Goal: Information Seeking & Learning: Learn about a topic

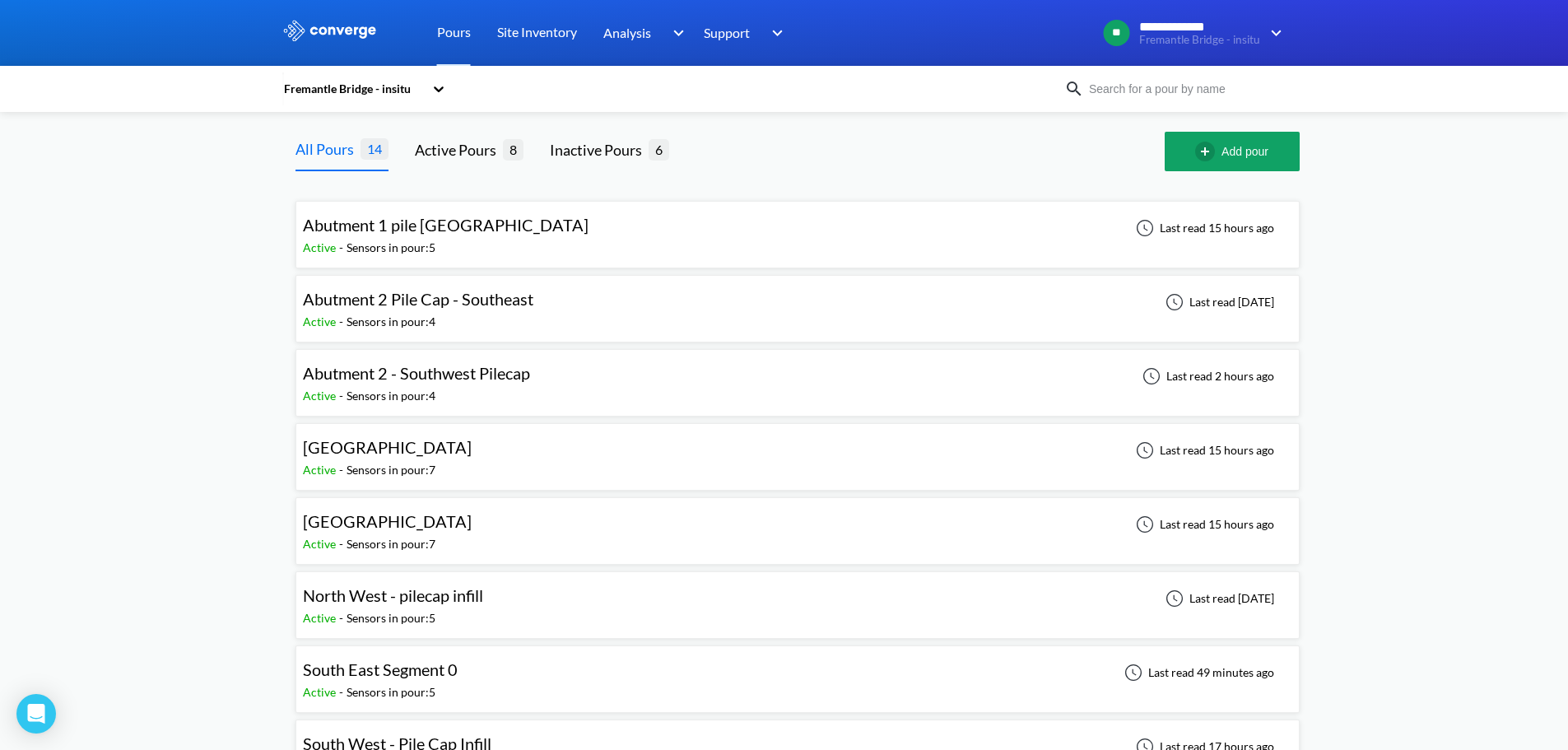
click at [443, 449] on span "[GEOGRAPHIC_DATA]" at bounding box center [387, 446] width 168 height 19
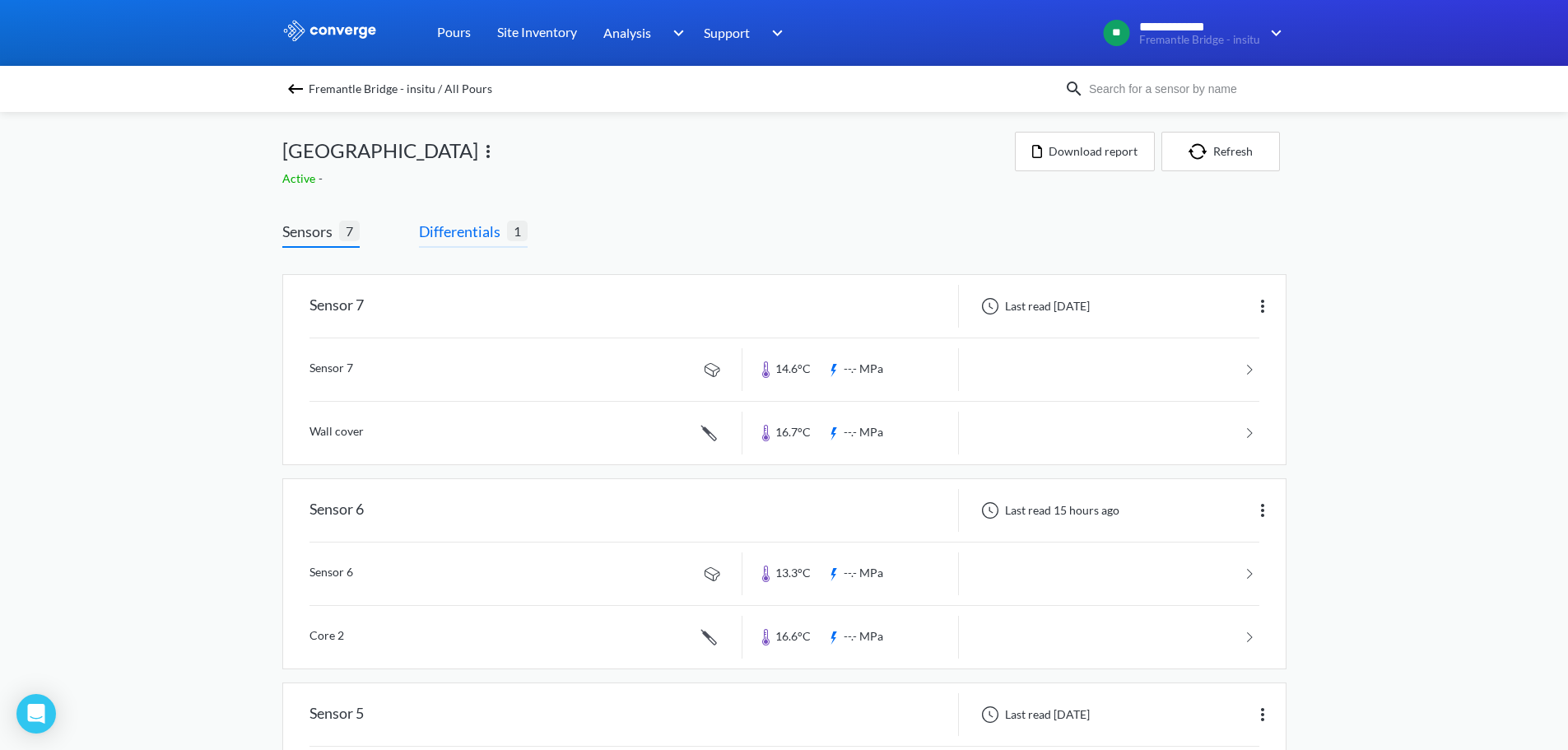
click at [474, 228] on span "Differentials" at bounding box center [463, 231] width 88 height 23
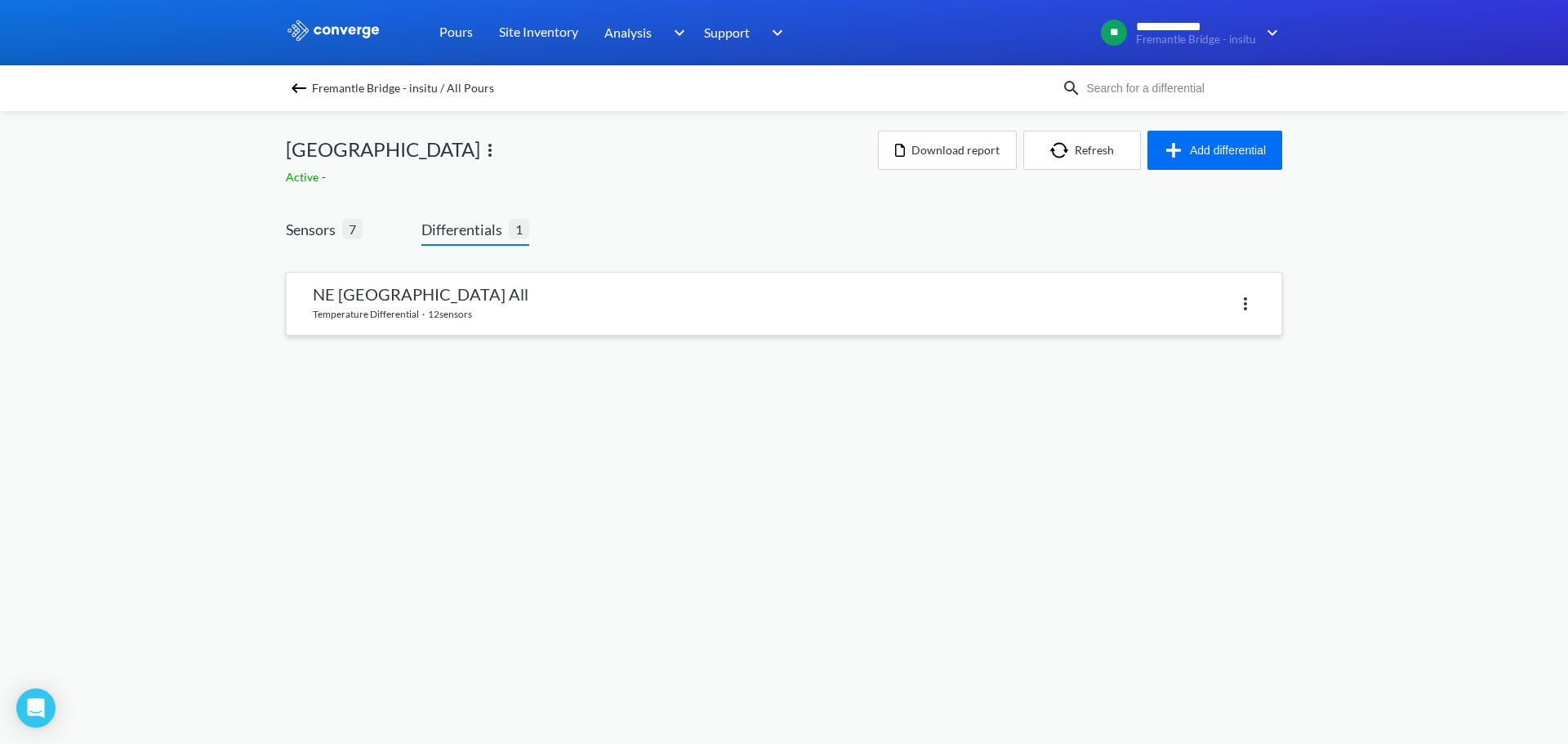
click at [405, 315] on link at bounding box center [784, 304] width 995 height 62
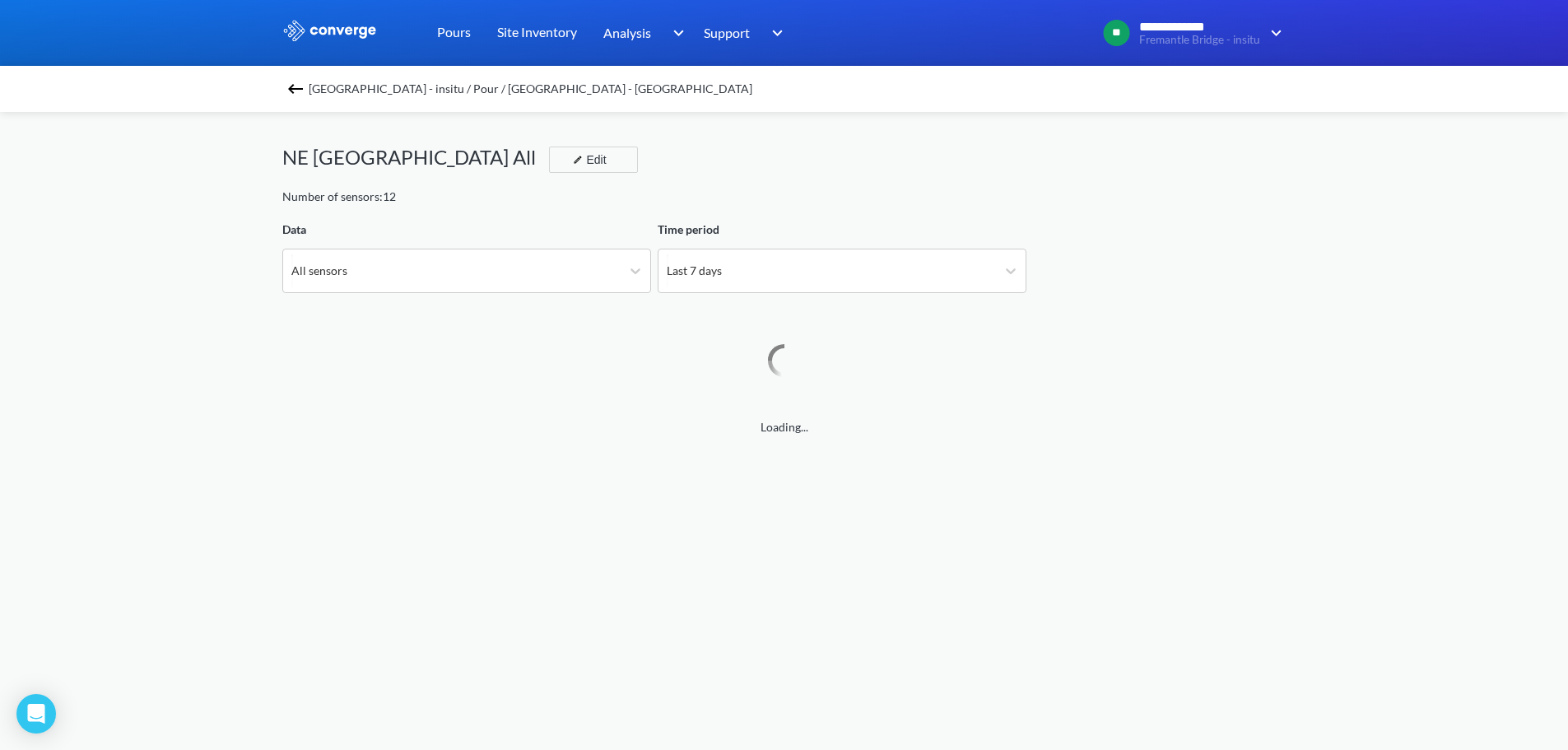
click at [435, 301] on div "[GEOGRAPHIC_DATA] - insitu / Pour / [GEOGRAPHIC_DATA] - [GEOGRAPHIC_DATA] [GEOG…" at bounding box center [784, 746] width 1004 height 1268
click at [425, 279] on div "All sensors" at bounding box center [451, 270] width 338 height 43
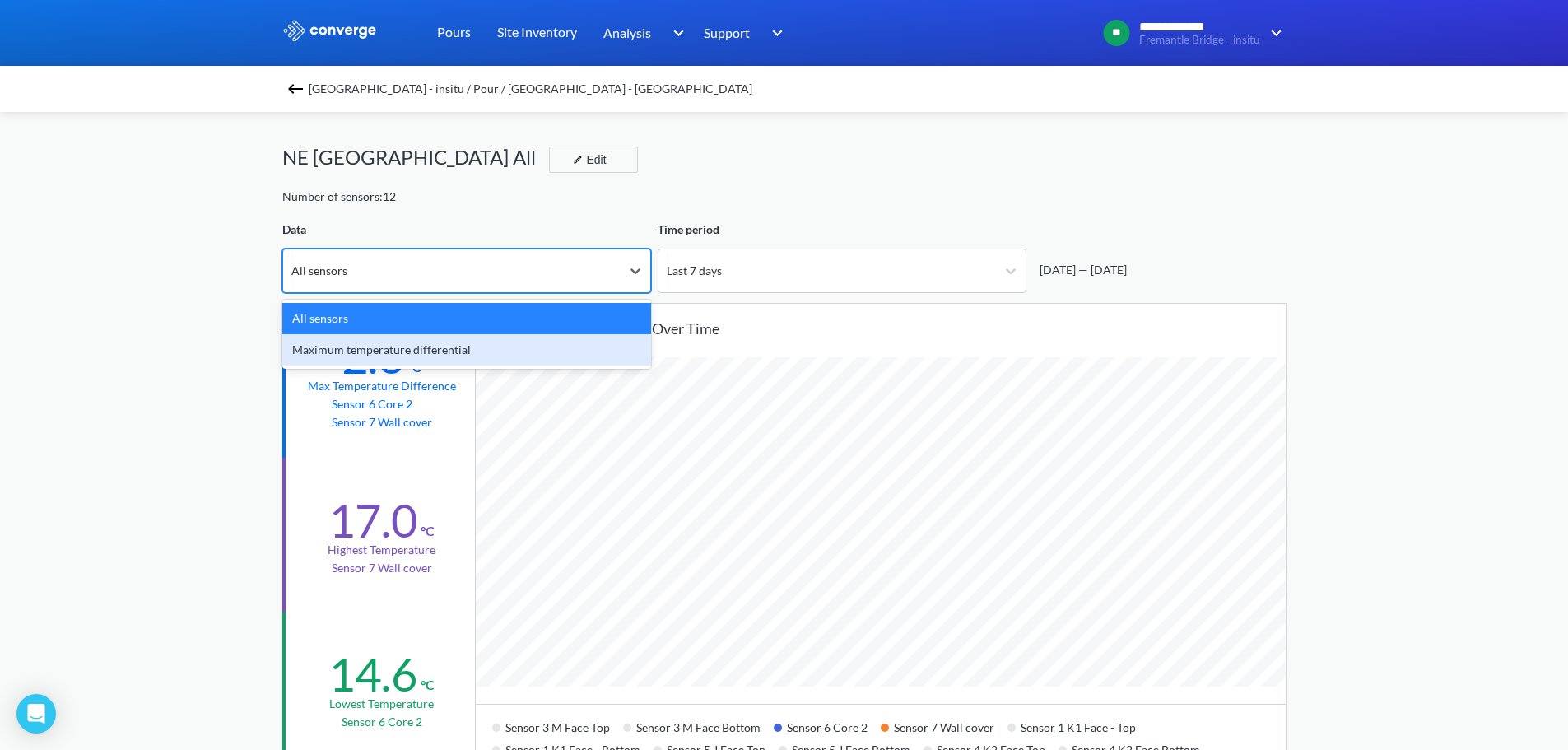
scroll to position [1379, 1568]
click at [391, 343] on div "Maximum temperature differential" at bounding box center [466, 349] width 369 height 31
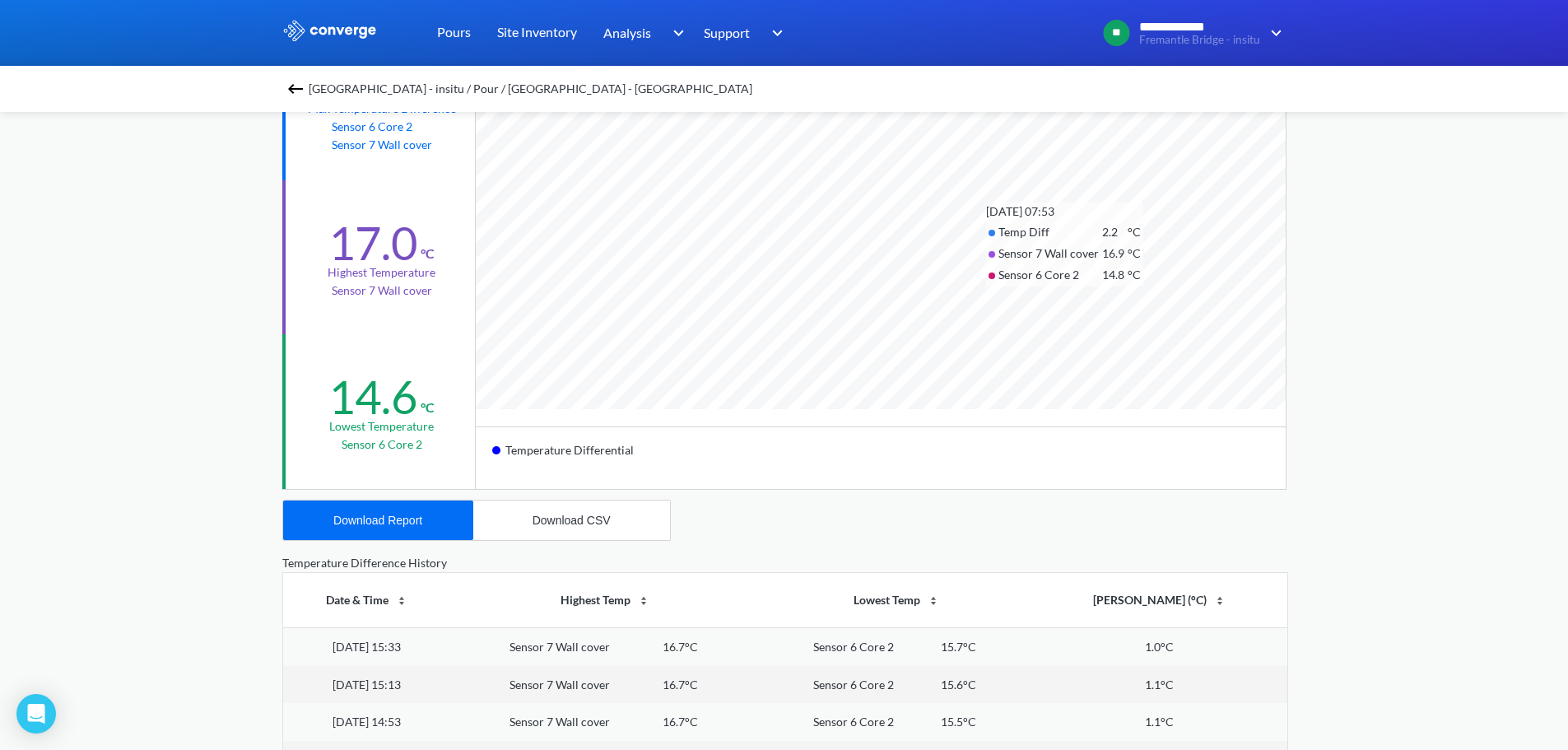
scroll to position [329, 0]
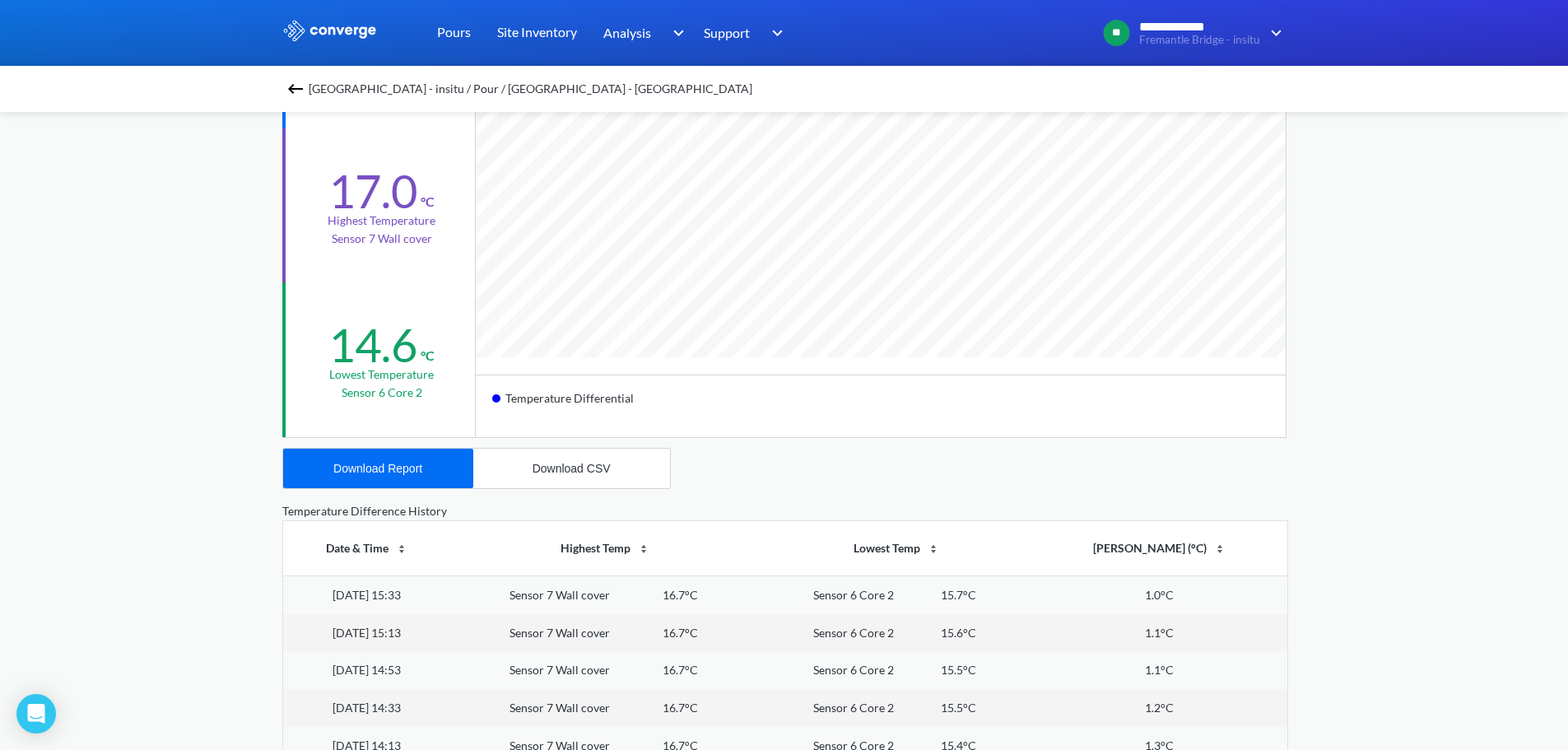
click at [122, 430] on div "**********" at bounding box center [784, 360] width 1568 height 1380
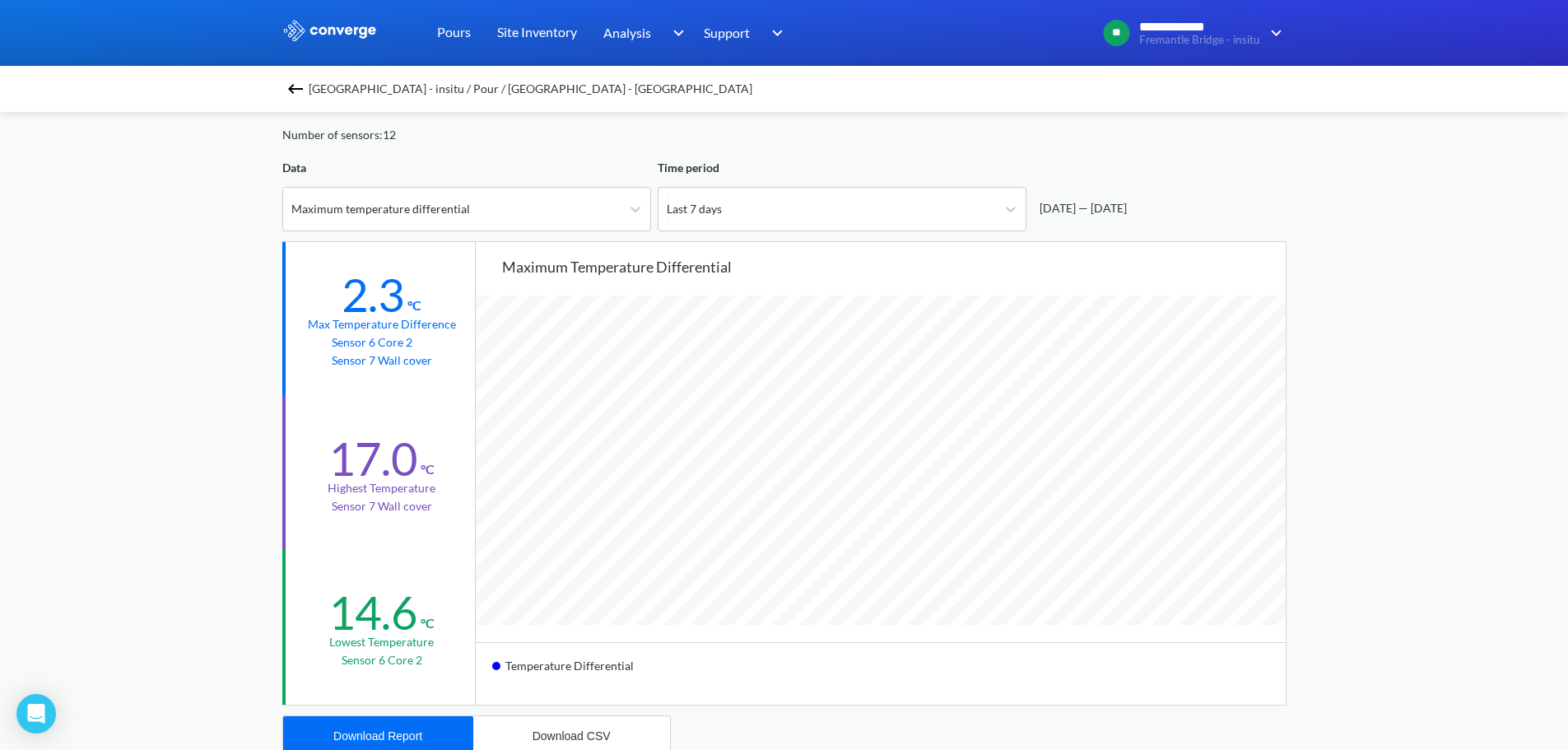
scroll to position [0, 0]
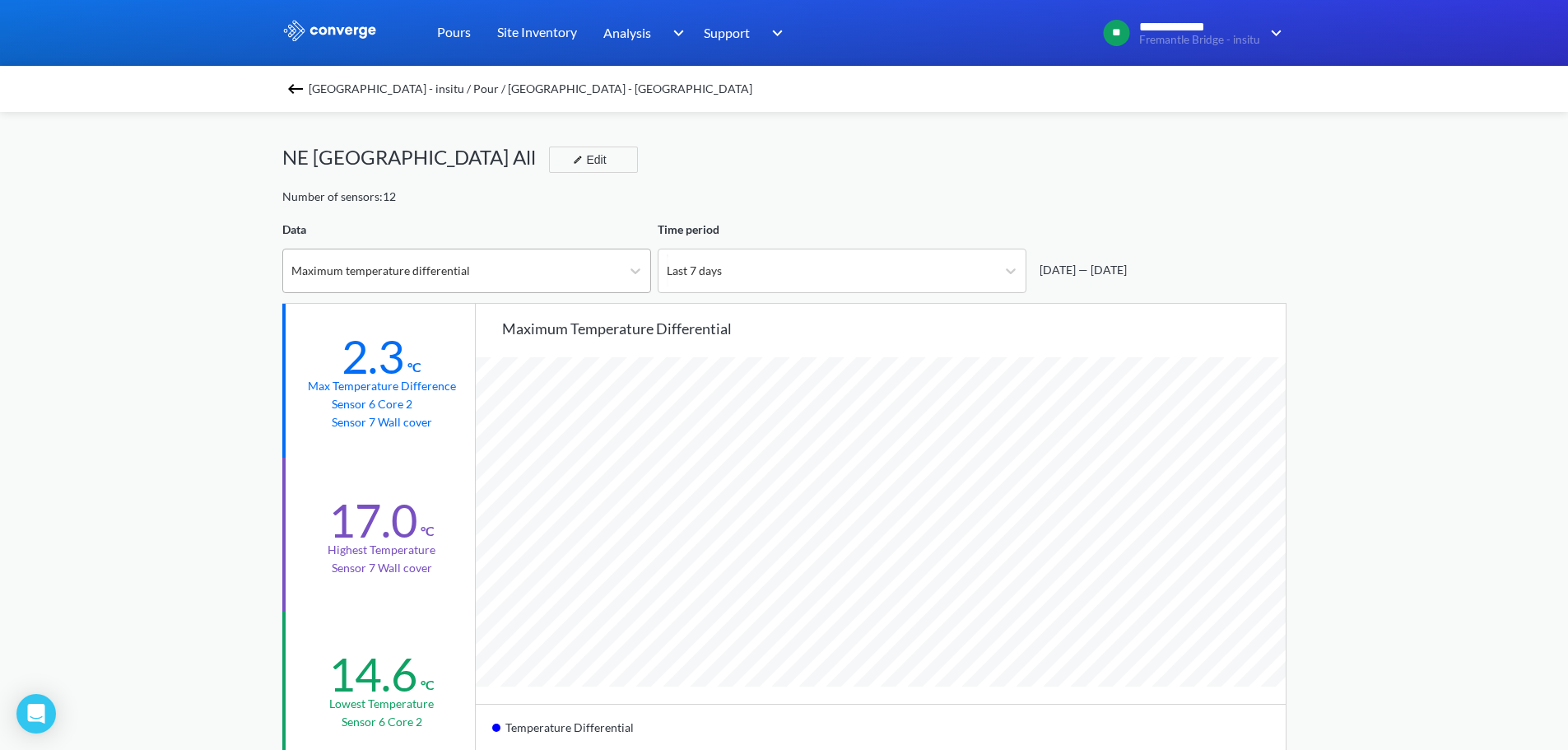
click at [551, 279] on div "Maximum temperature differential" at bounding box center [451, 270] width 338 height 43
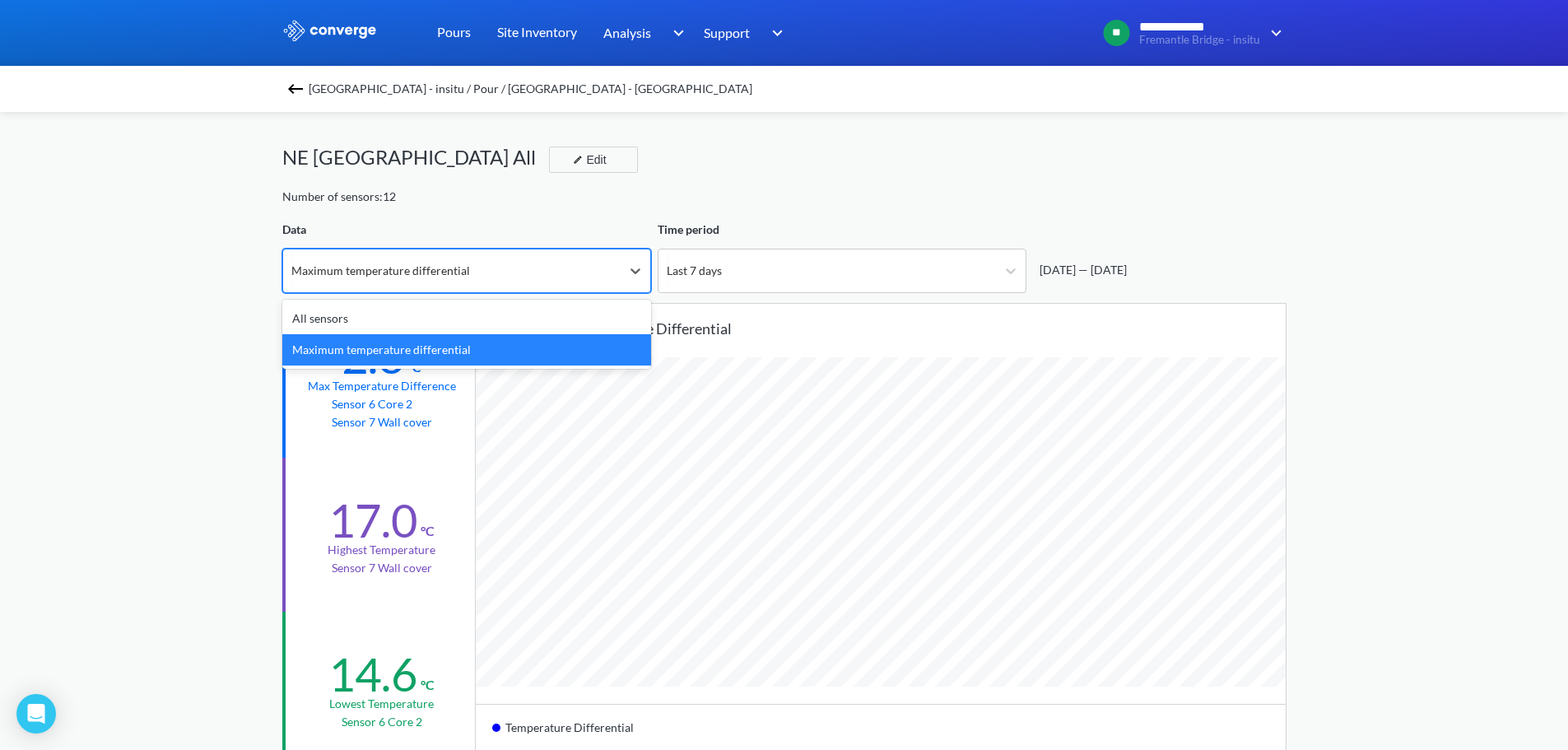
click at [454, 350] on div "Maximum temperature differential" at bounding box center [466, 349] width 369 height 31
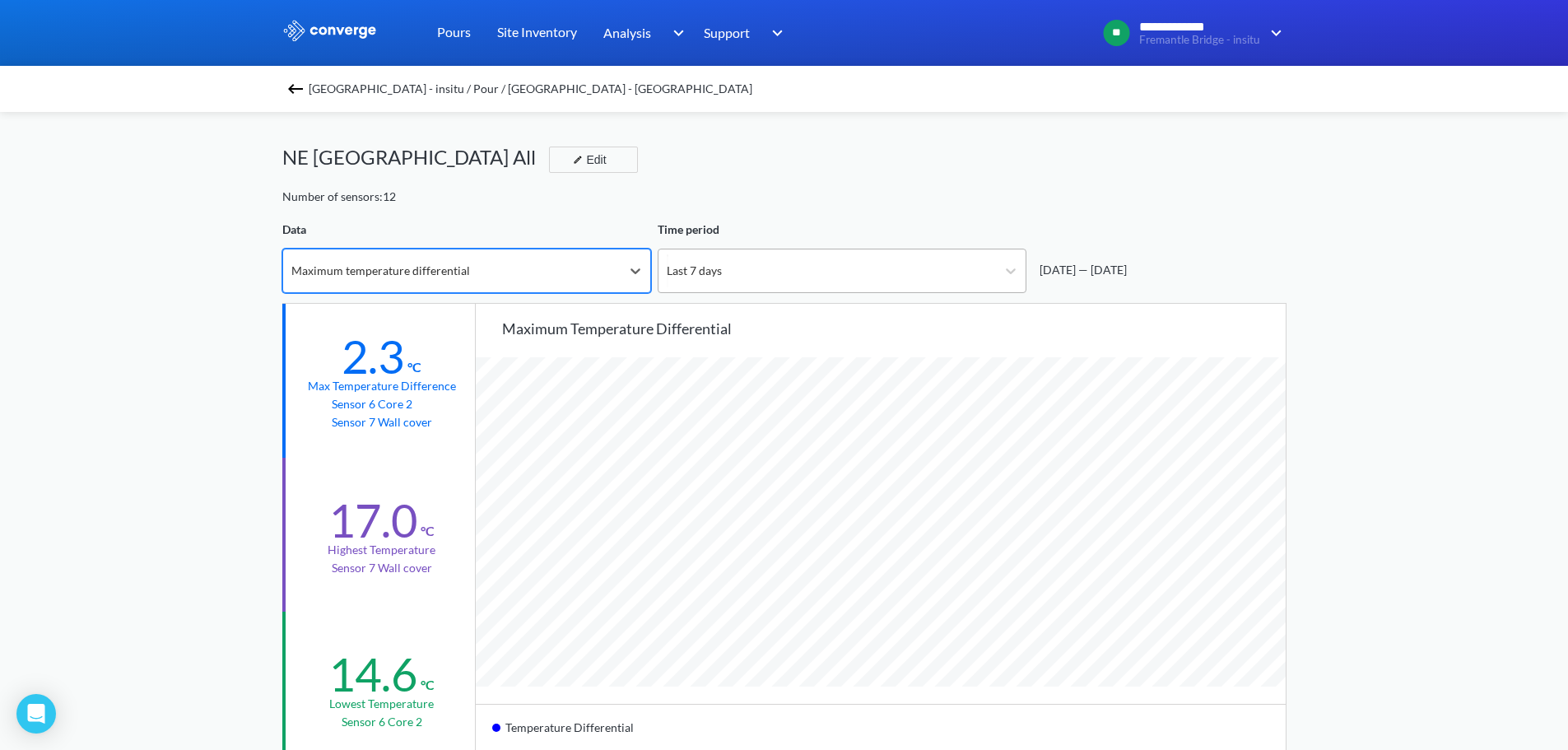
click at [720, 286] on div "Last 7 days" at bounding box center [827, 270] width 338 height 43
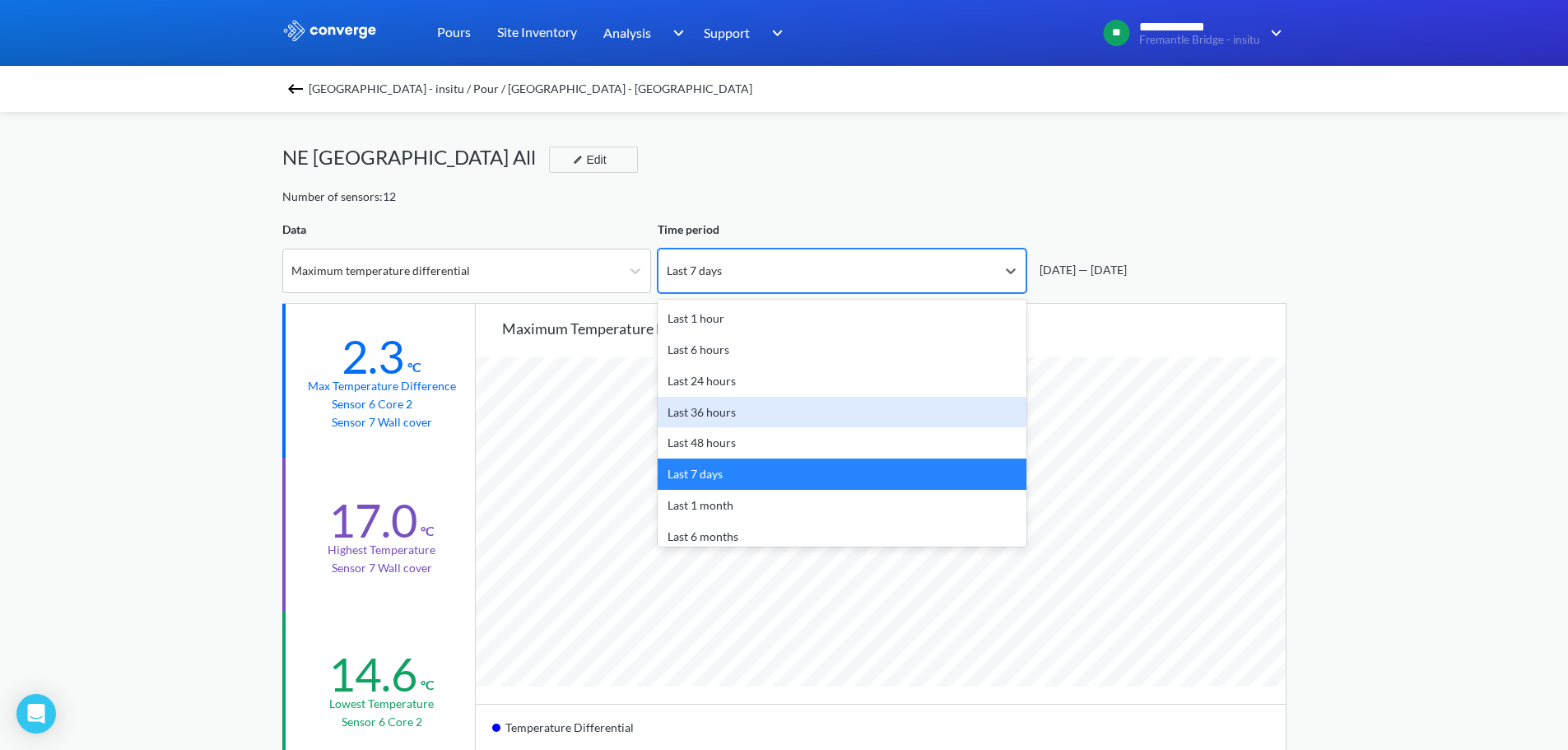
click at [297, 320] on div "2.3 °C Max temperature difference Sensor 6 Core 2 Sensor 7 Wall cover" at bounding box center [380, 380] width 196 height 154
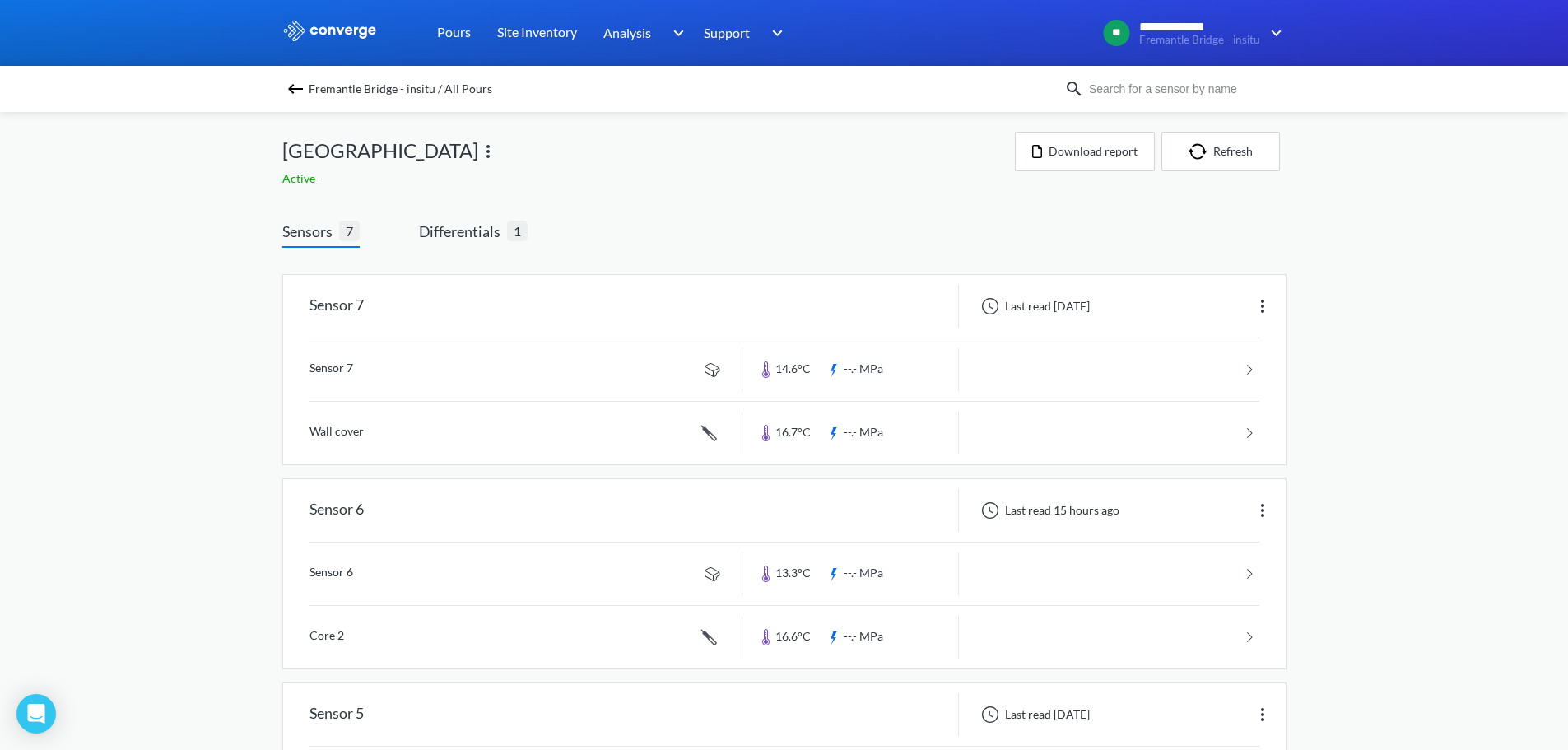
click at [294, 88] on img at bounding box center [295, 88] width 19 height 19
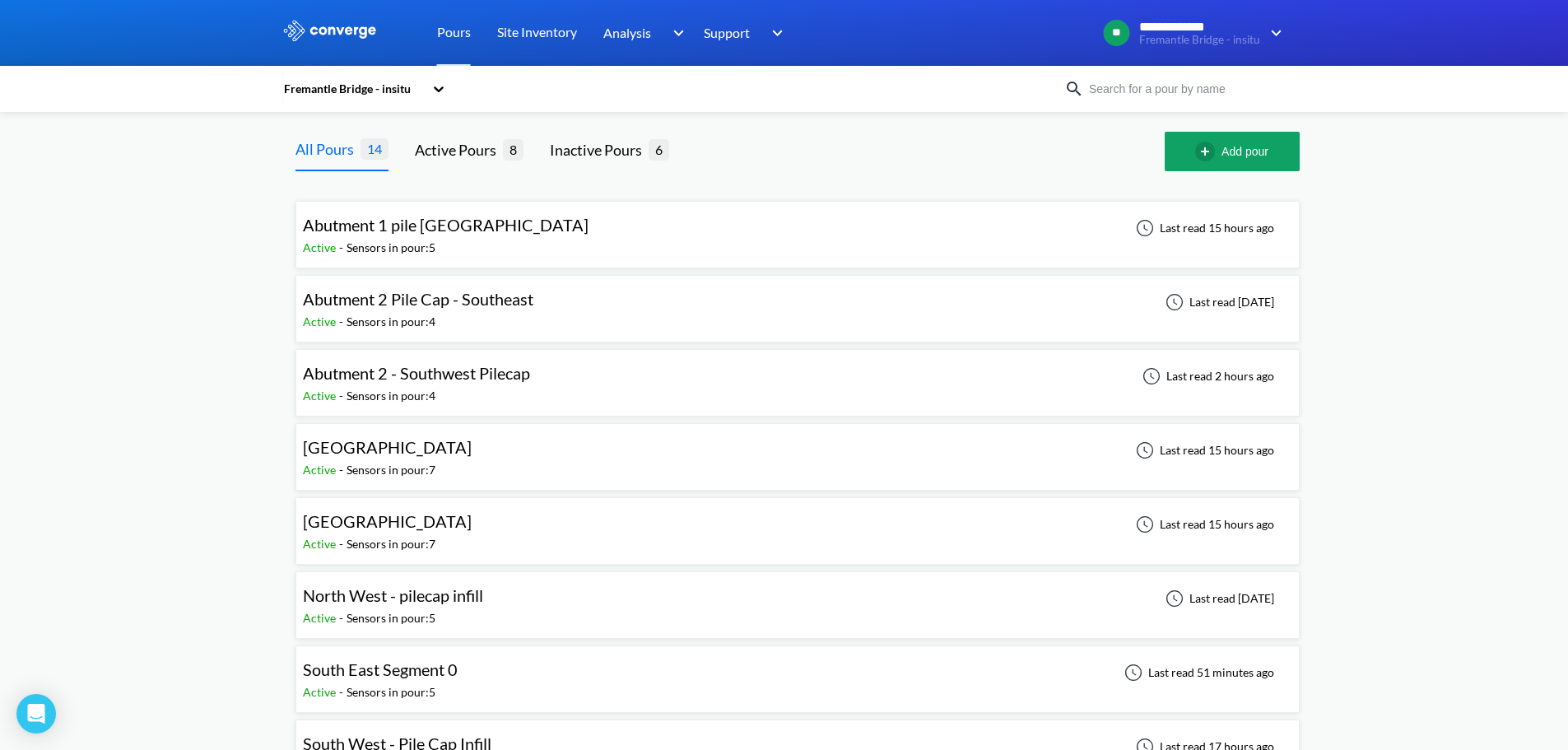
click at [1534, 407] on div "**********" at bounding box center [784, 622] width 1568 height 1244
click at [471, 458] on div "[GEOGRAPHIC_DATA]" at bounding box center [387, 447] width 168 height 25
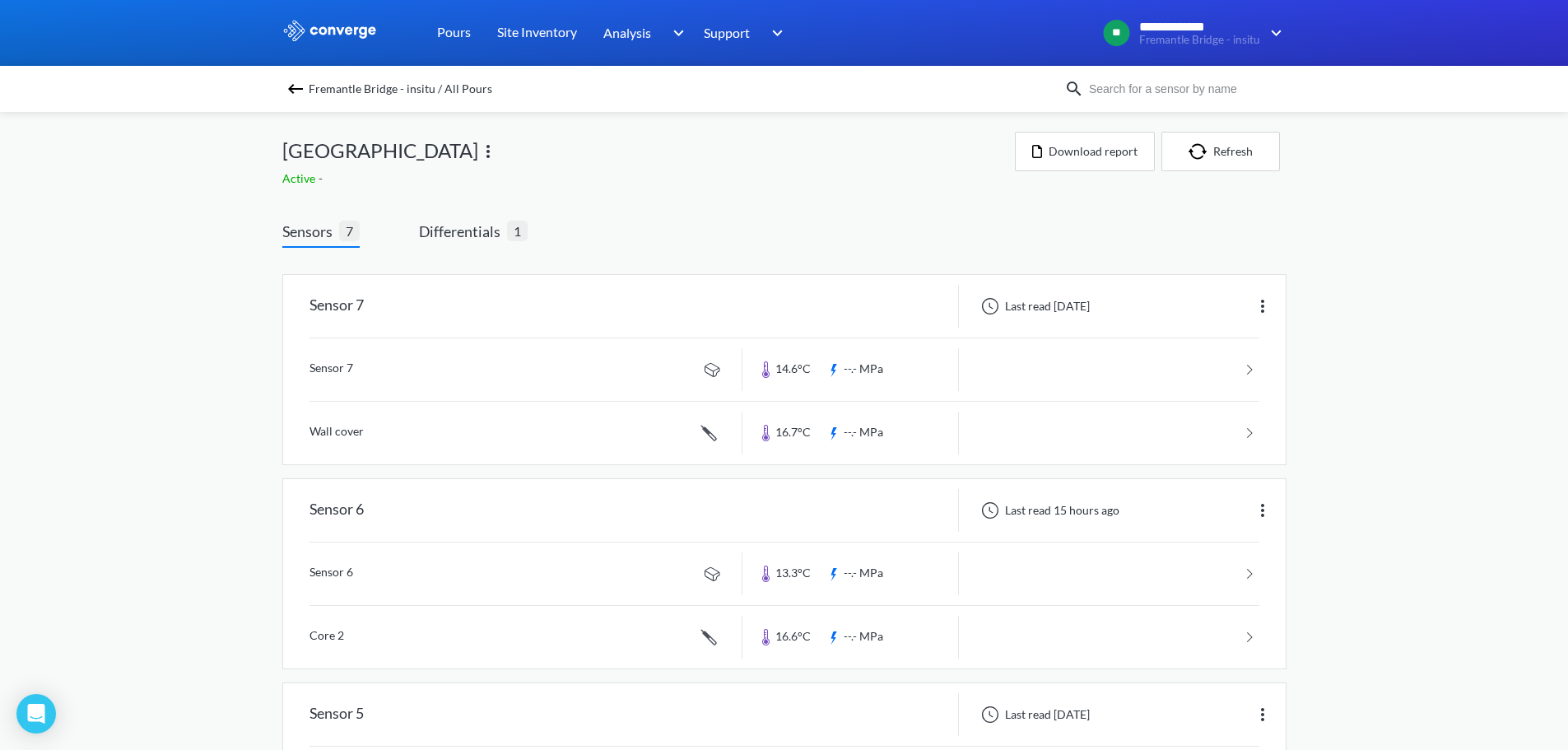
click at [498, 157] on img at bounding box center [487, 151] width 19 height 19
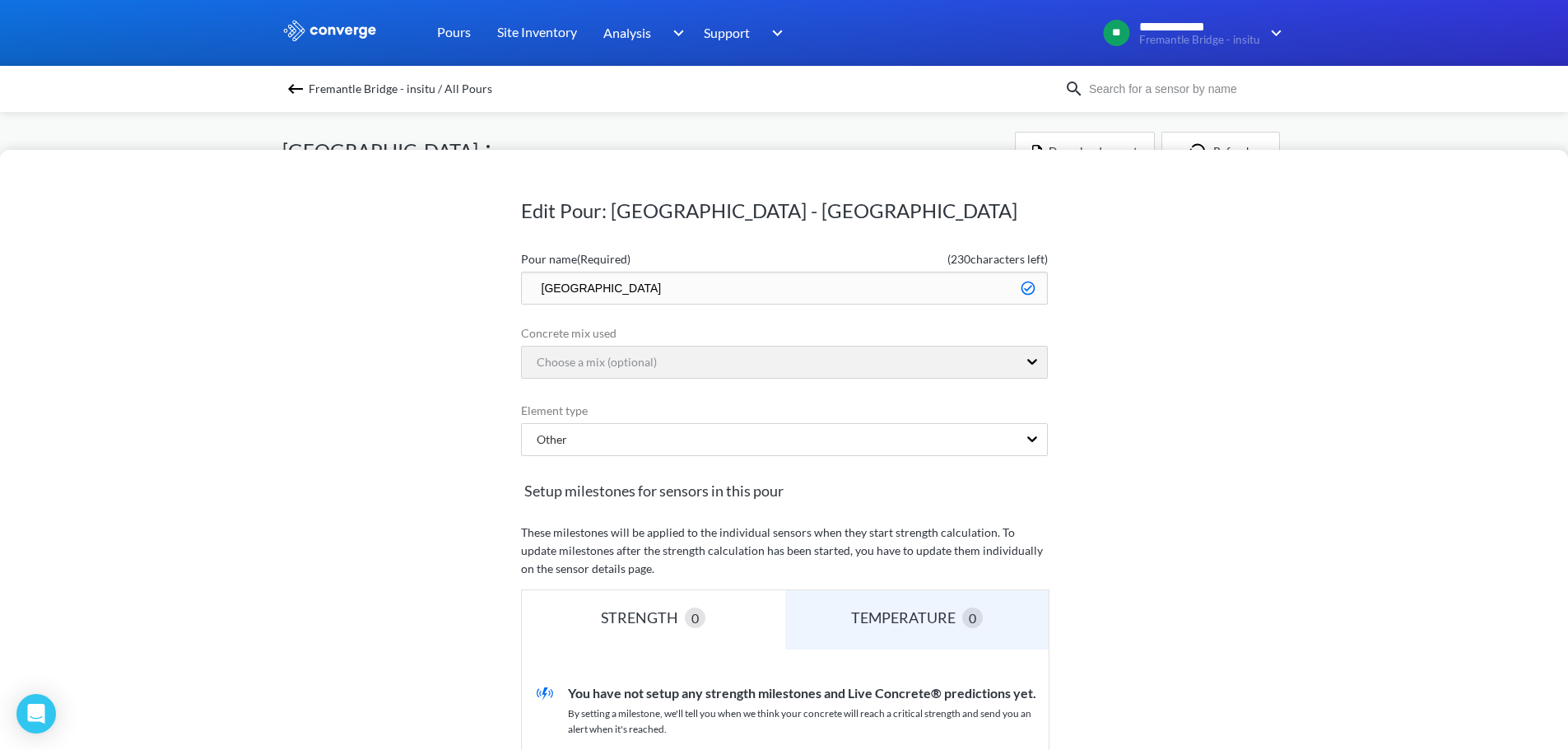
click at [863, 125] on div "Edit Pour: [GEOGRAPHIC_DATA] - Lower Tower Pour name (Required) ( 230 character…" at bounding box center [784, 375] width 1568 height 750
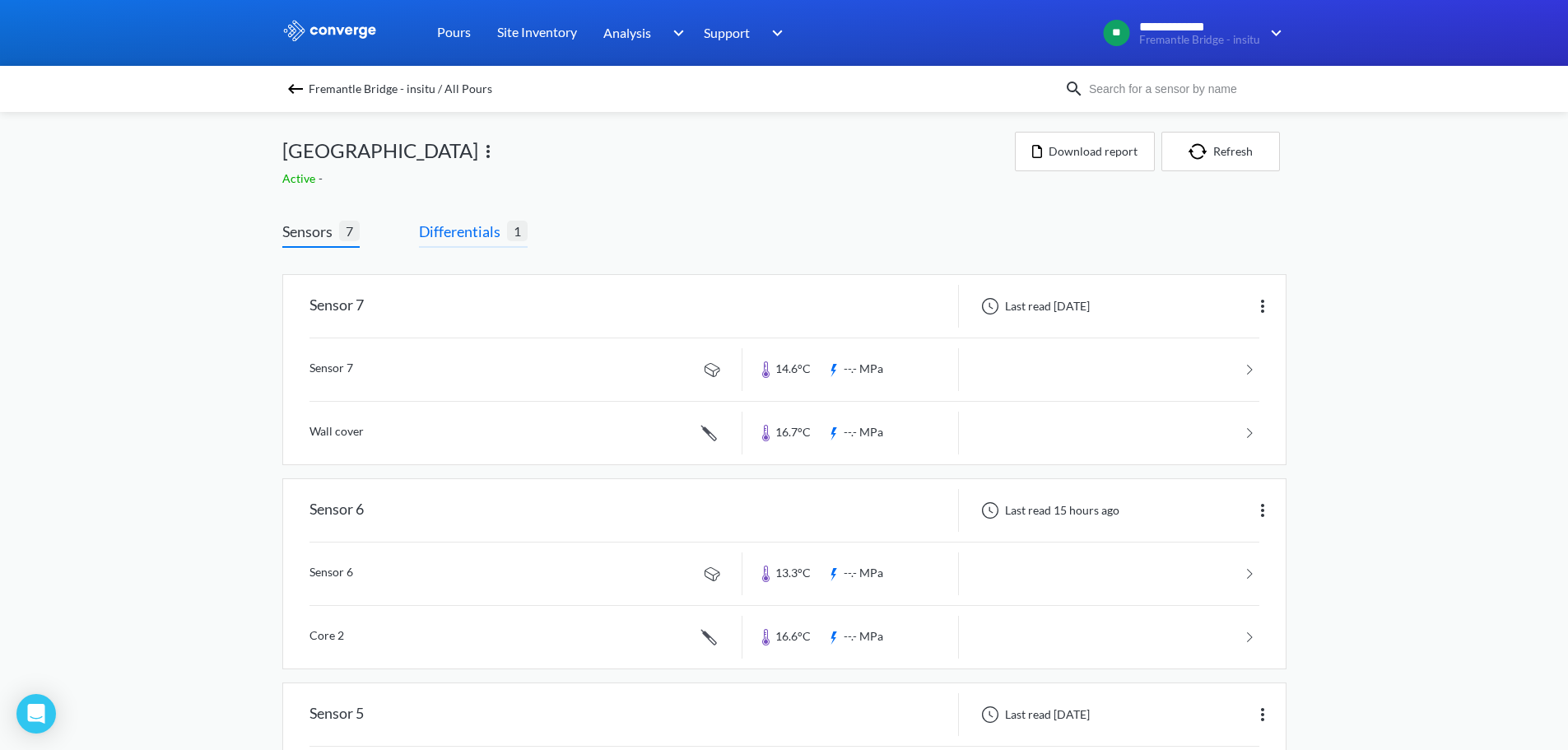
click at [475, 241] on span "Differentials" at bounding box center [463, 231] width 88 height 23
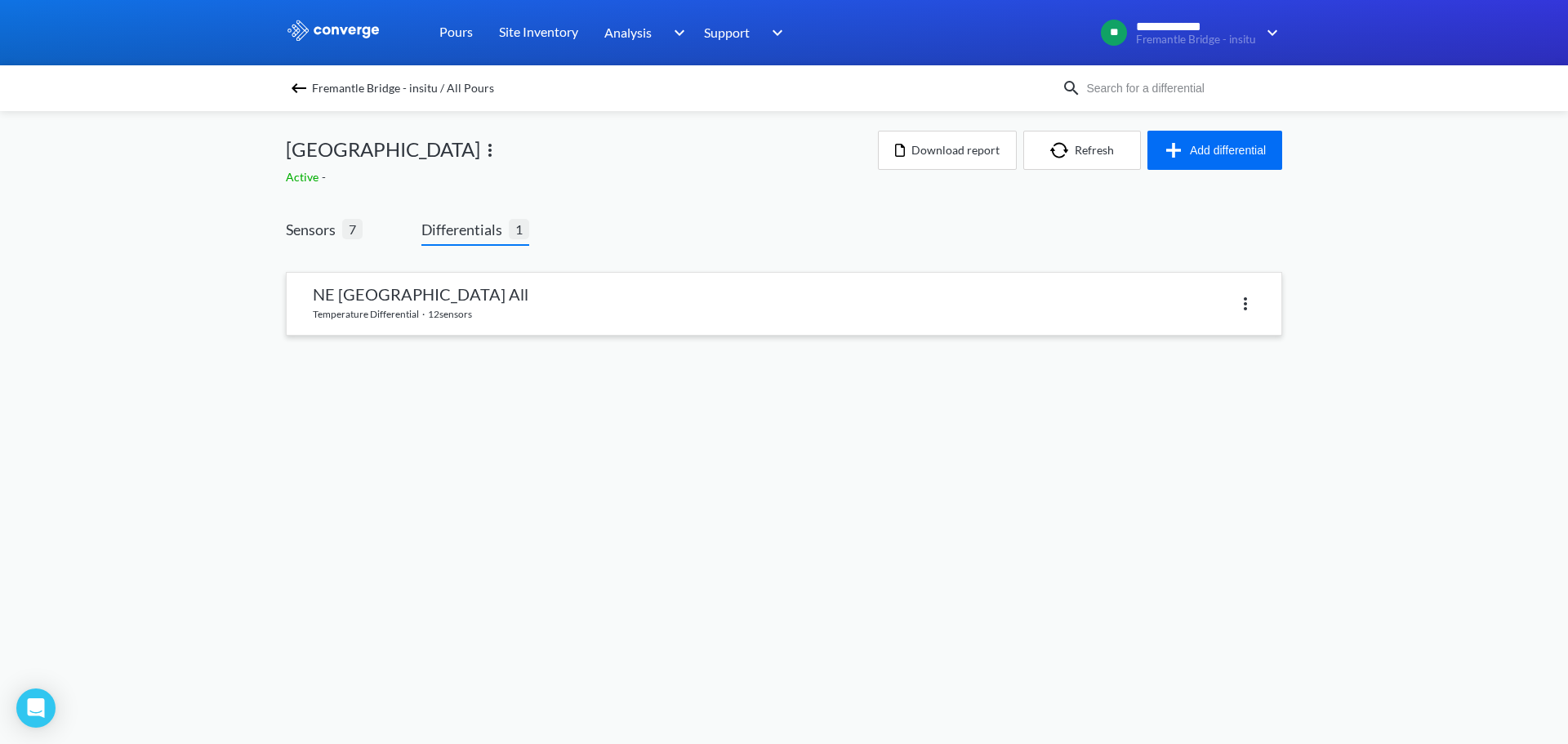
click at [494, 316] on link at bounding box center [784, 304] width 995 height 62
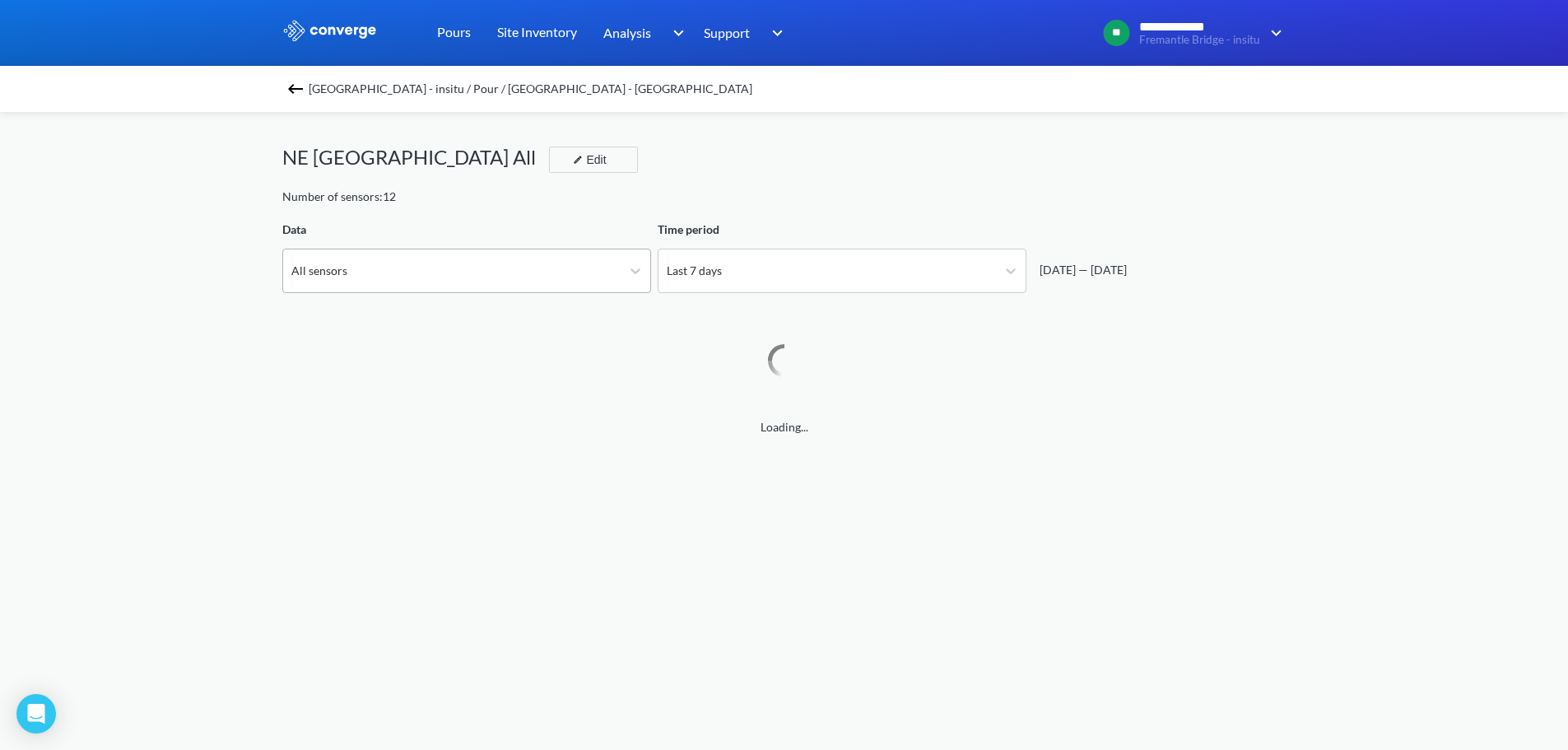
click at [488, 285] on div "All sensors" at bounding box center [451, 270] width 338 height 43
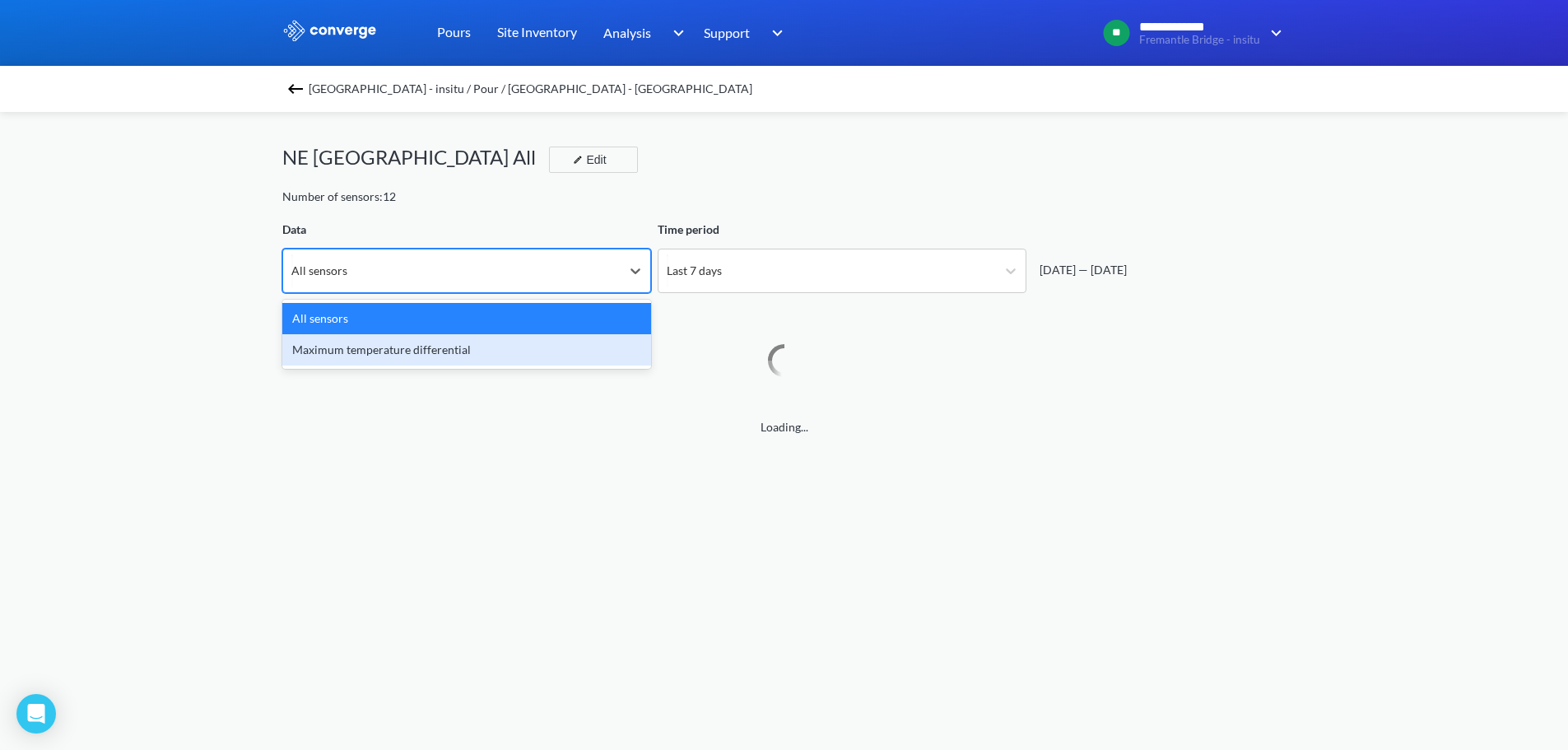
click at [443, 350] on div "Maximum temperature differential" at bounding box center [466, 349] width 369 height 31
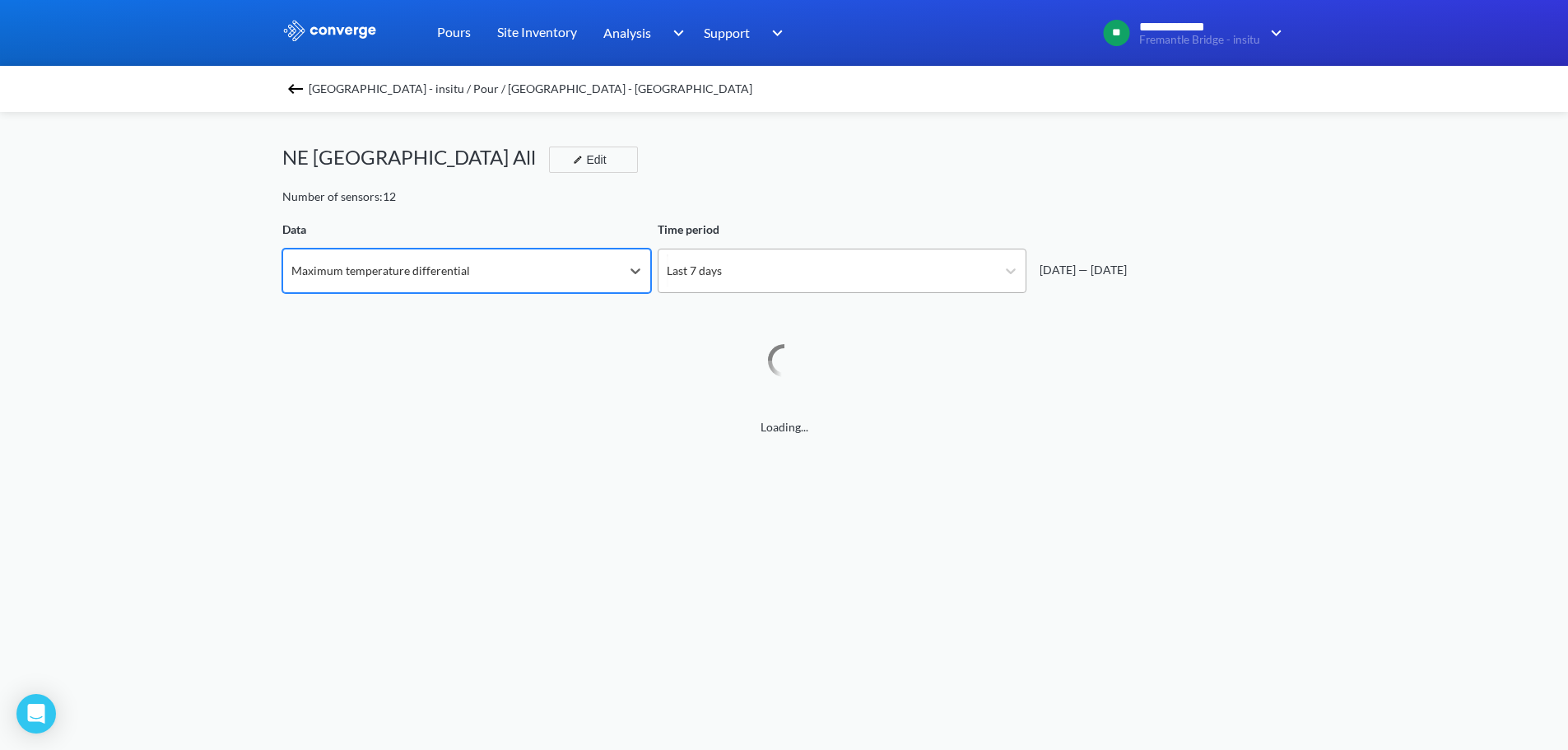
click at [831, 258] on div "Last 7 days" at bounding box center [827, 270] width 338 height 43
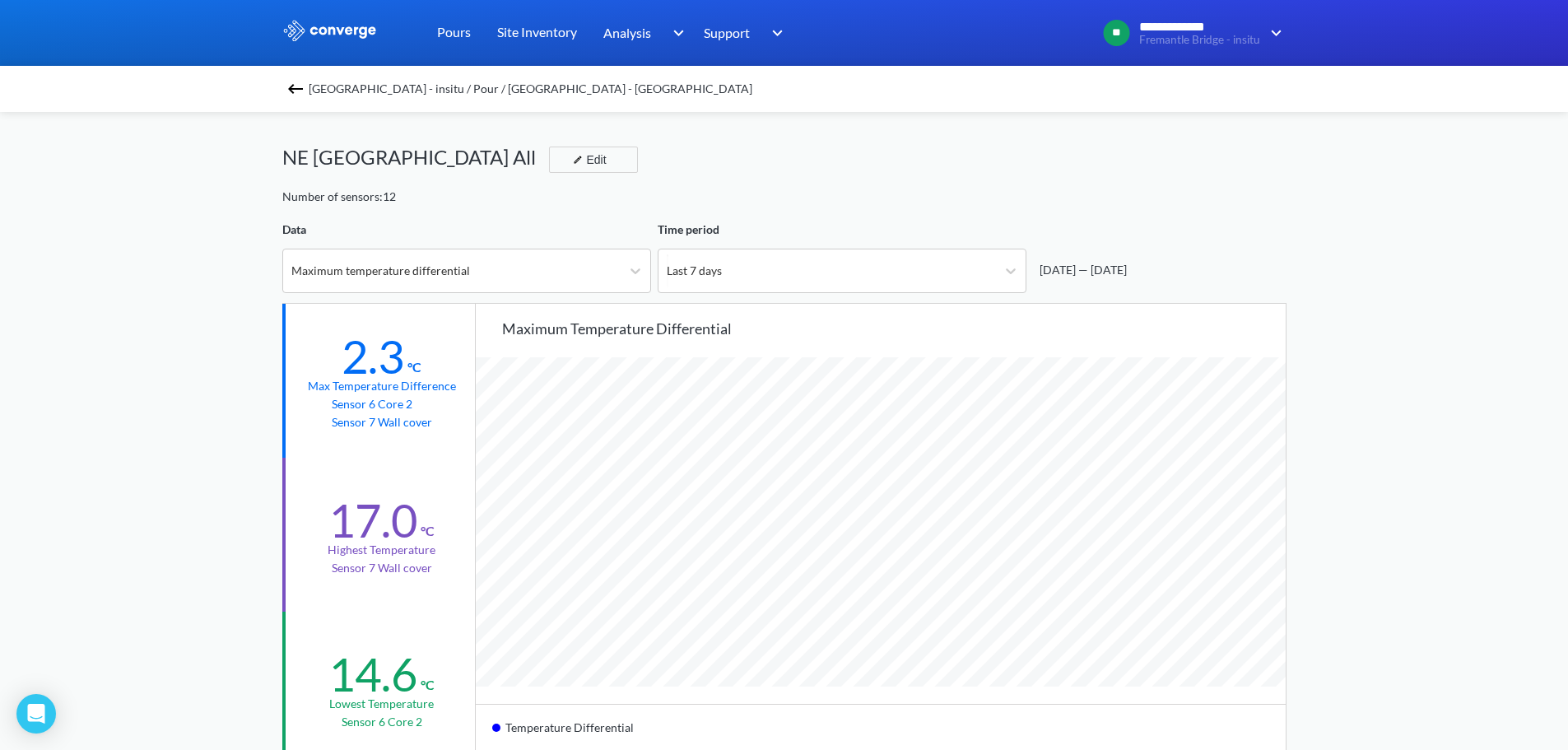
click at [1128, 250] on div "[DATE] — [DATE]" at bounding box center [1156, 257] width 260 height 72
click at [1092, 274] on div "[DATE] — [DATE]" at bounding box center [1079, 270] width 93 height 19
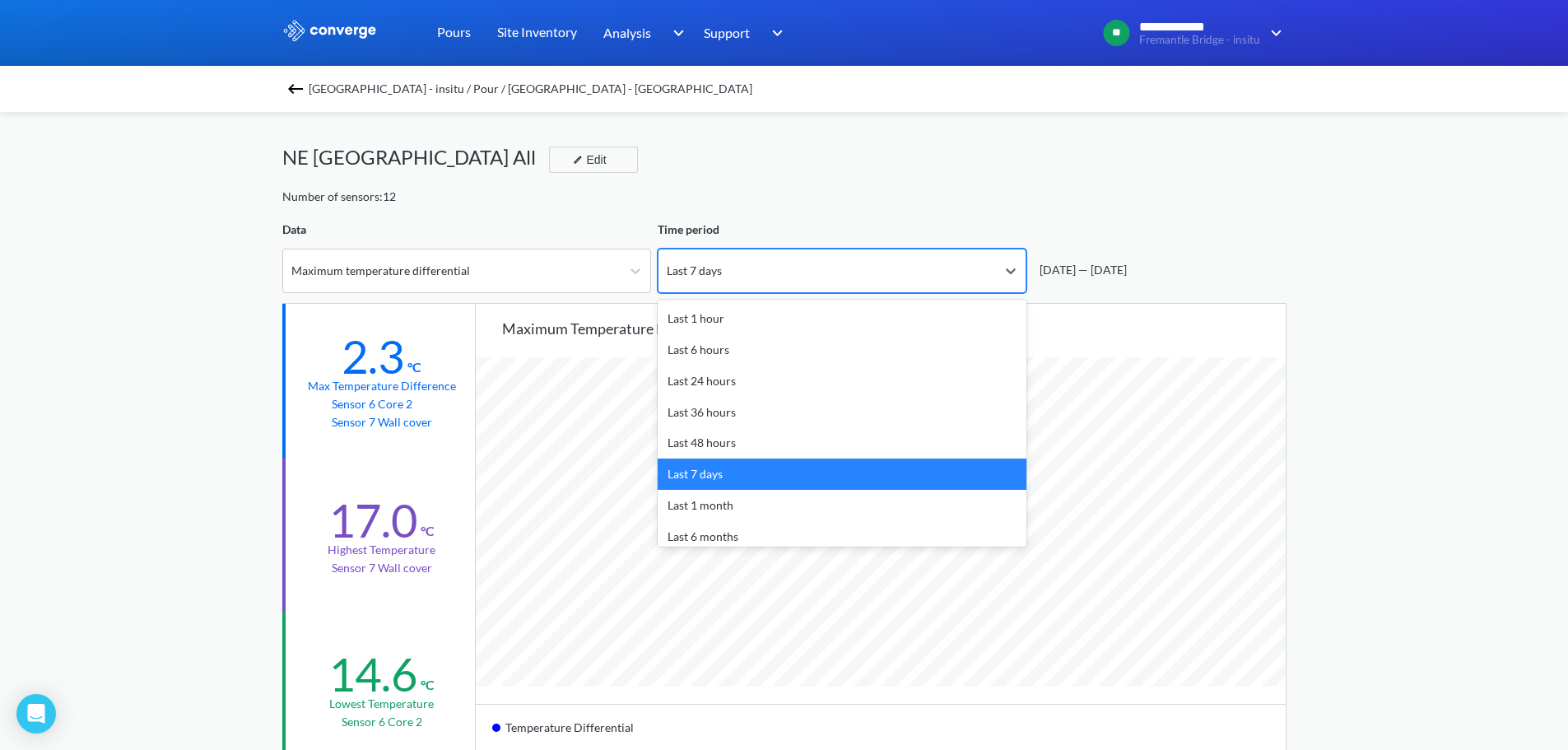
click at [919, 264] on div "Last 7 days" at bounding box center [827, 270] width 338 height 43
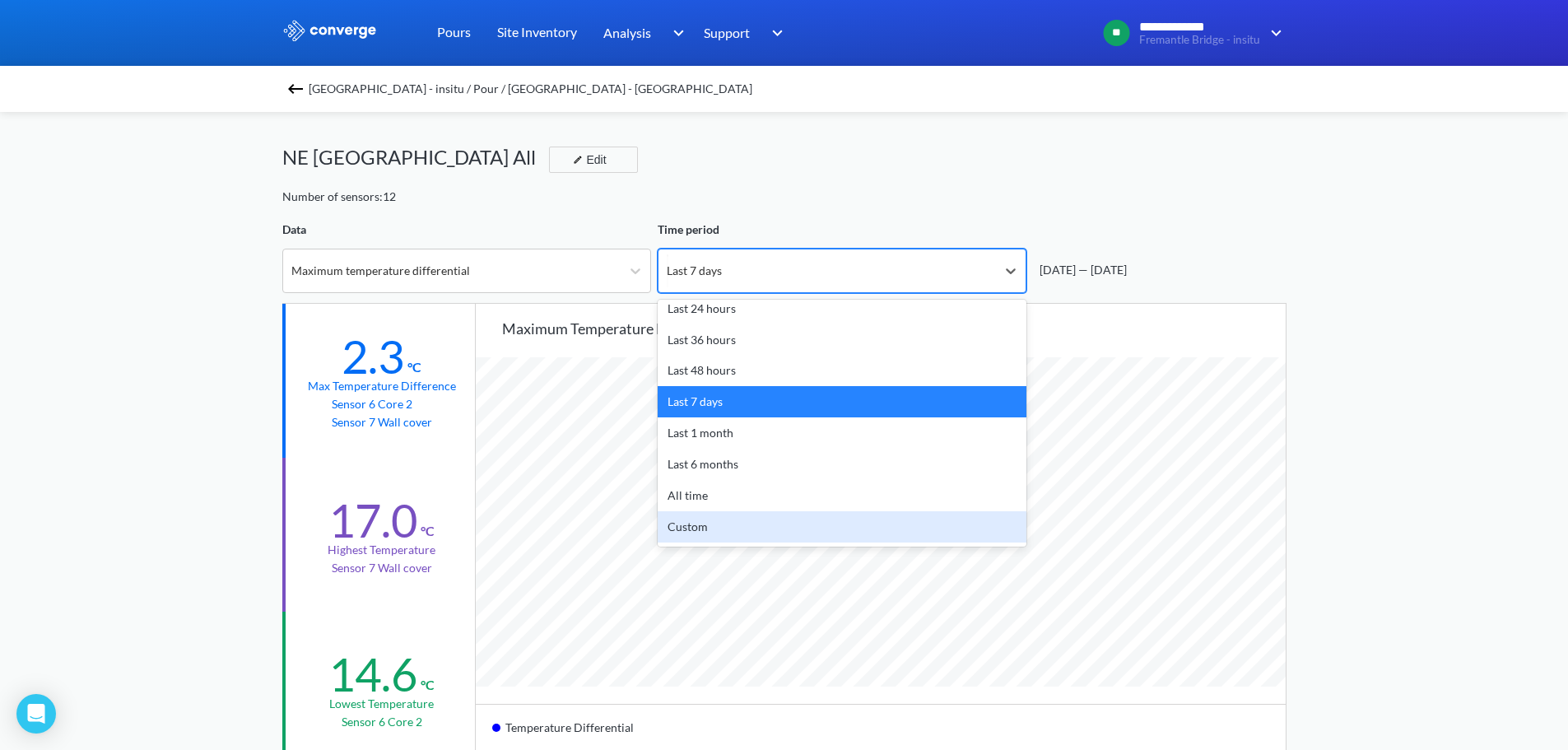
click at [741, 533] on div "Custom" at bounding box center [842, 526] width 369 height 31
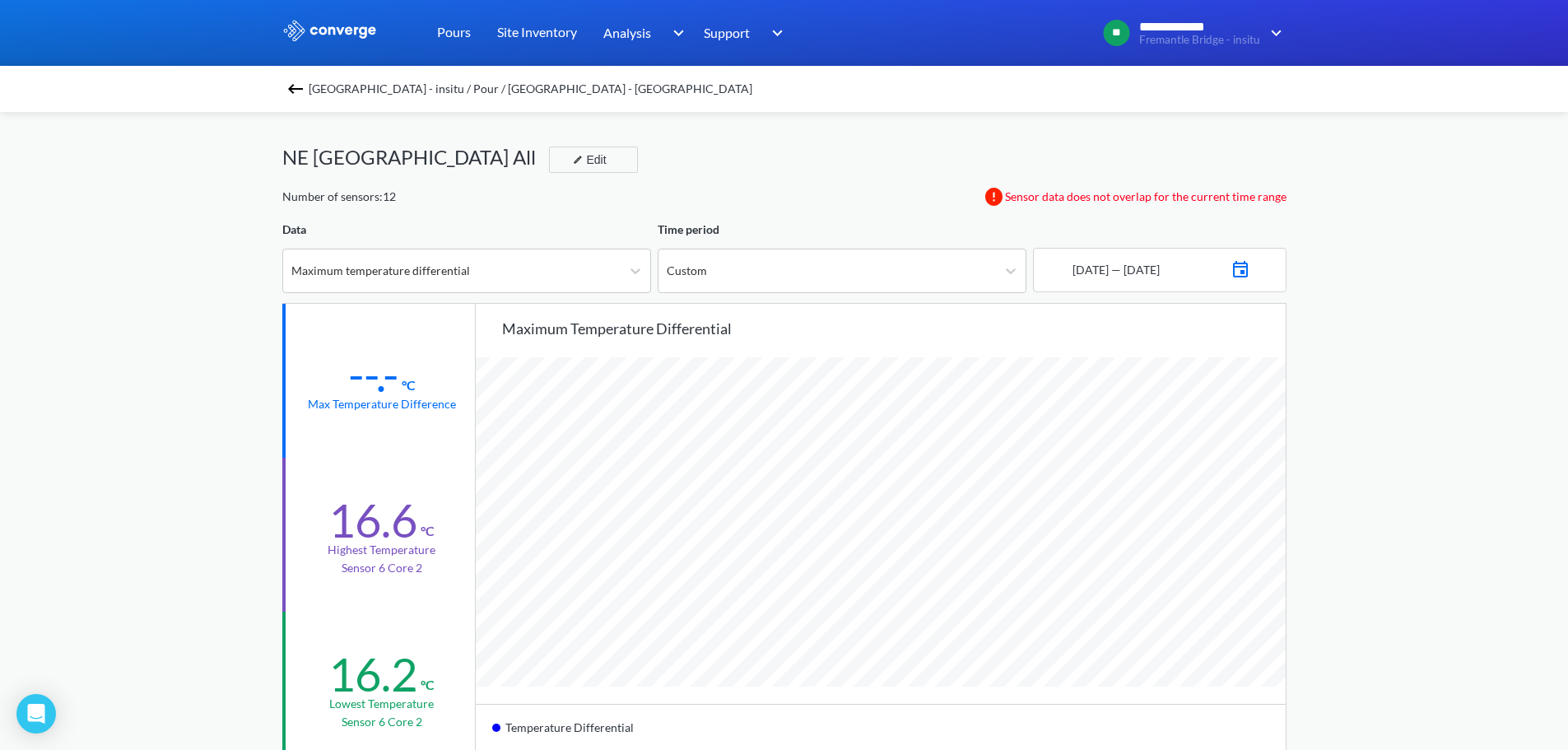
click at [1073, 265] on div "[DATE] — [DATE]" at bounding box center [1114, 270] width 91 height 19
click at [1250, 276] on img at bounding box center [1240, 267] width 19 height 23
click at [1065, 332] on icon "Move backward to switch to the previous month." at bounding box center [1066, 328] width 16 height 16
click at [1189, 464] on td "24" at bounding box center [1184, 461] width 26 height 25
click at [1182, 485] on td "31" at bounding box center [1184, 487] width 26 height 25
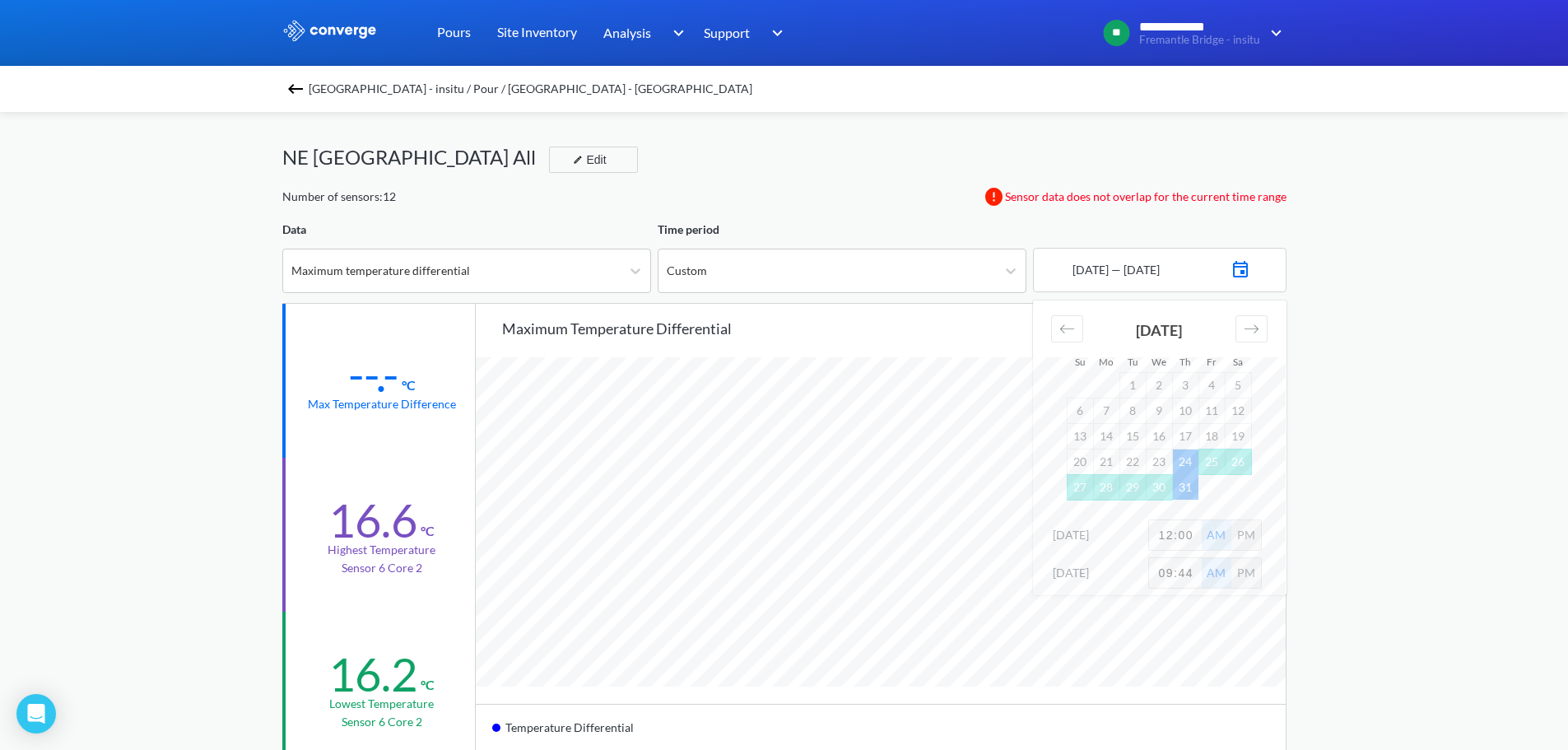
click at [1248, 534] on div "PM" at bounding box center [1246, 535] width 29 height 29
click at [1214, 542] on div "AM" at bounding box center [1216, 535] width 29 height 29
click at [1407, 360] on div "**********" at bounding box center [784, 689] width 1568 height 1380
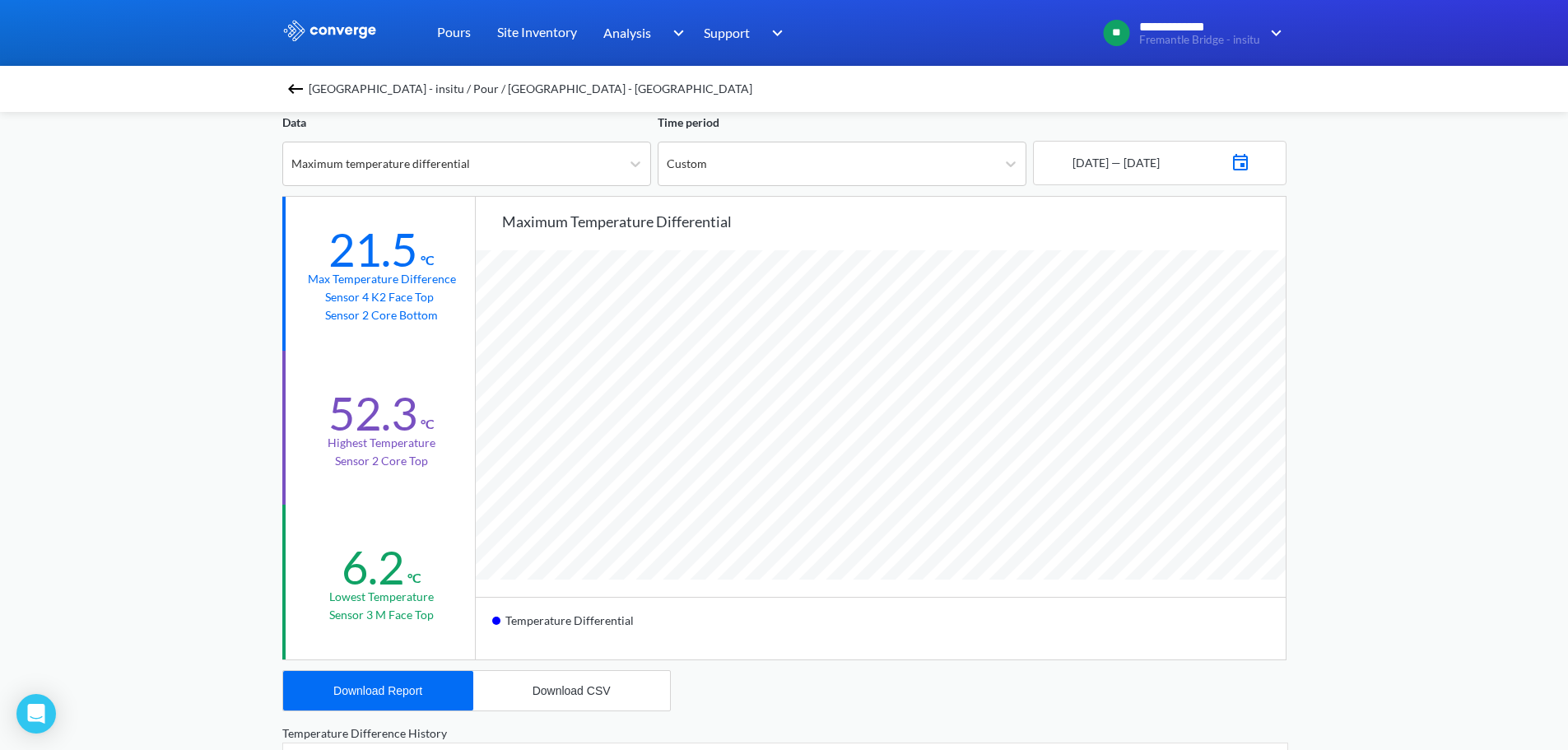
scroll to position [136, 0]
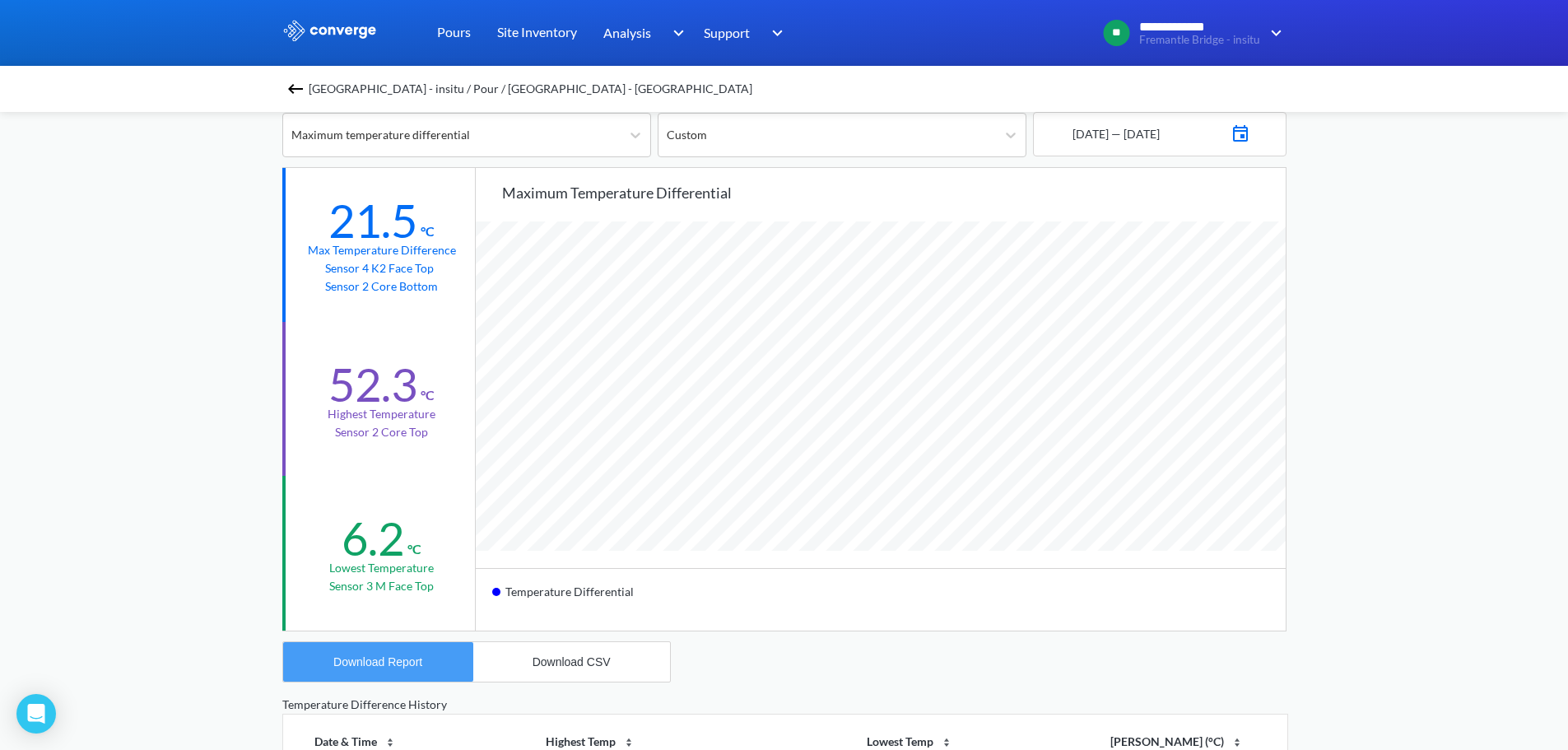
click at [375, 663] on div "Download Report" at bounding box center [378, 662] width 89 height 13
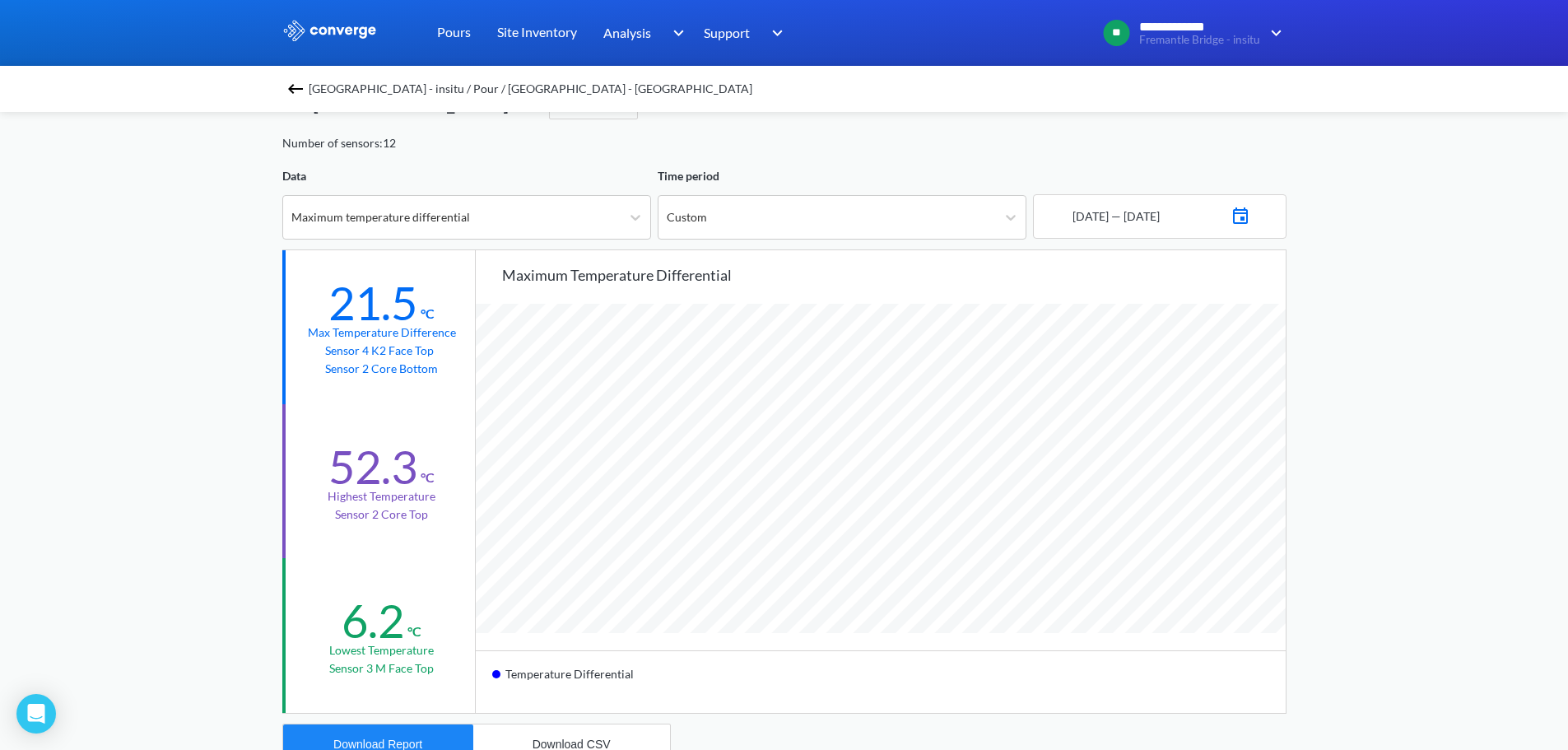
click at [74, 364] on div "**********" at bounding box center [784, 636] width 1568 height 1380
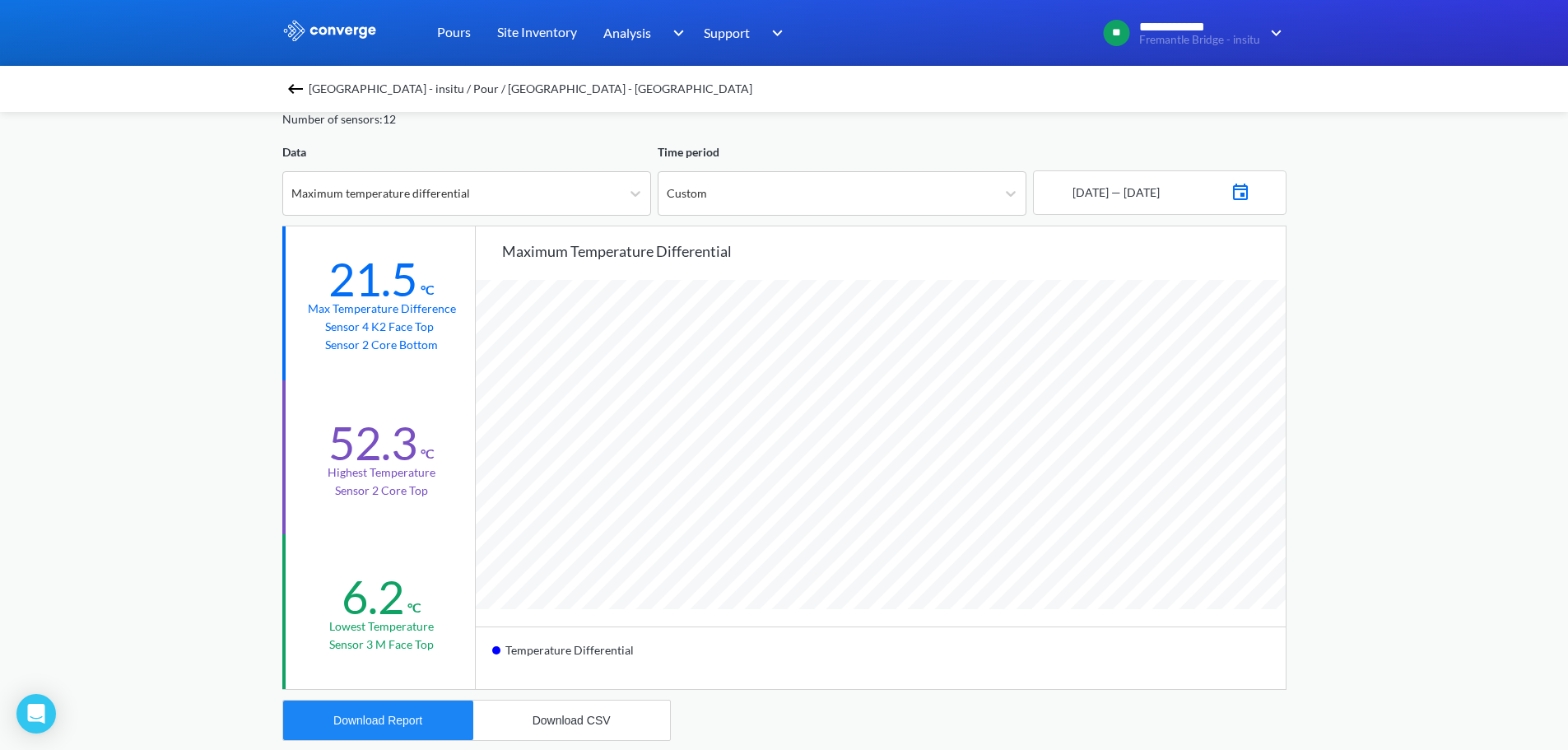
scroll to position [0, 0]
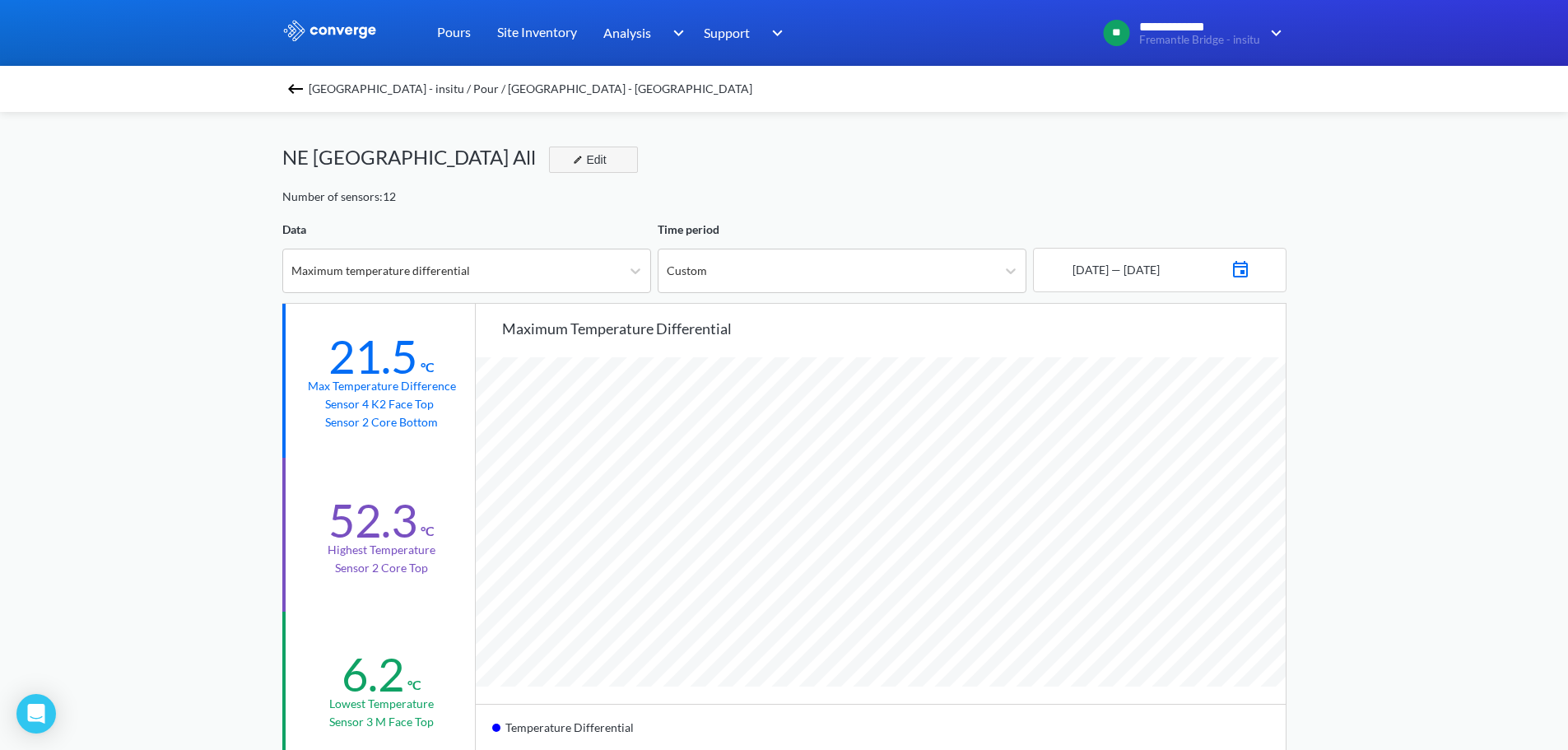
click at [573, 156] on img "button" at bounding box center [578, 160] width 10 height 10
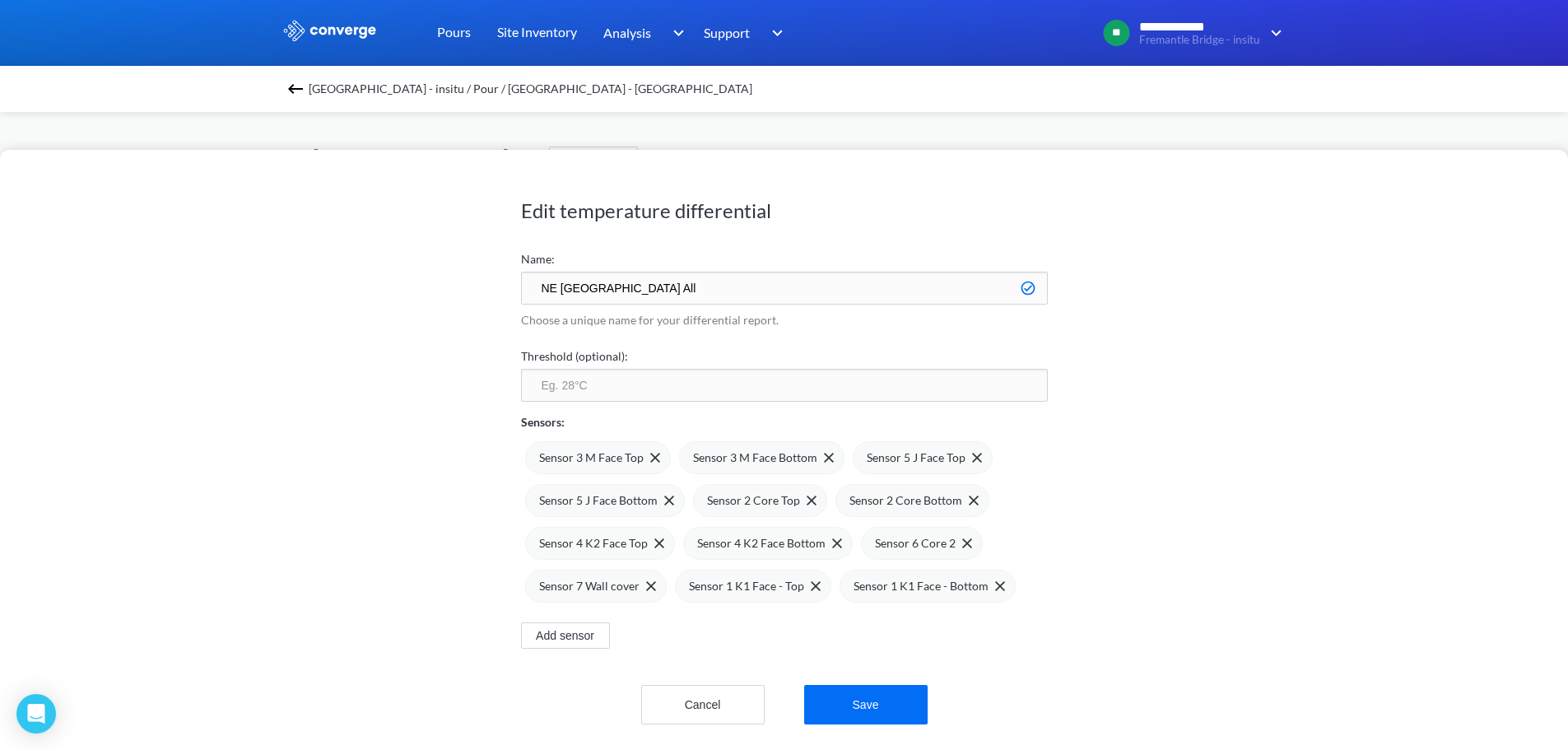
click at [677, 388] on input "number" at bounding box center [784, 385] width 527 height 33
type input "20"
click at [1167, 400] on div "Edit temperature differential Name: NE Lower Tower All Choose a unique name for…" at bounding box center [784, 449] width 1568 height 600
click at [904, 698] on button "Save" at bounding box center [865, 704] width 124 height 40
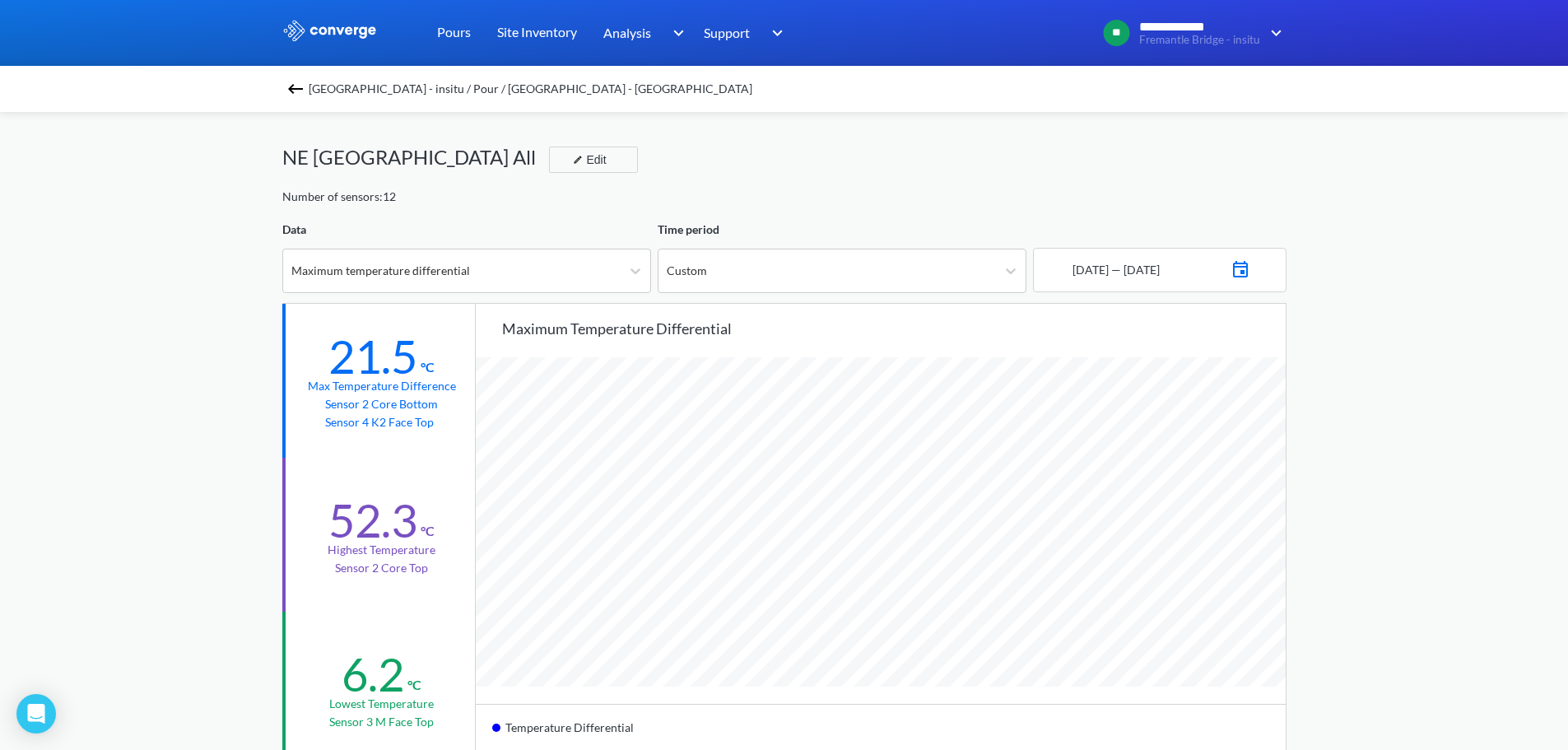
scroll to position [82, 0]
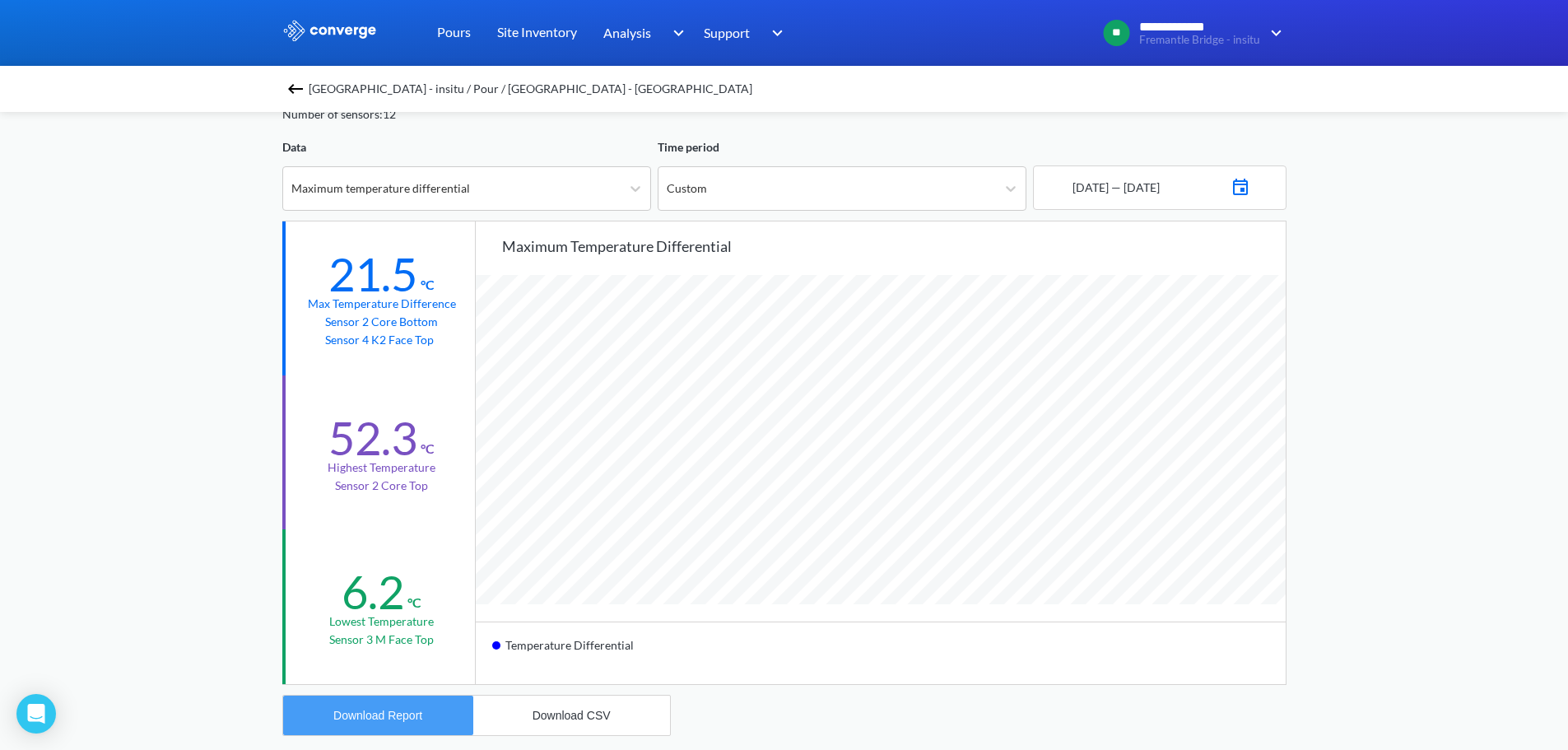
click at [407, 707] on button "Download Report" at bounding box center [378, 715] width 190 height 40
click at [538, 720] on div "Download CSV" at bounding box center [571, 715] width 78 height 13
click at [179, 465] on div "**********" at bounding box center [784, 607] width 1568 height 1380
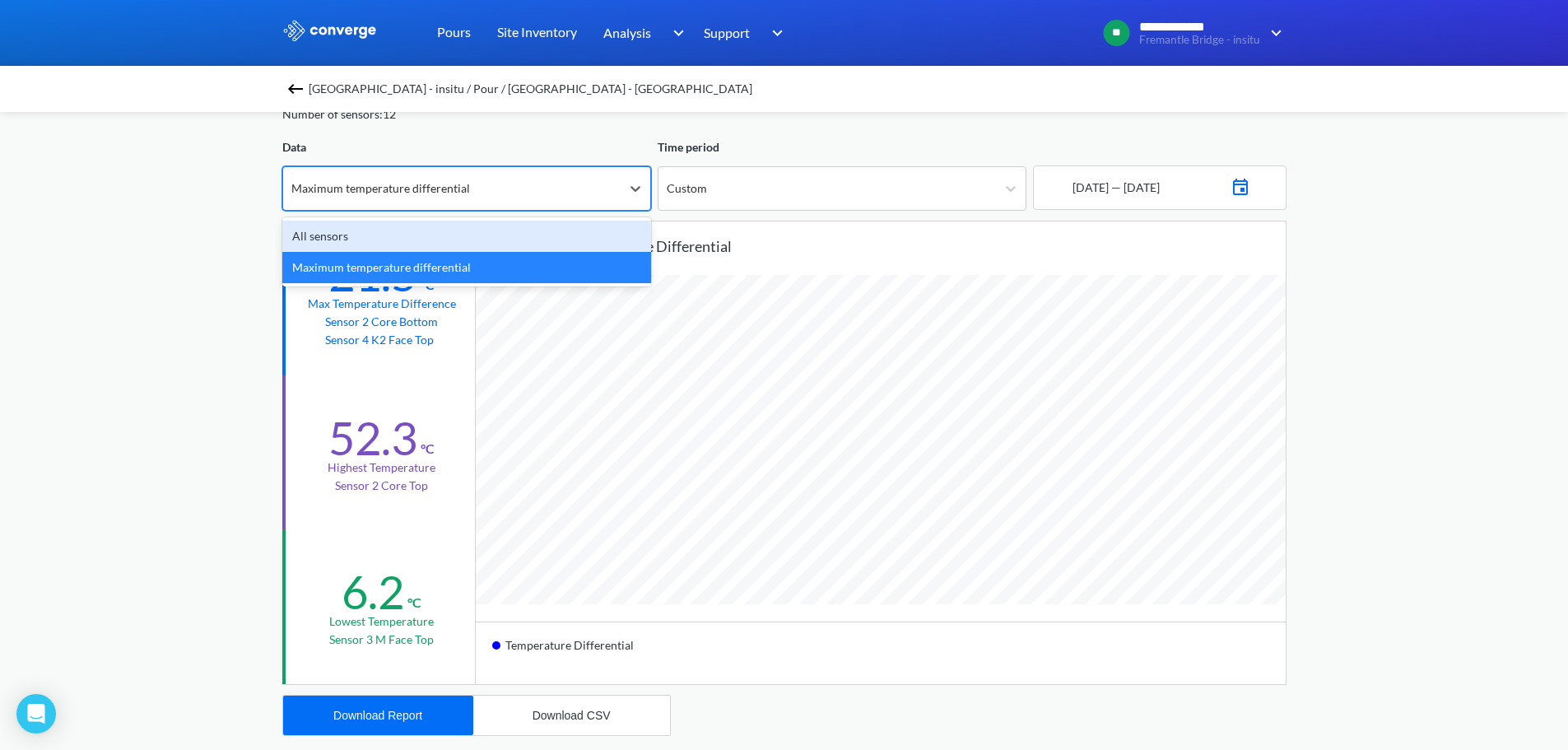
click at [478, 195] on div "Maximum temperature differential" at bounding box center [451, 188] width 338 height 43
click at [456, 234] on div "All sensors" at bounding box center [466, 236] width 369 height 31
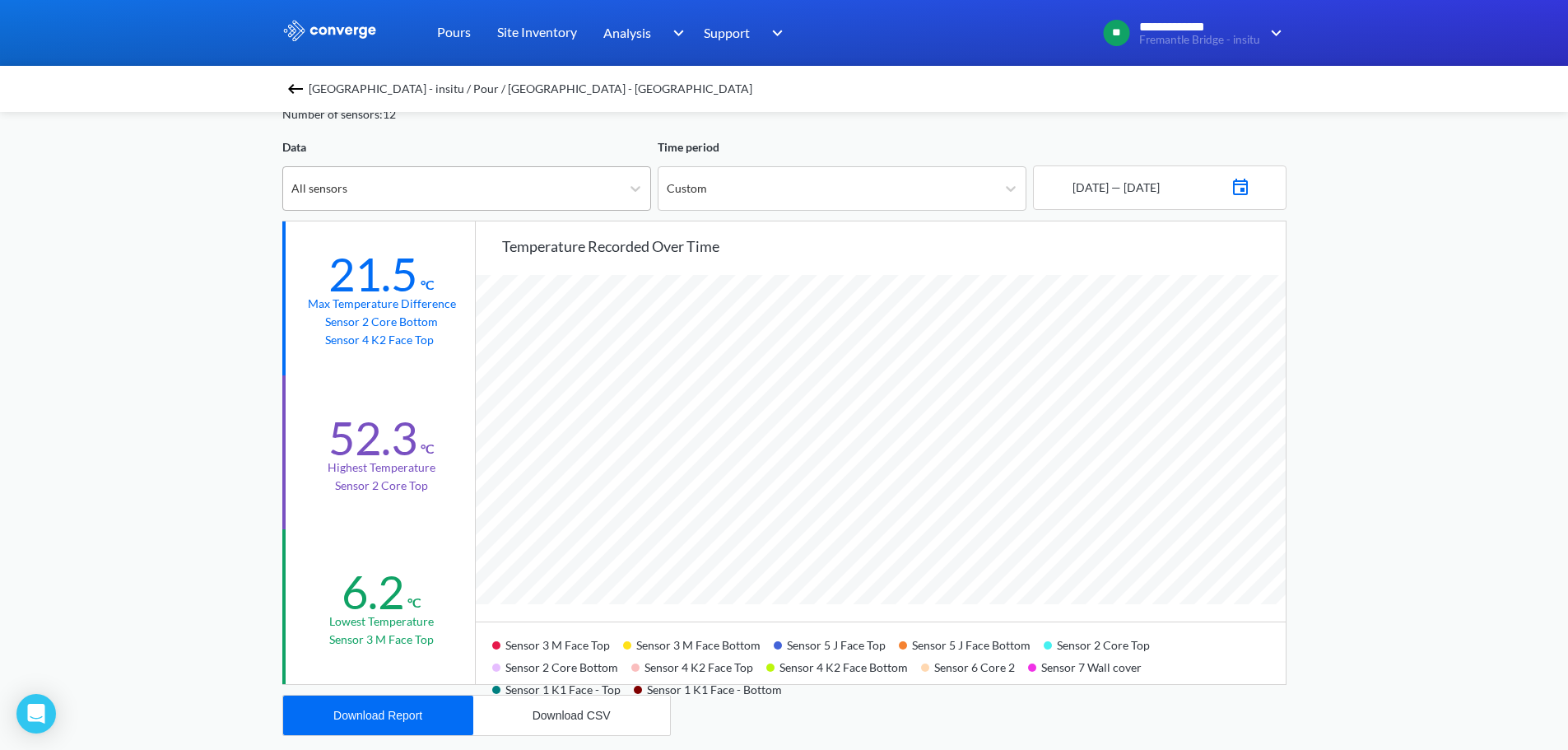
click at [461, 193] on div "All sensors" at bounding box center [451, 188] width 338 height 43
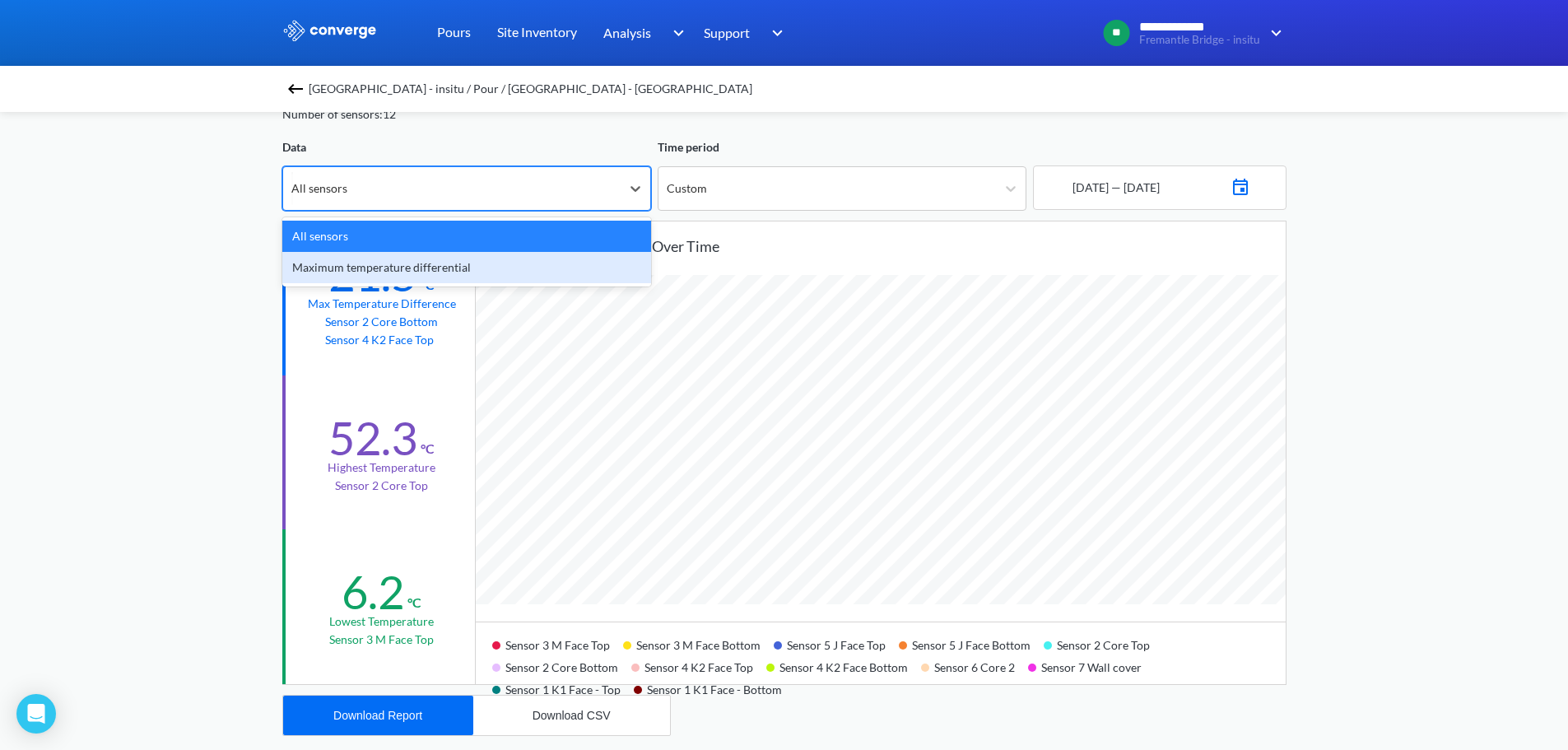
click at [409, 264] on div "Maximum temperature differential" at bounding box center [466, 267] width 369 height 31
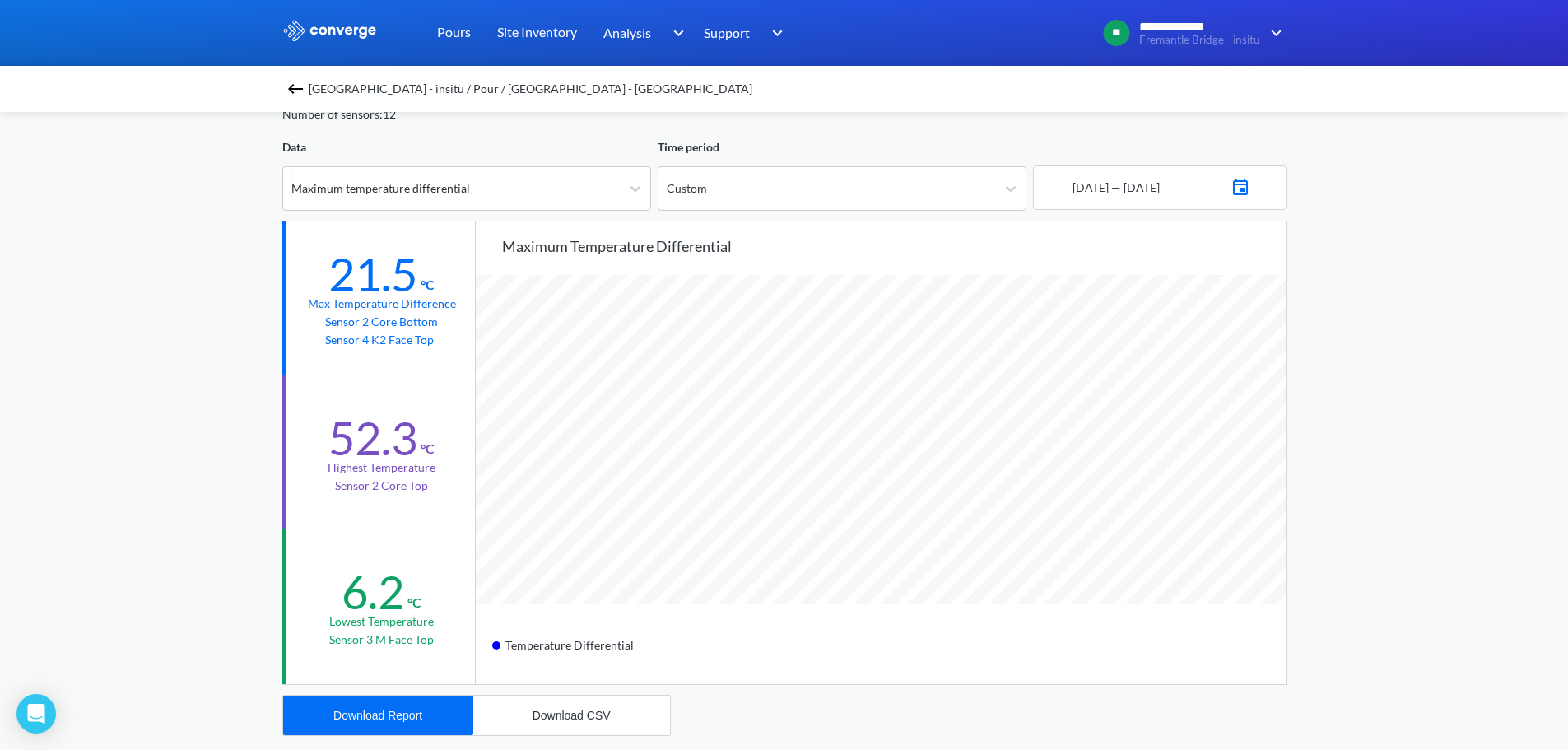
click at [168, 219] on div "**********" at bounding box center [784, 607] width 1568 height 1380
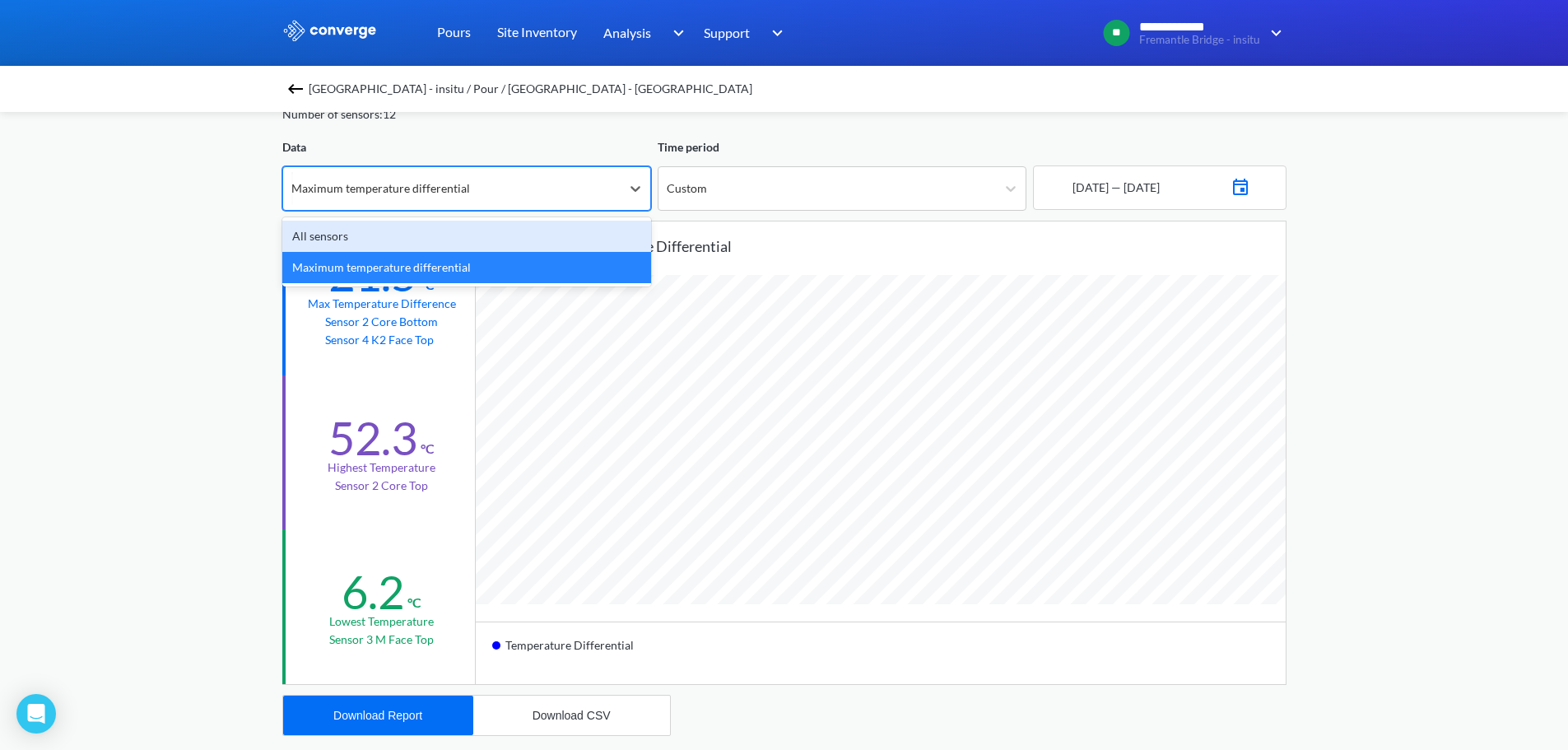
click at [459, 196] on div "Maximum temperature differential" at bounding box center [380, 189] width 178 height 19
click at [426, 232] on div "All sensors" at bounding box center [466, 236] width 369 height 31
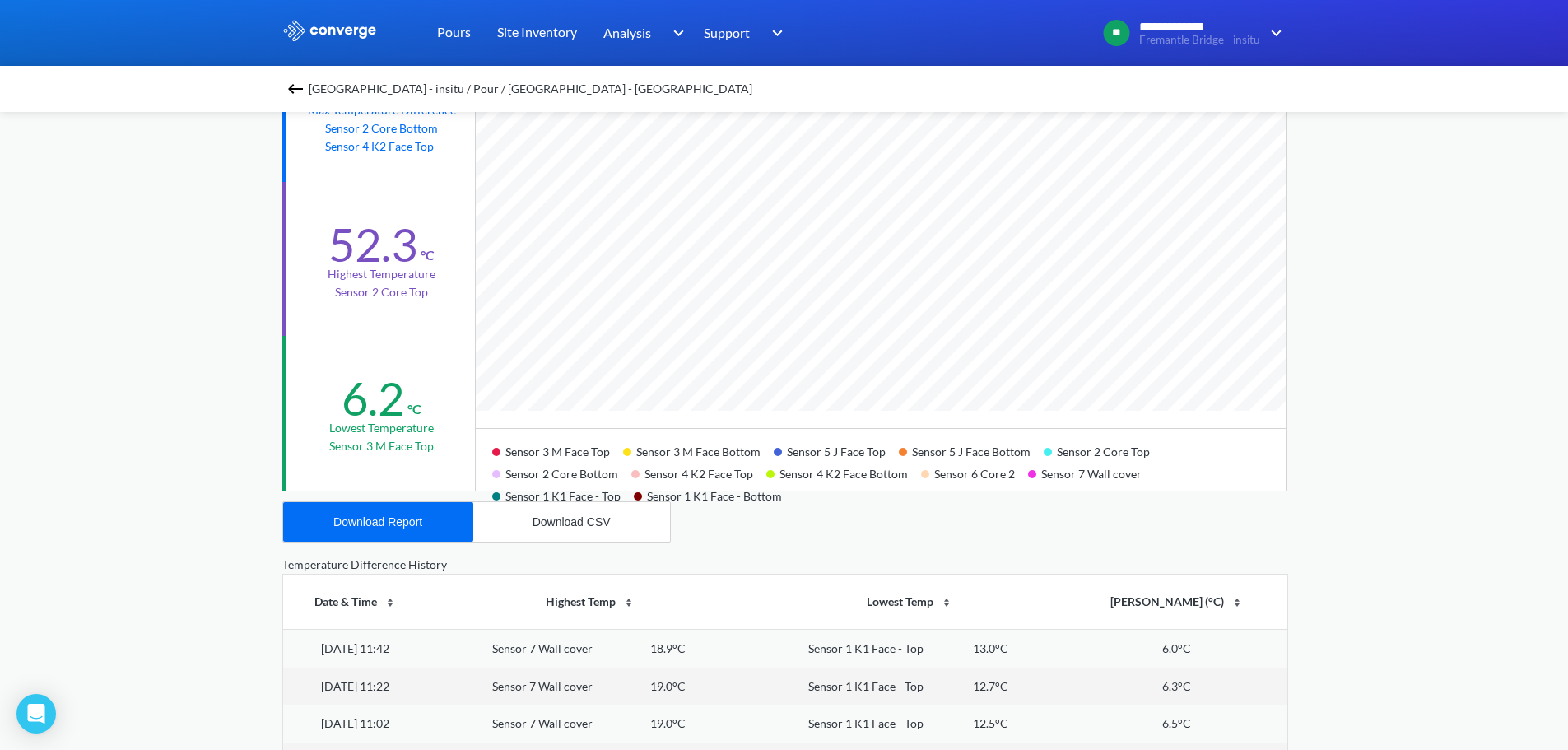
scroll to position [247, 0]
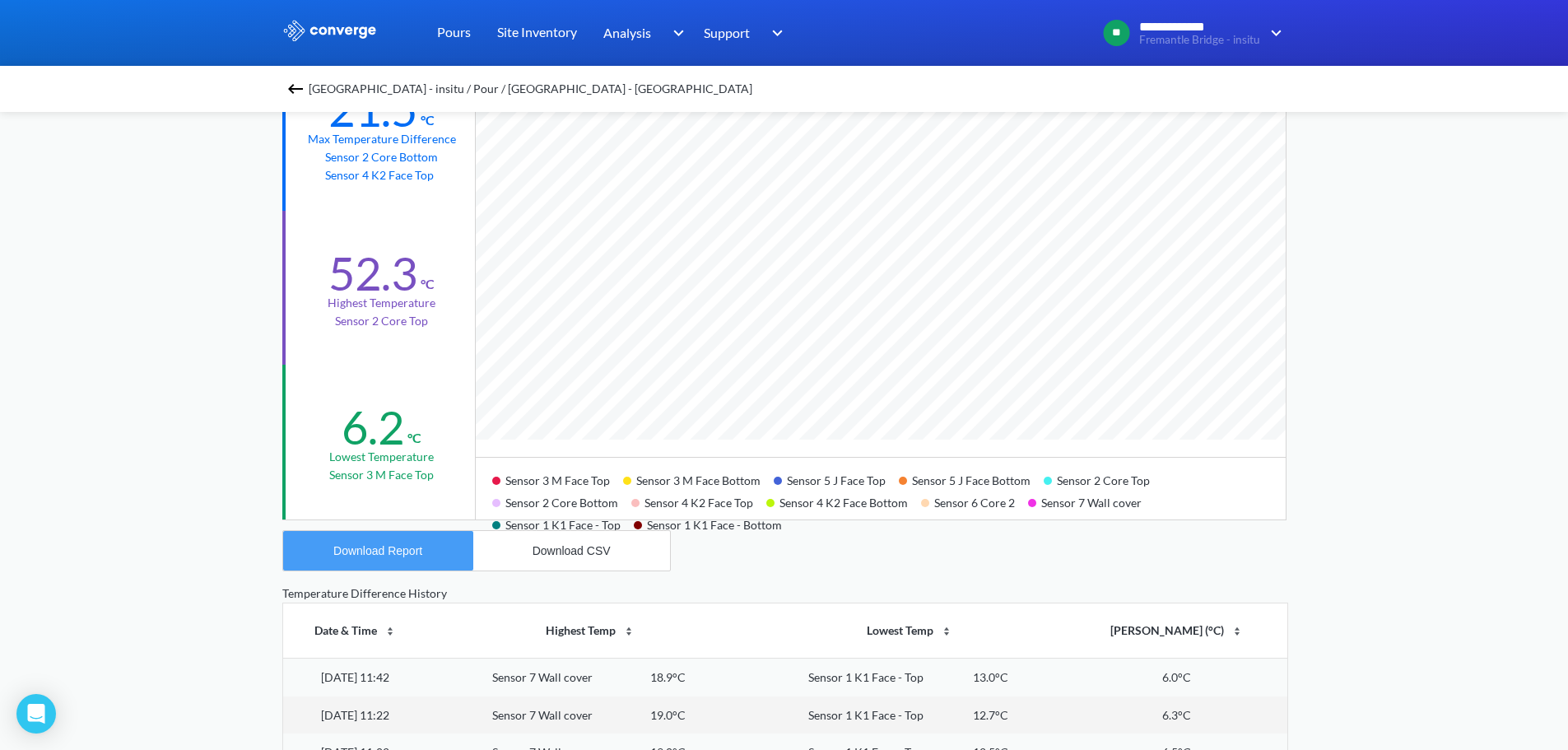
click at [383, 551] on div "Download Report" at bounding box center [378, 551] width 89 height 13
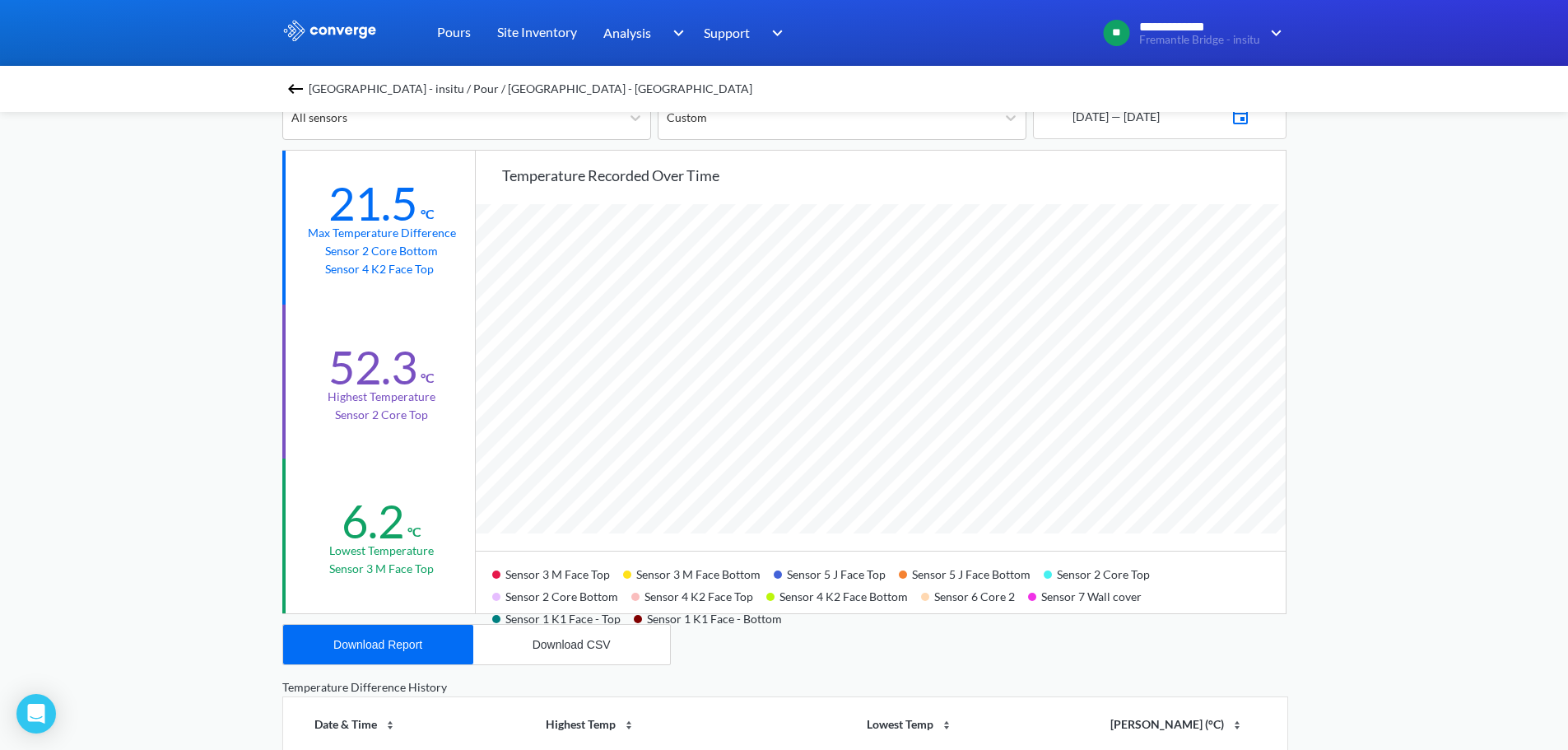
scroll to position [329, 0]
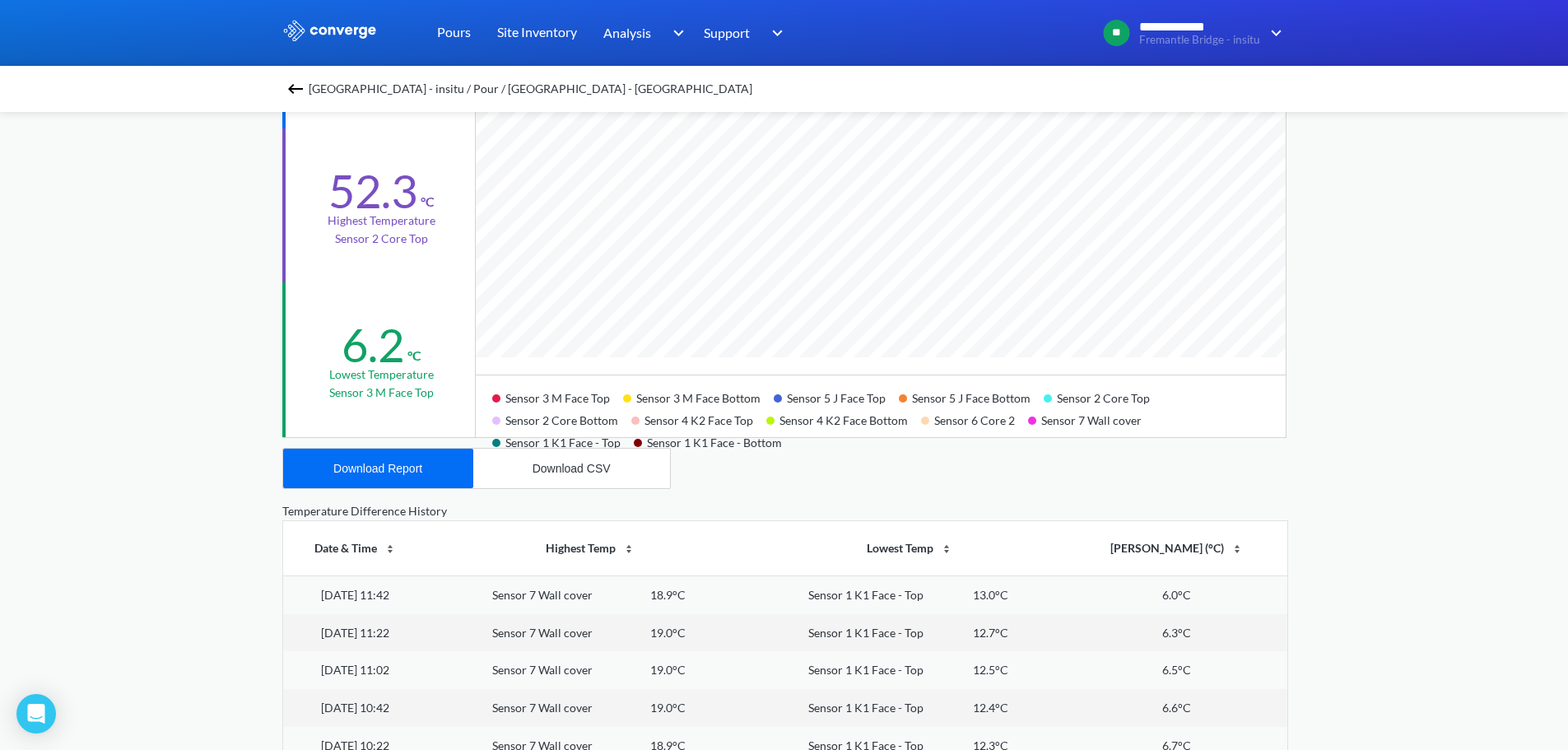
click at [1379, 418] on div "**********" at bounding box center [784, 360] width 1568 height 1380
drag, startPoint x: 763, startPoint y: 446, endPoint x: 566, endPoint y: 429, distance: 197.7
click at [566, 437] on div "Sensor 3 M Face Top Sensor 3 M Face Bottom Sensor 5 J Face Top Sensor 5 J Face …" at bounding box center [880, 406] width 810 height 62
drag, startPoint x: 566, startPoint y: 424, endPoint x: 1096, endPoint y: 415, distance: 530.1
click at [1096, 415] on div "Sensor 3 M Face Top Sensor 3 M Face Bottom Sensor 5 J Face Top Sensor 5 J Face …" at bounding box center [880, 406] width 810 height 62
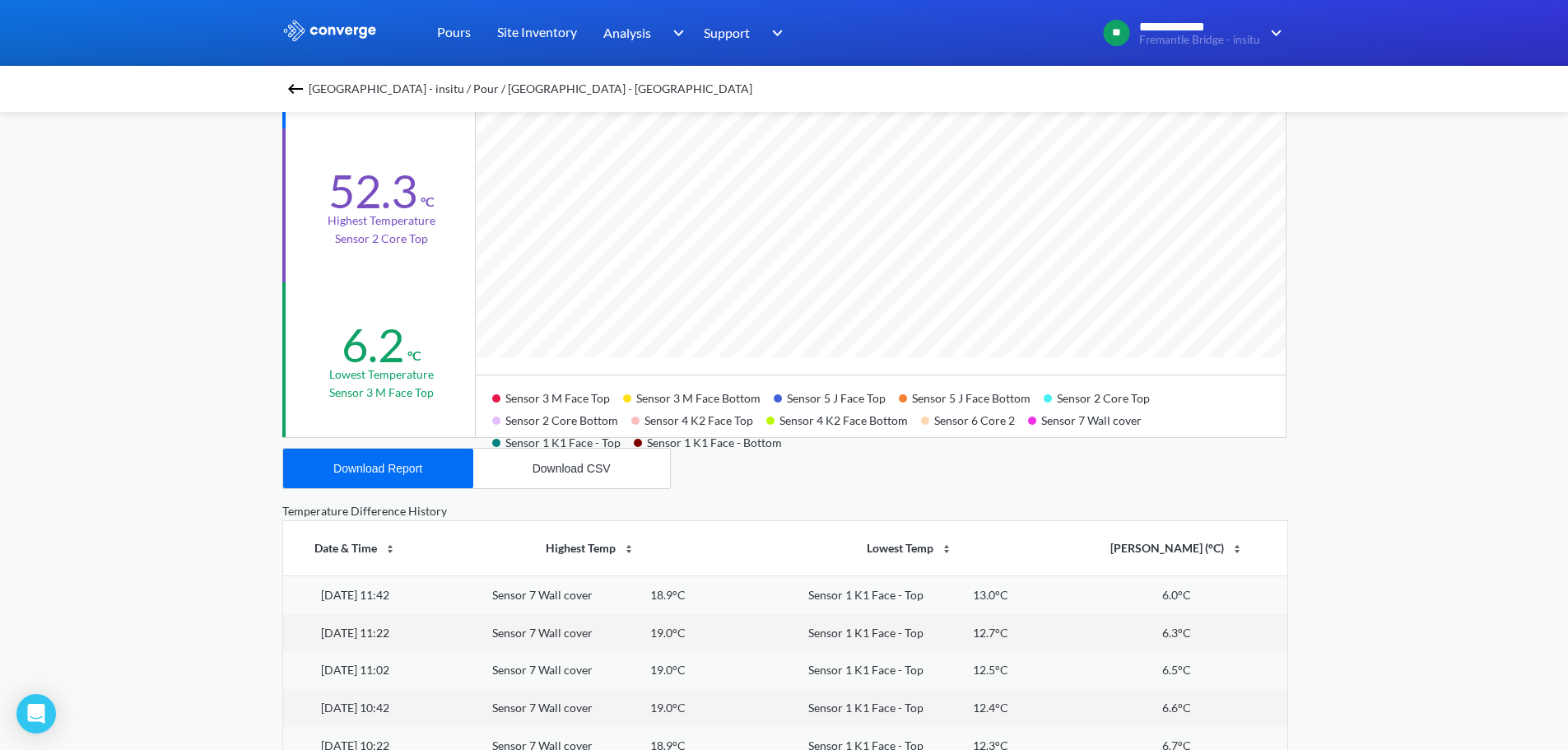
click at [846, 480] on div "Fremantle Bridge - insitu / Pour / [GEOGRAPHIC_DATA] - [GEOGRAPHIC_DATA] [GEOGR…" at bounding box center [784, 417] width 1004 height 1268
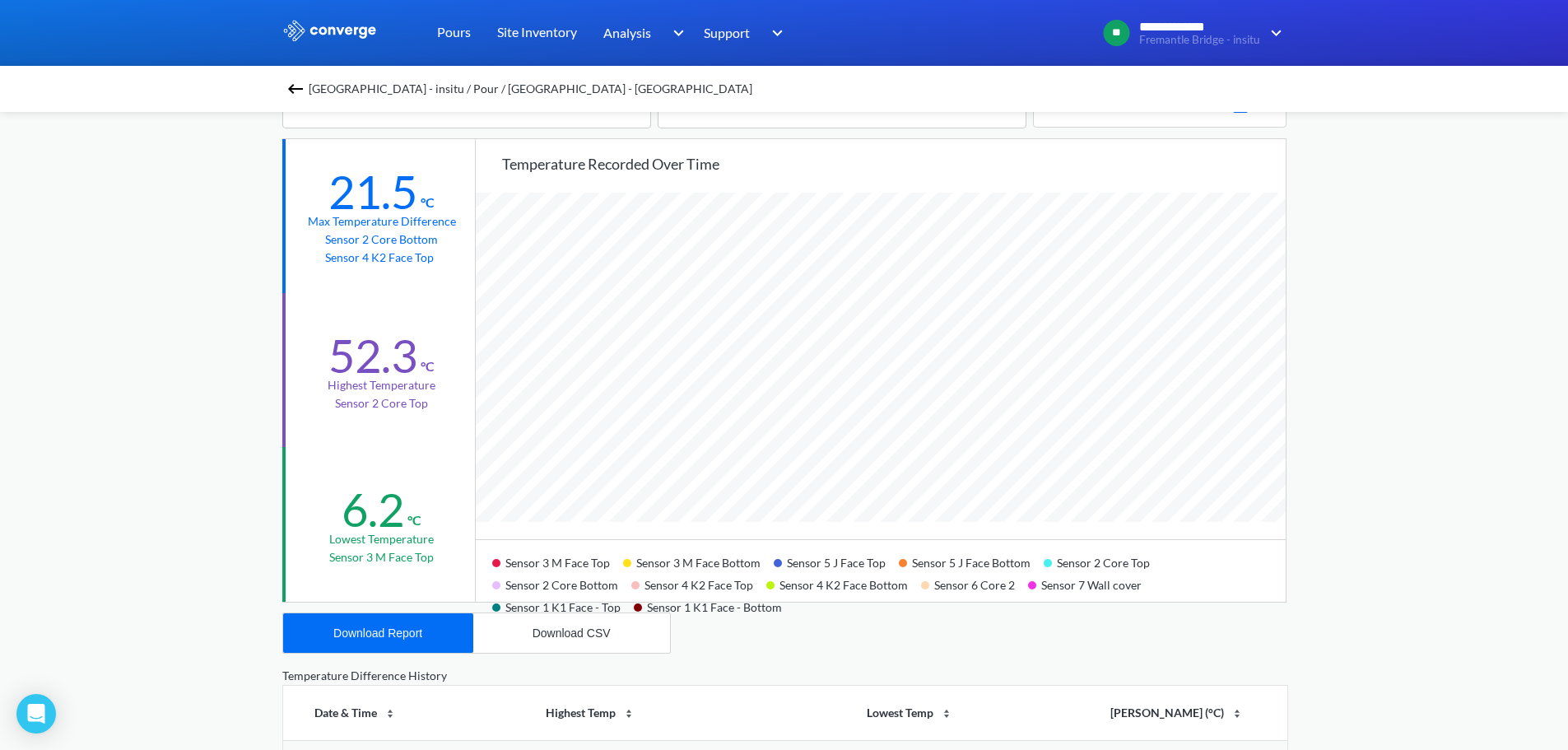
scroll to position [82, 0]
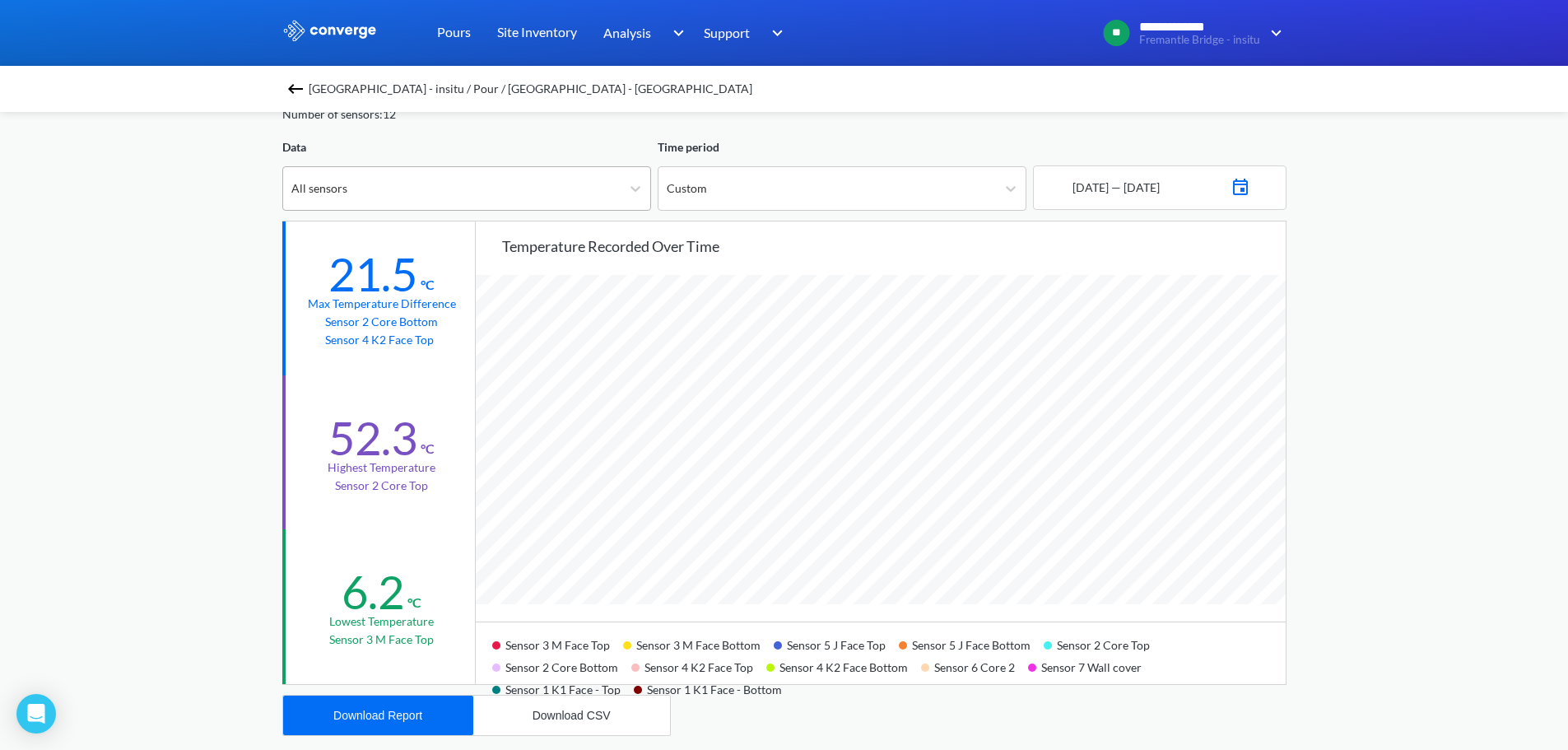
click at [410, 204] on div "All sensors" at bounding box center [451, 188] width 338 height 43
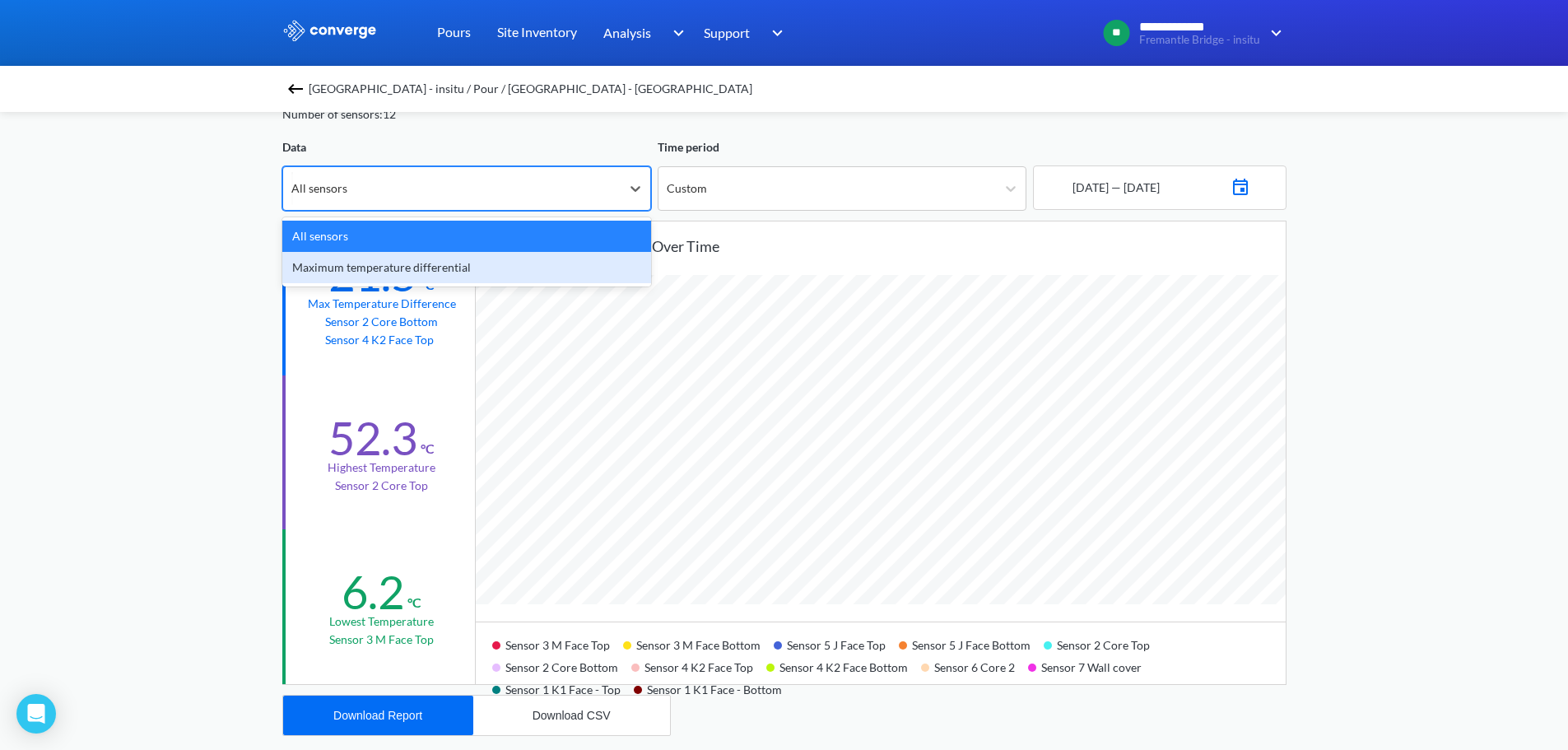
click at [398, 263] on div "Maximum temperature differential" at bounding box center [466, 267] width 369 height 31
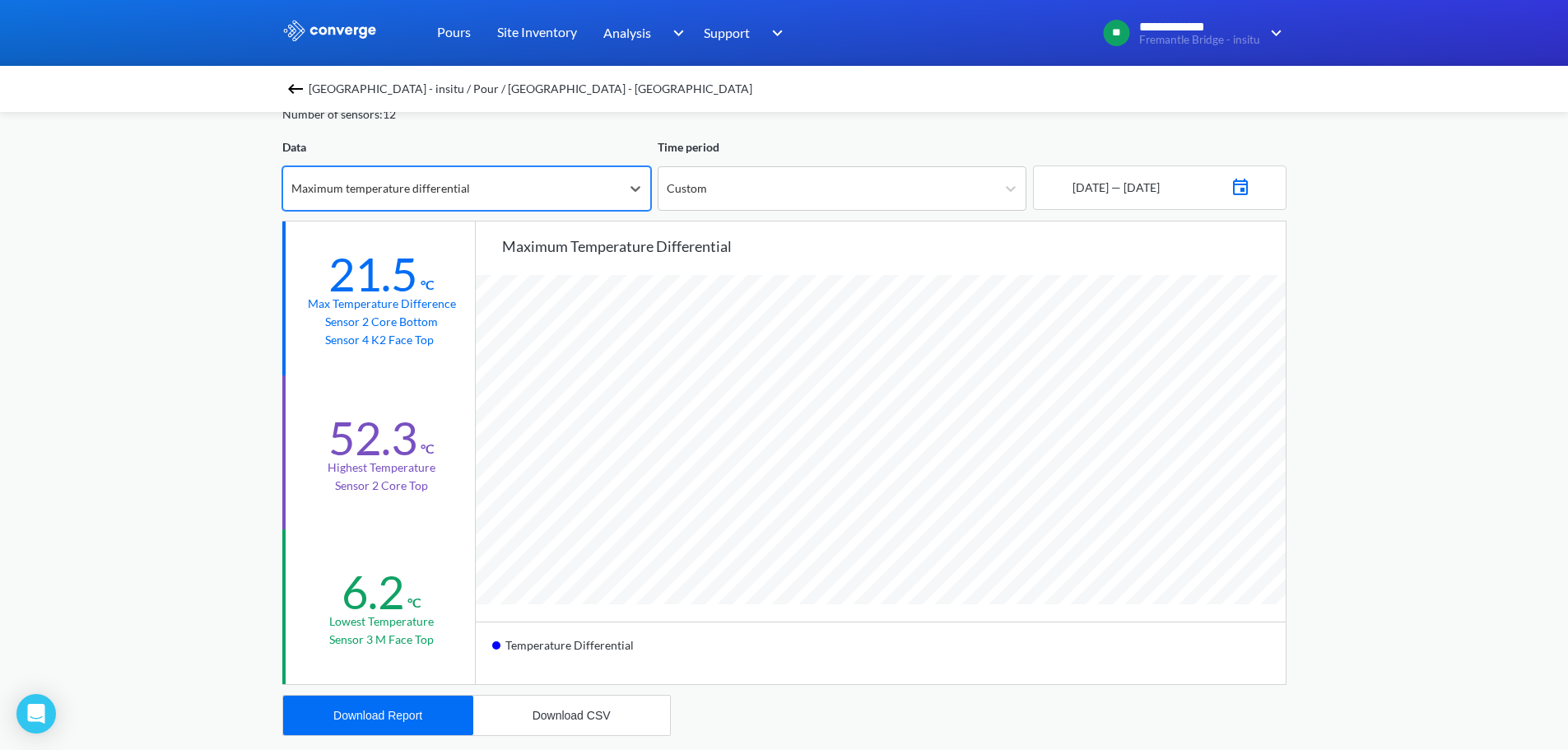
scroll to position [1379, 1568]
click at [298, 90] on img at bounding box center [295, 88] width 19 height 19
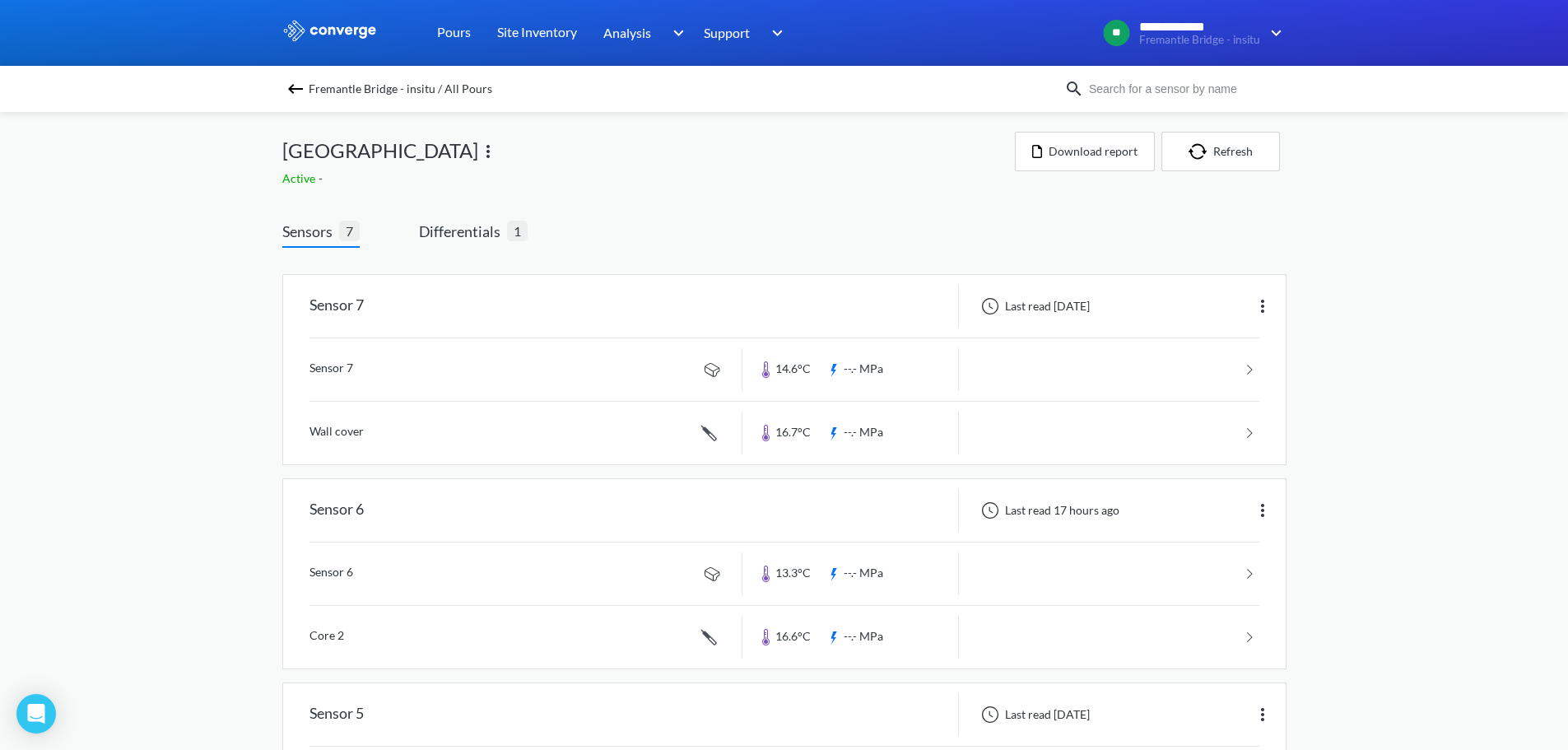
click at [382, 151] on span "[GEOGRAPHIC_DATA]" at bounding box center [380, 150] width 196 height 31
click at [470, 230] on span "Differentials" at bounding box center [463, 231] width 88 height 23
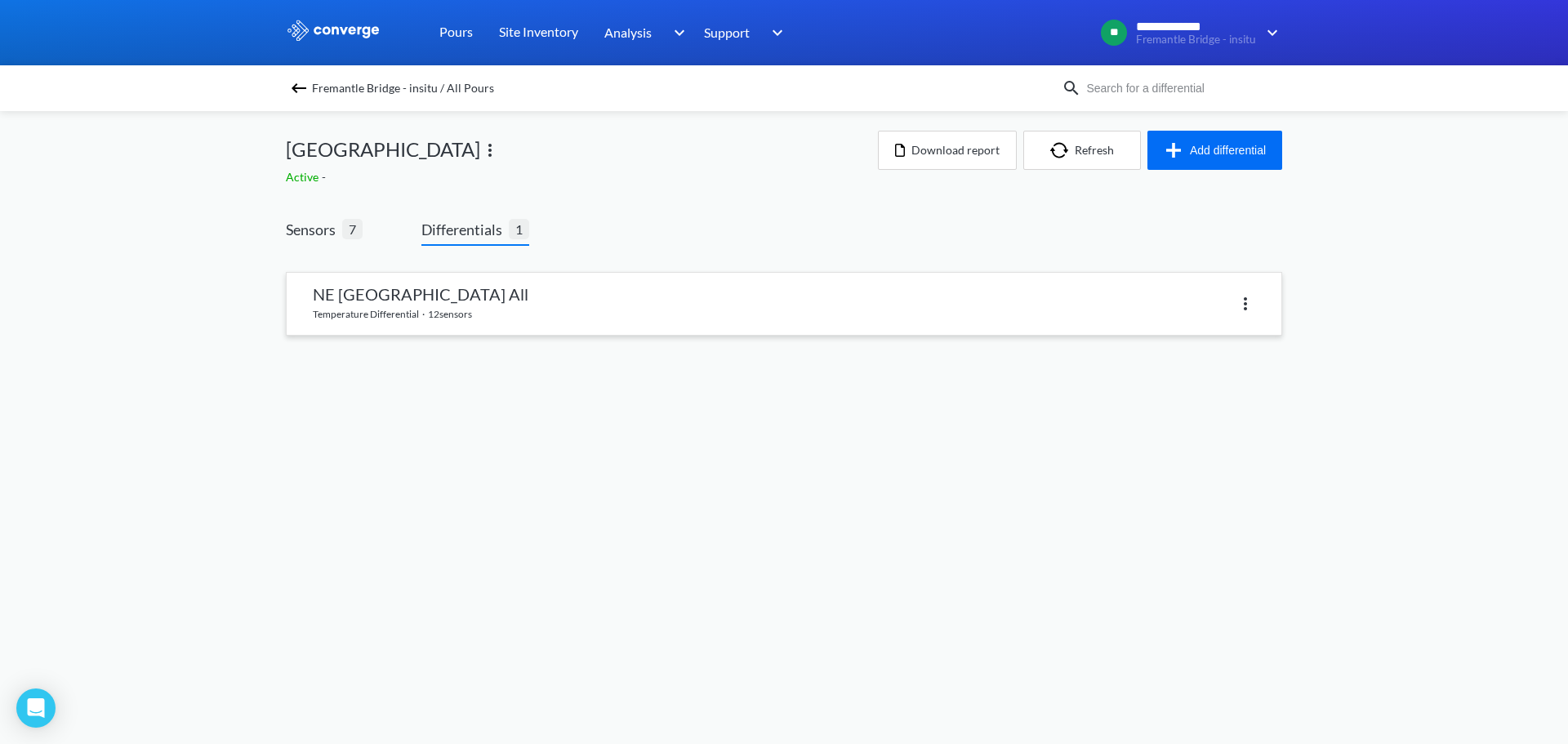
click at [410, 290] on link at bounding box center [784, 304] width 995 height 62
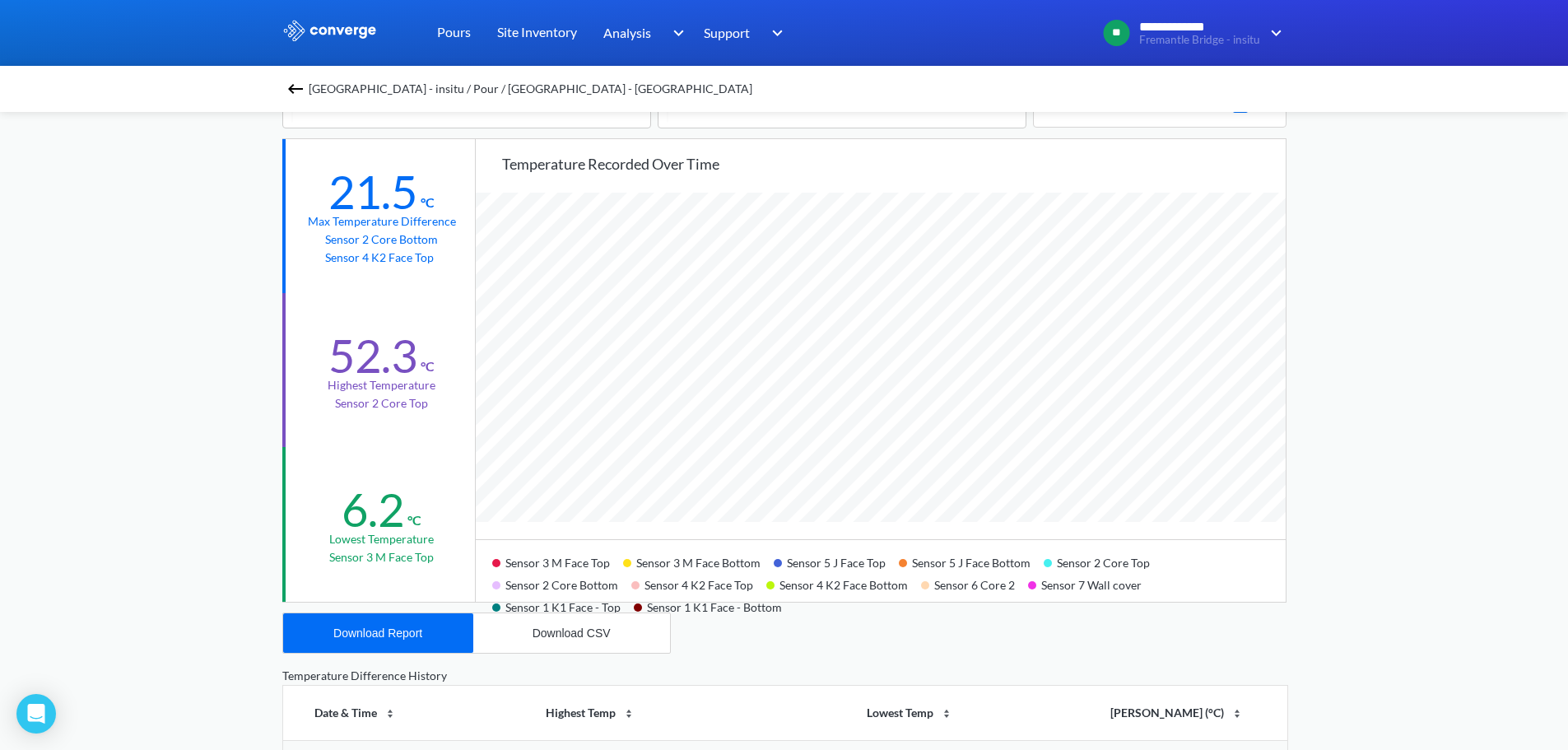
scroll to position [82, 0]
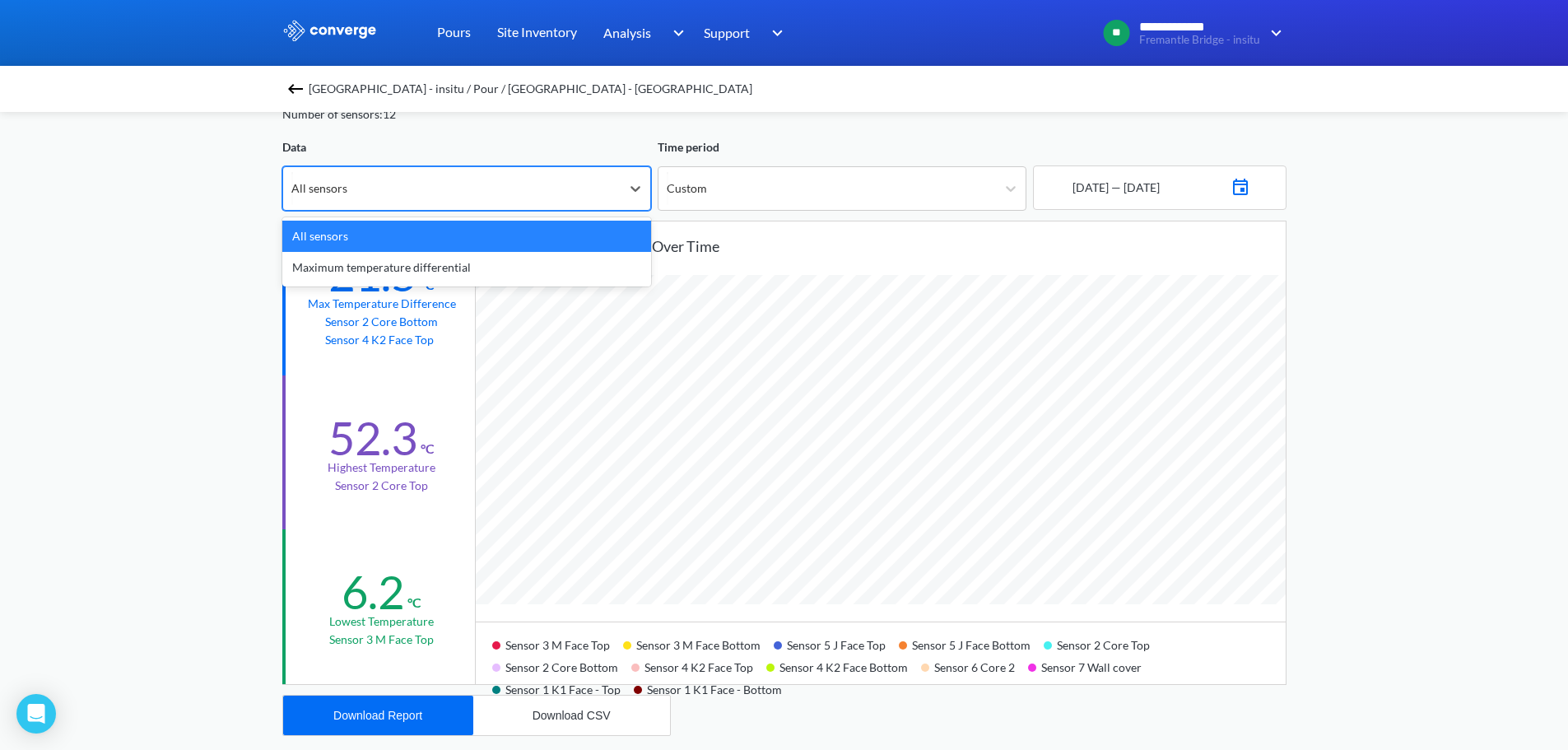
click at [436, 191] on div "All sensors" at bounding box center [451, 188] width 338 height 43
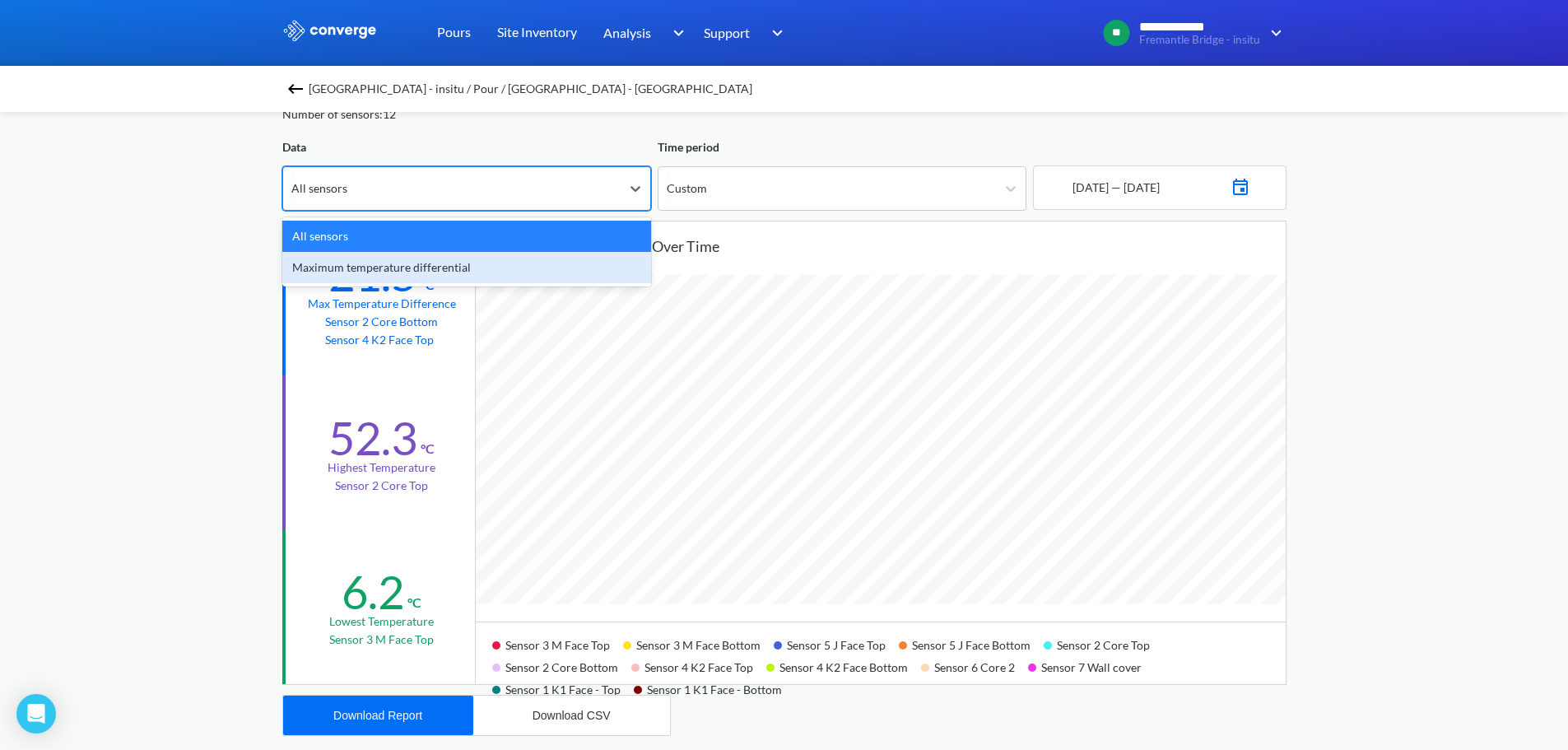
click at [417, 262] on div "Maximum temperature differential" at bounding box center [466, 267] width 369 height 31
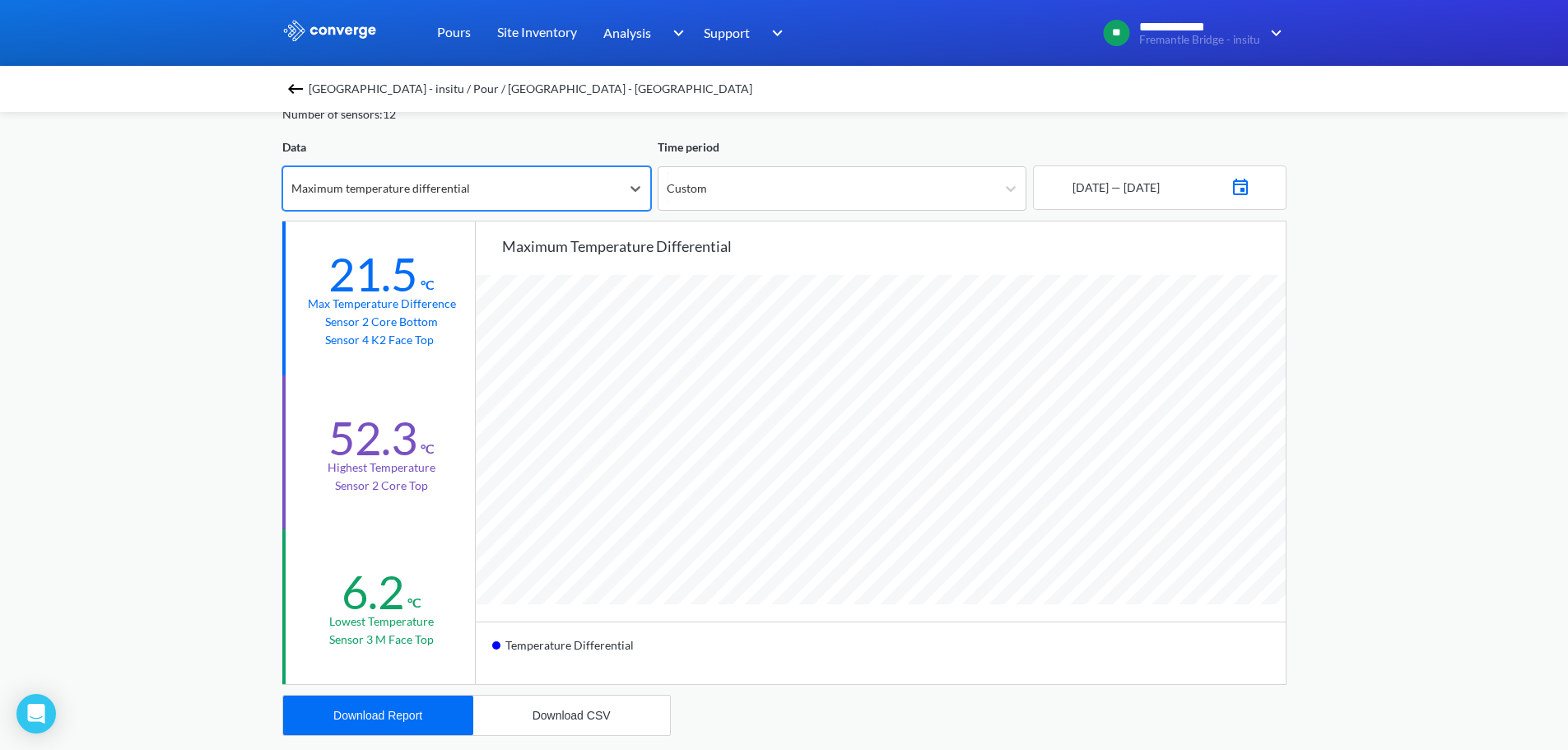
scroll to position [1379, 1568]
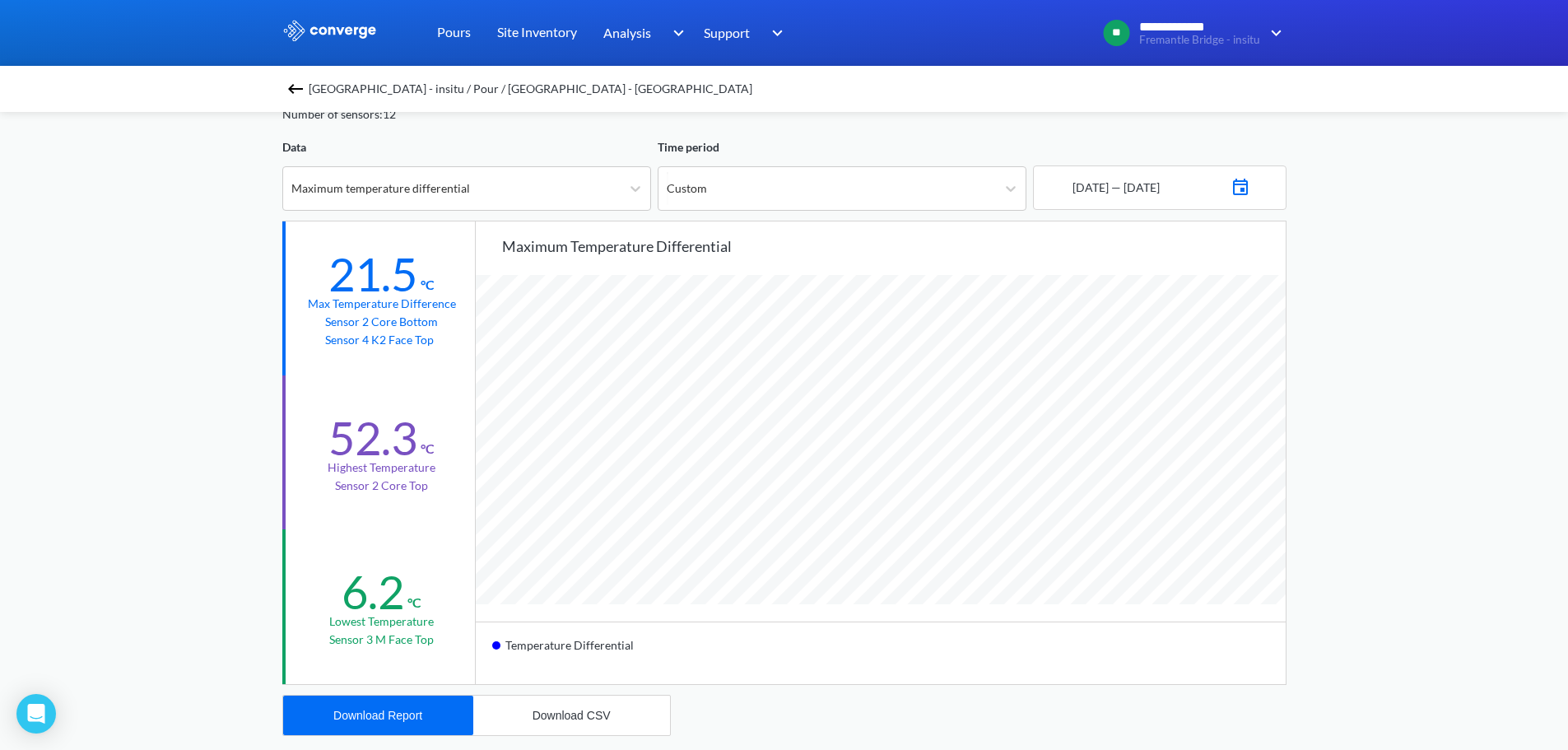
click at [512, 215] on div "Fremantle Bridge - insitu / Pour / [GEOGRAPHIC_DATA] - [GEOGRAPHIC_DATA] [GEOGR…" at bounding box center [784, 663] width 1004 height 1268
click at [479, 206] on div "Maximum temperature differential" at bounding box center [451, 188] width 338 height 43
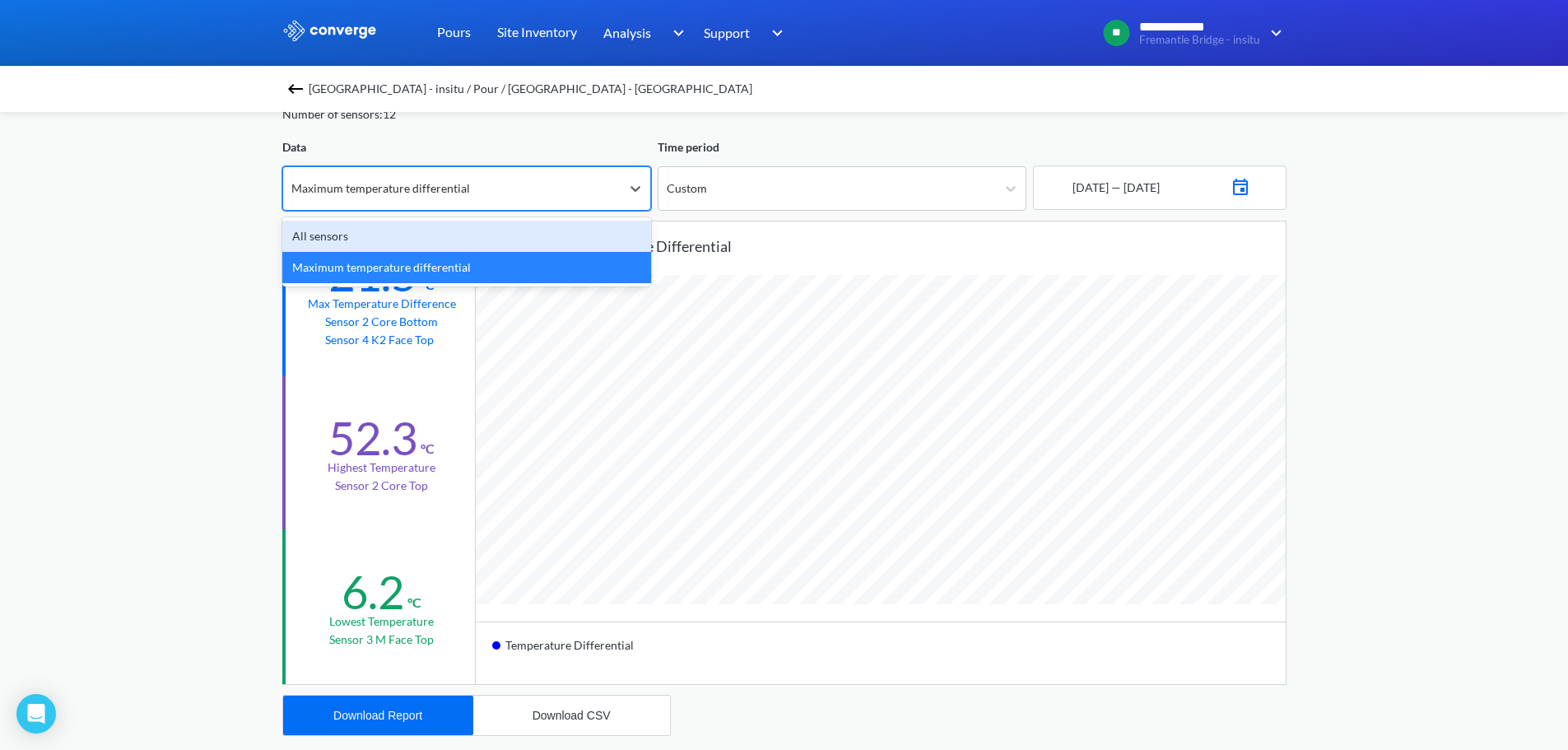
click at [421, 243] on div "All sensors" at bounding box center [466, 236] width 369 height 31
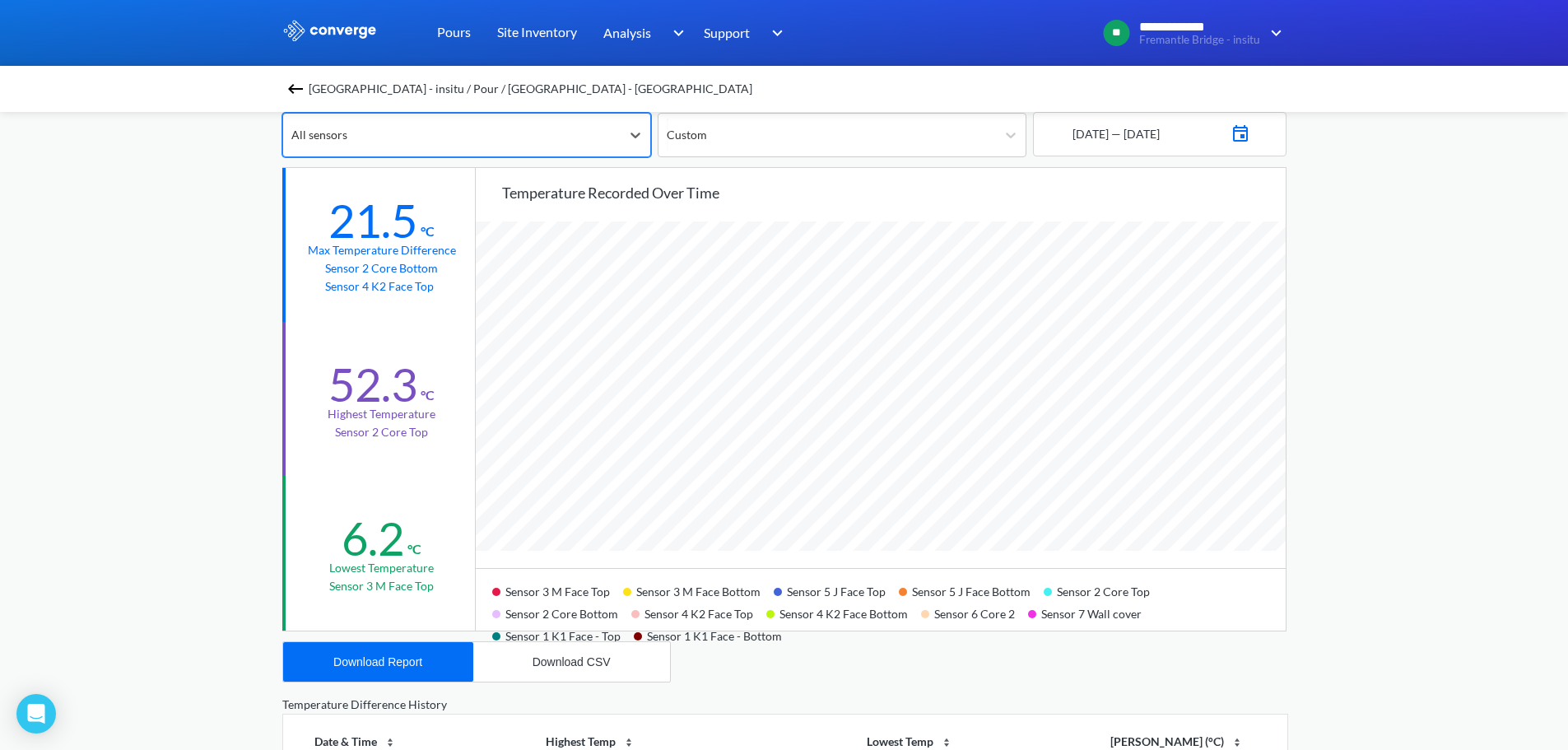
scroll to position [165, 0]
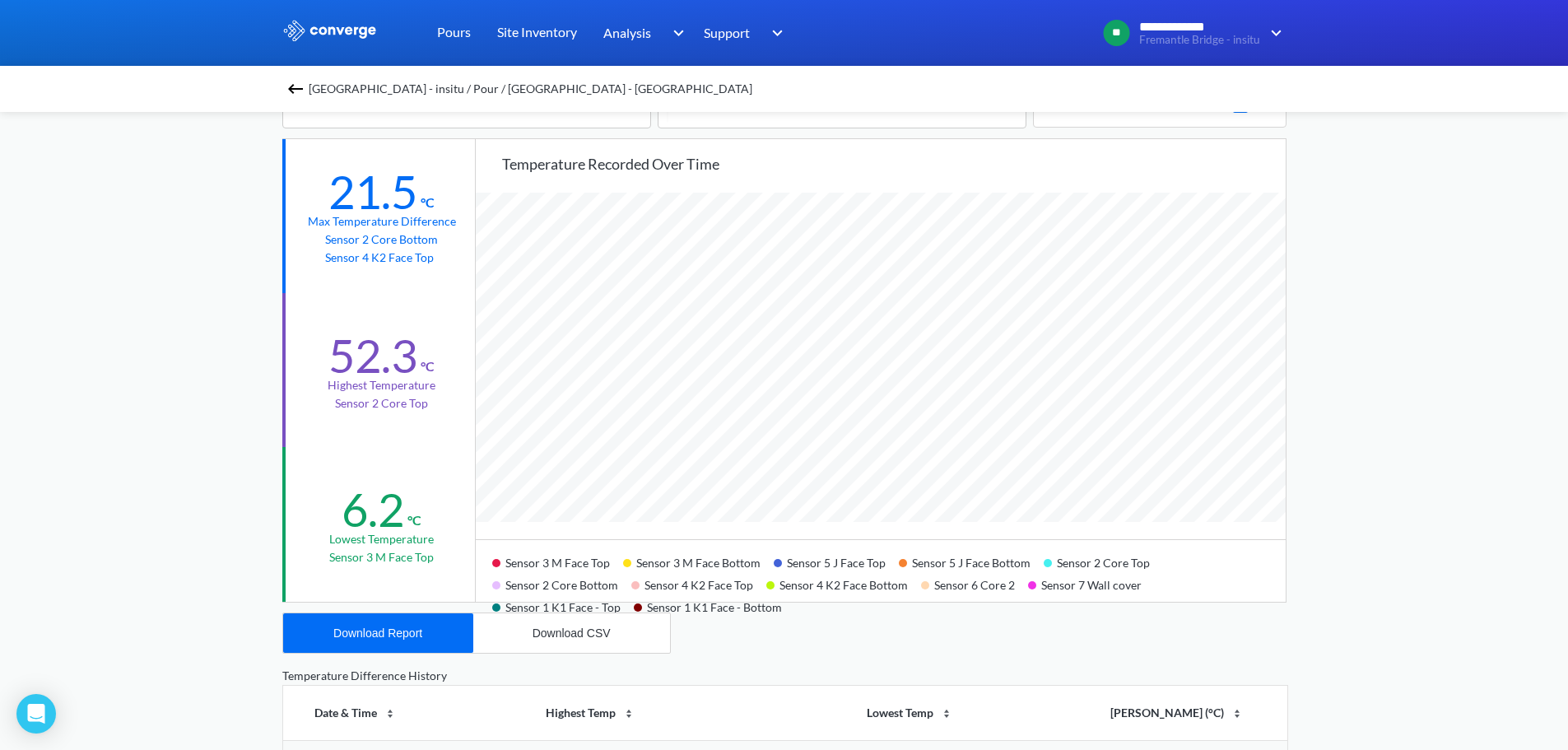
click at [691, 608] on div "Sensor 1 K1 Face - Bottom" at bounding box center [715, 605] width 162 height 22
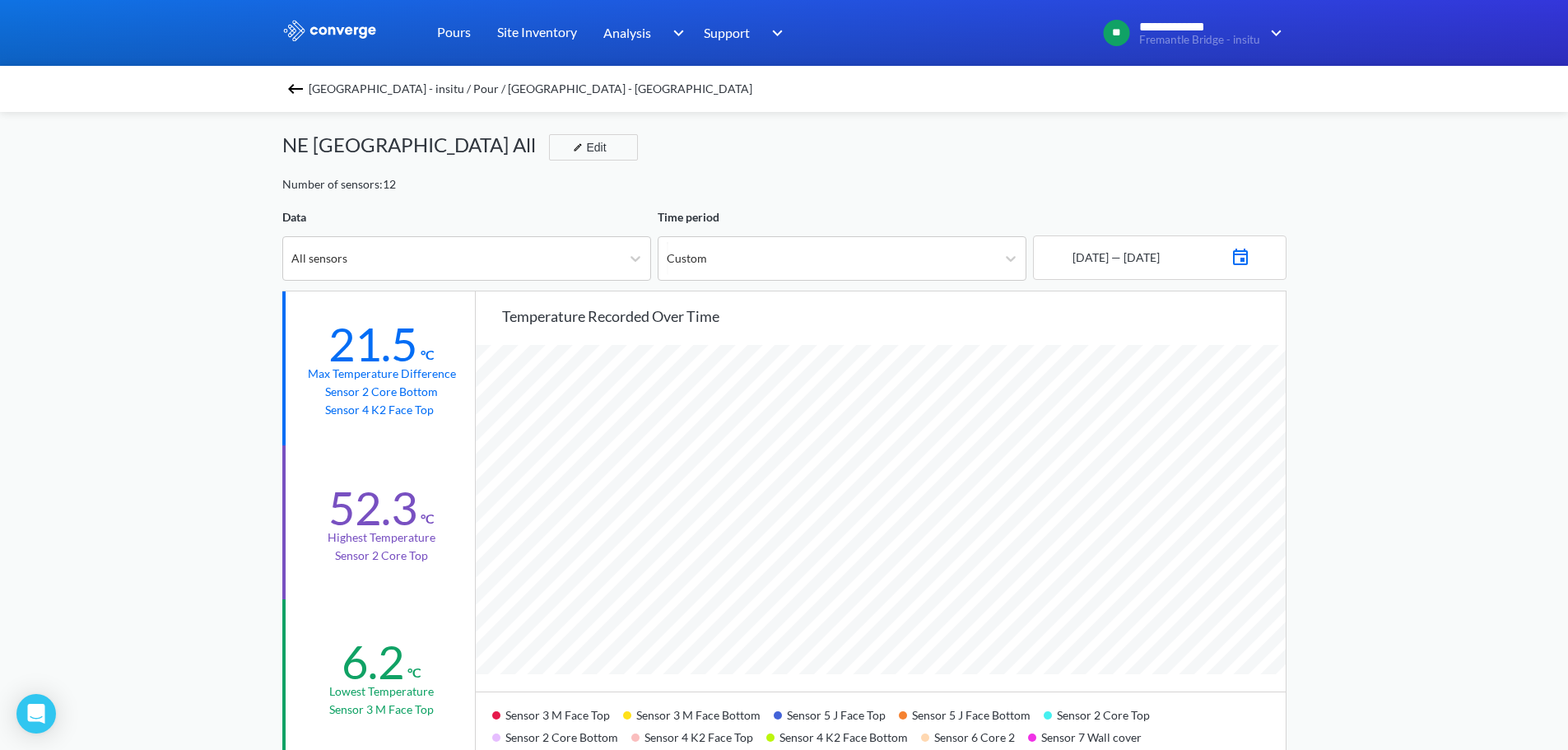
scroll to position [247, 0]
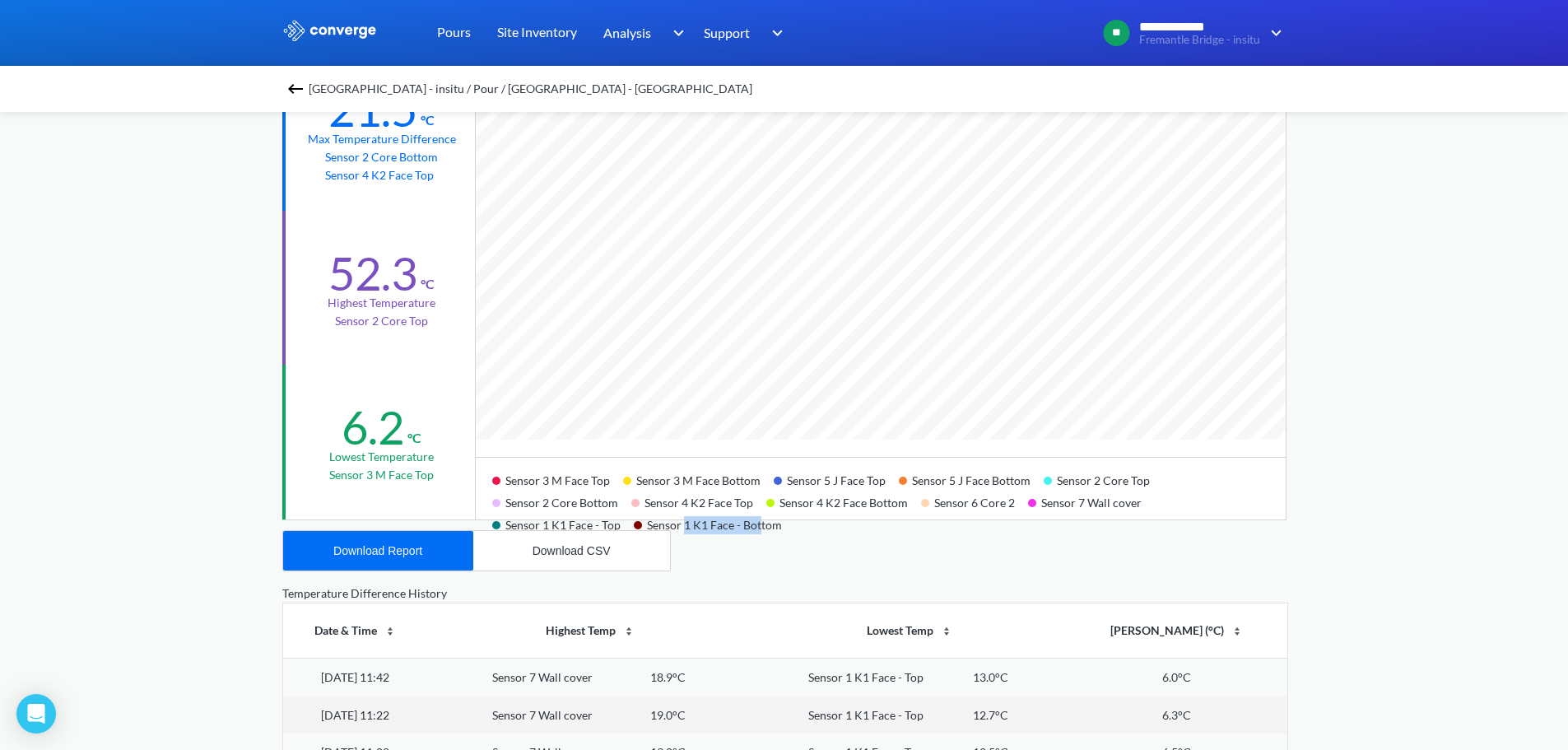
drag, startPoint x: 684, startPoint y: 526, endPoint x: 760, endPoint y: 531, distance: 76.2
click at [757, 531] on div "Sensor 1 K1 Face - Bottom" at bounding box center [715, 523] width 162 height 22
drag, startPoint x: 1054, startPoint y: 481, endPoint x: 1151, endPoint y: 482, distance: 97.0
click at [1151, 482] on div "Sensor 2 Core Top" at bounding box center [1103, 478] width 120 height 22
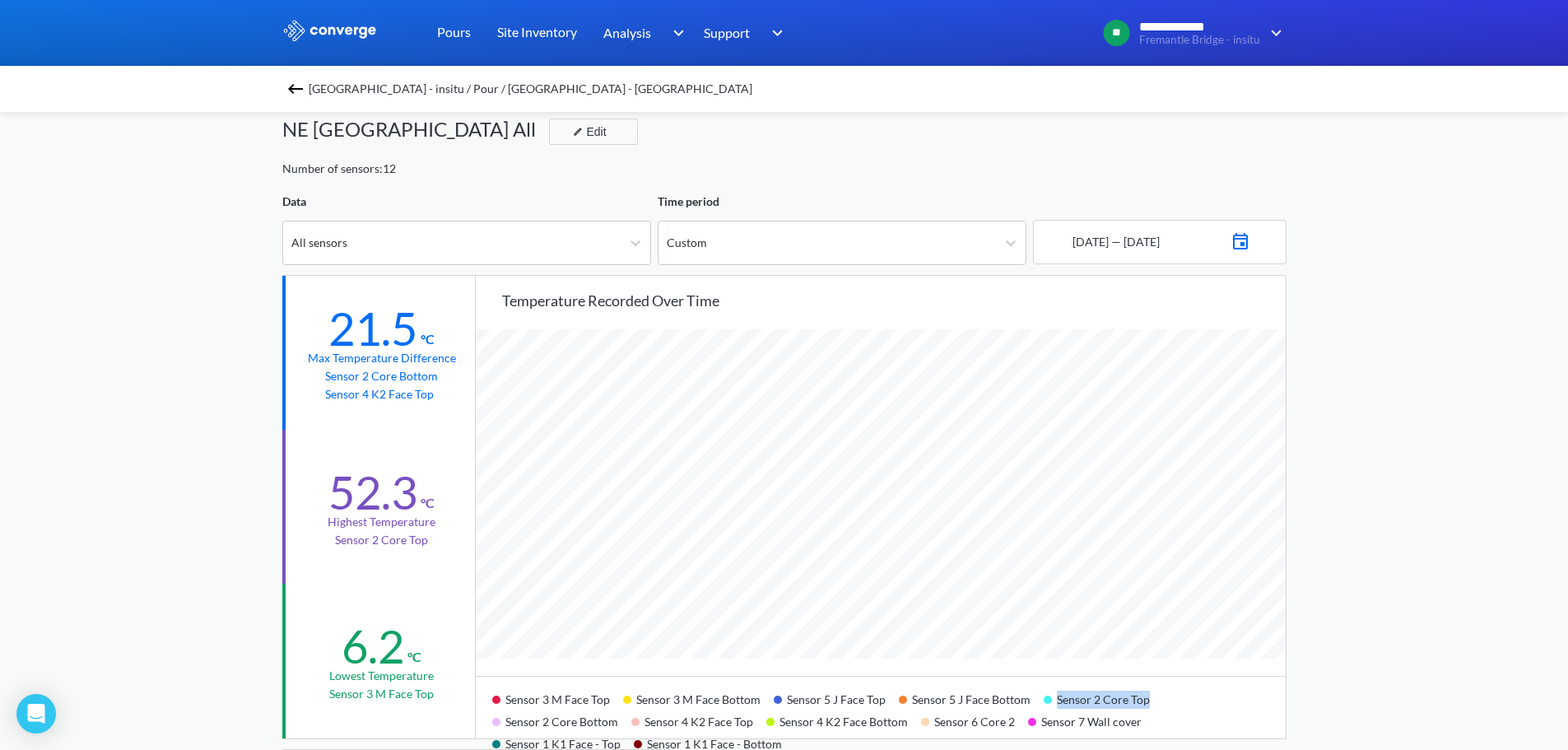
scroll to position [0, 0]
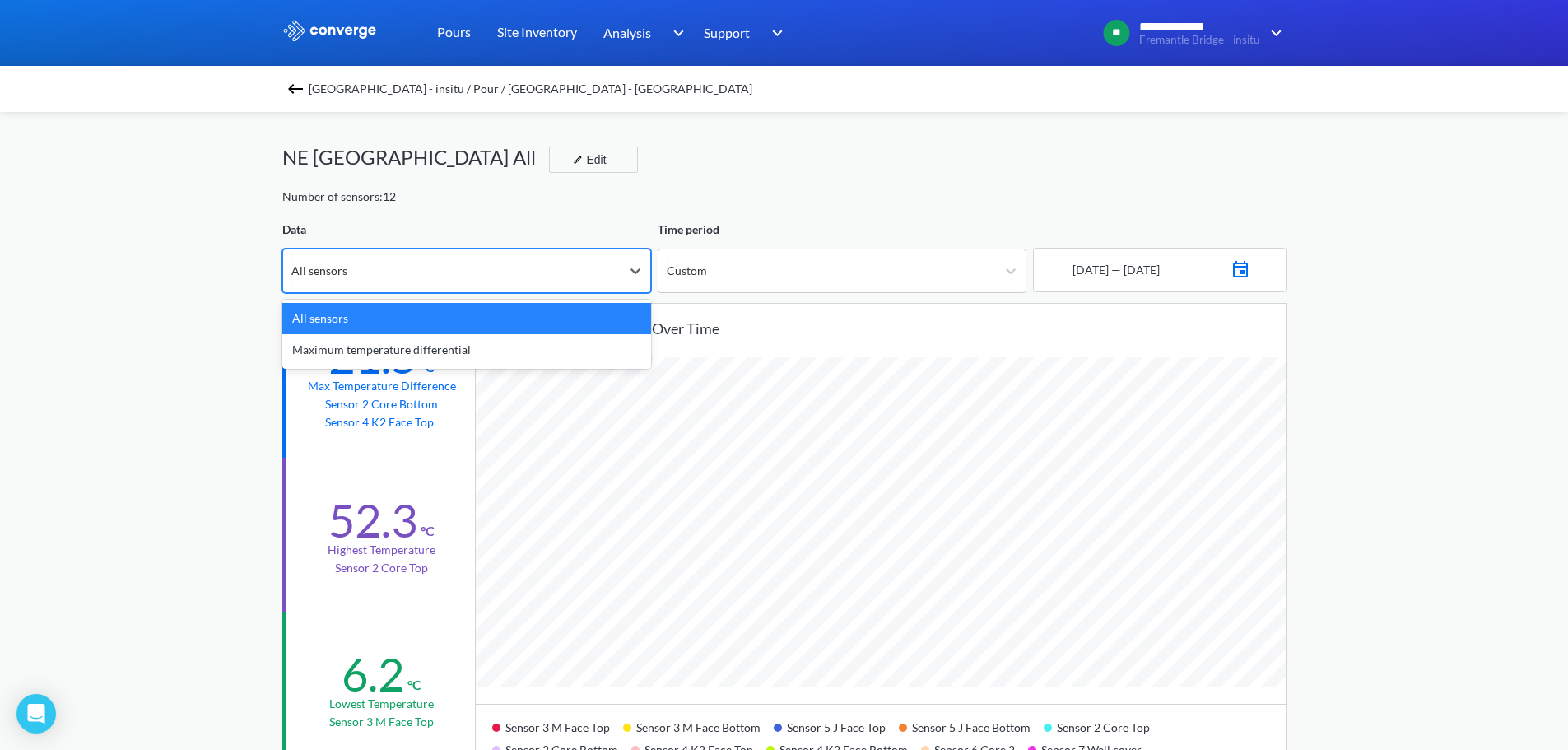
click at [497, 270] on div "All sensors" at bounding box center [451, 270] width 338 height 43
click at [343, 213] on div "[GEOGRAPHIC_DATA] - insitu / Pour / [GEOGRAPHIC_DATA] [GEOGRAPHIC_DATA] All Edi…" at bounding box center [784, 746] width 1004 height 1268
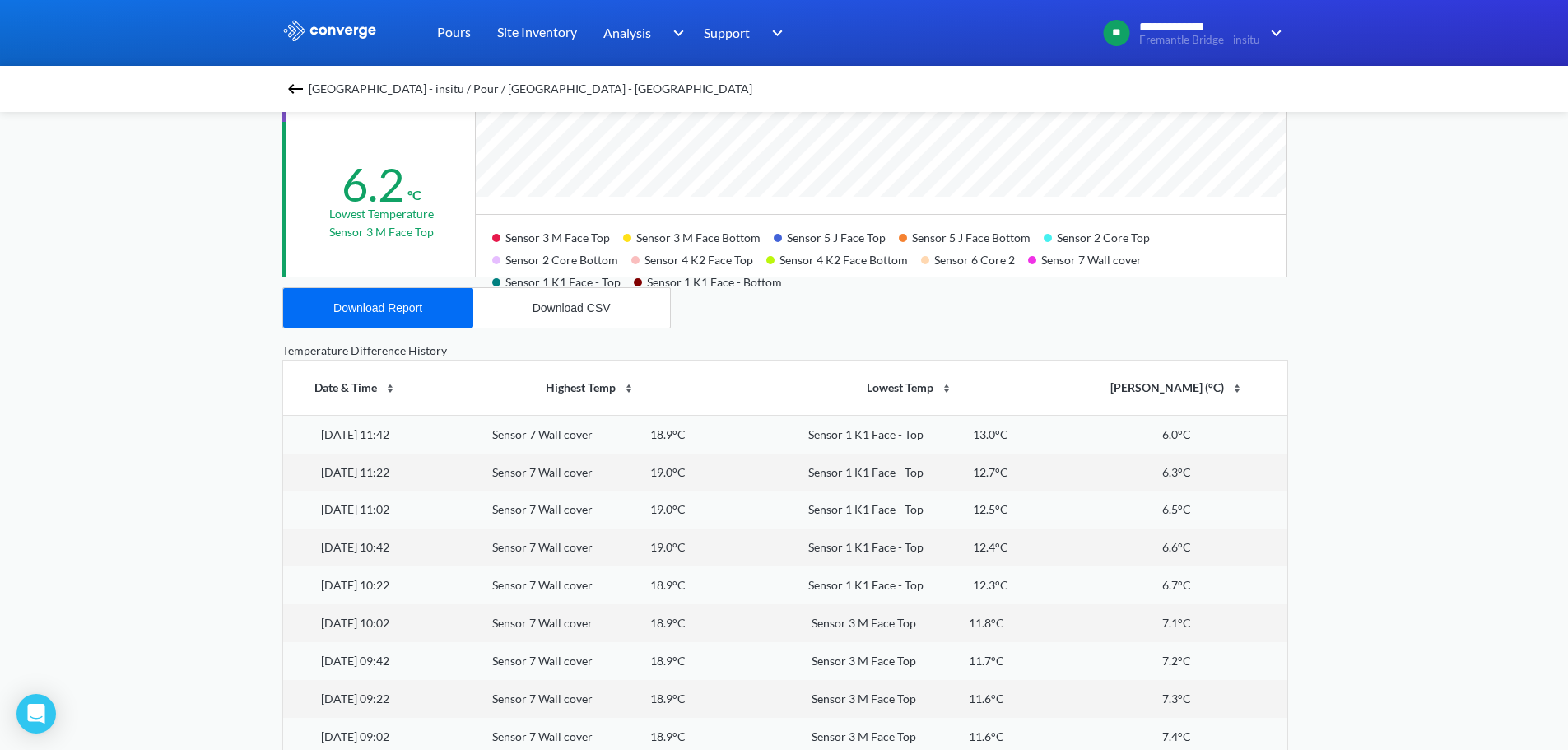
scroll to position [494, 0]
click at [593, 426] on div "Sensor 7 Wall cover" at bounding box center [542, 431] width 100 height 19
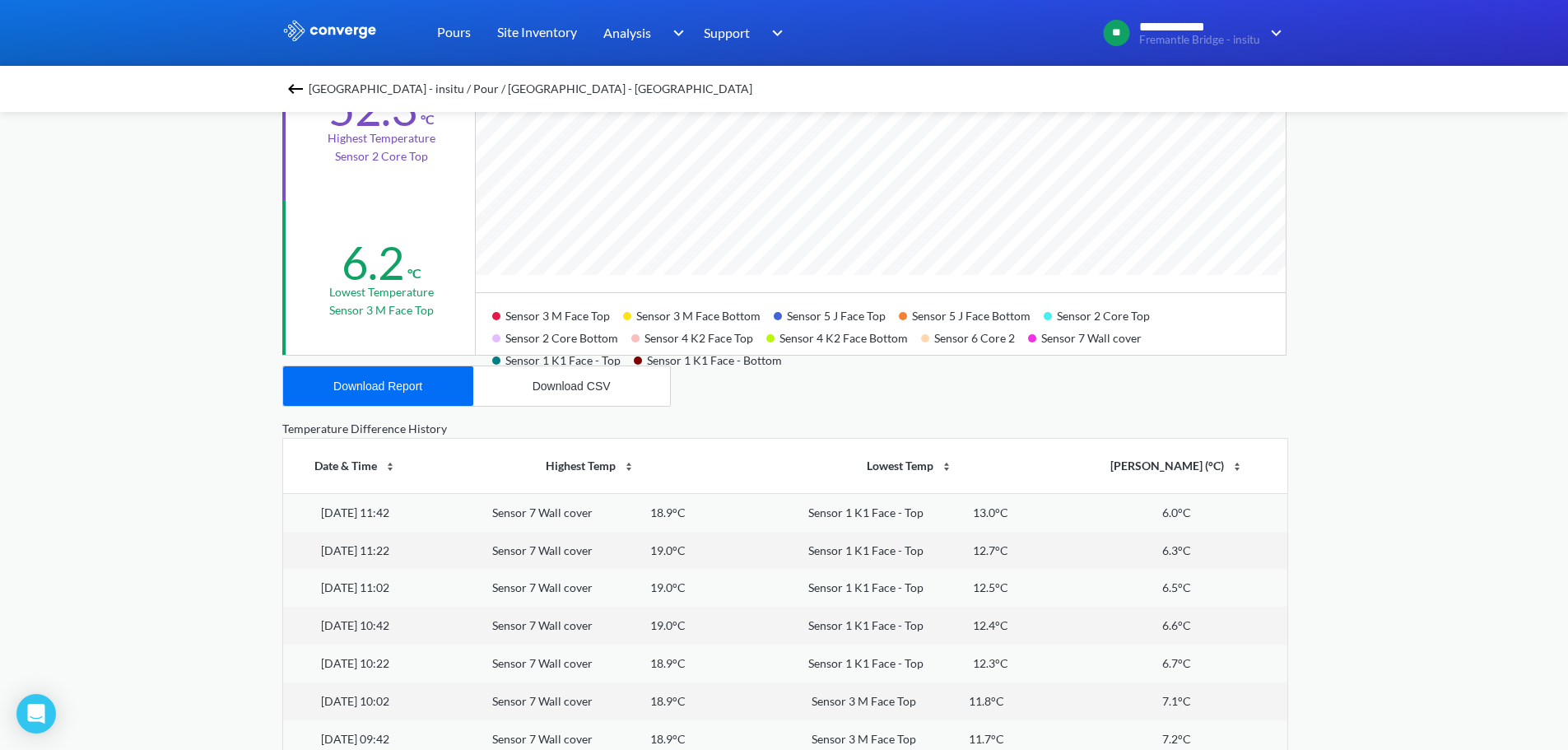
click at [635, 467] on img at bounding box center [629, 467] width 13 height 13
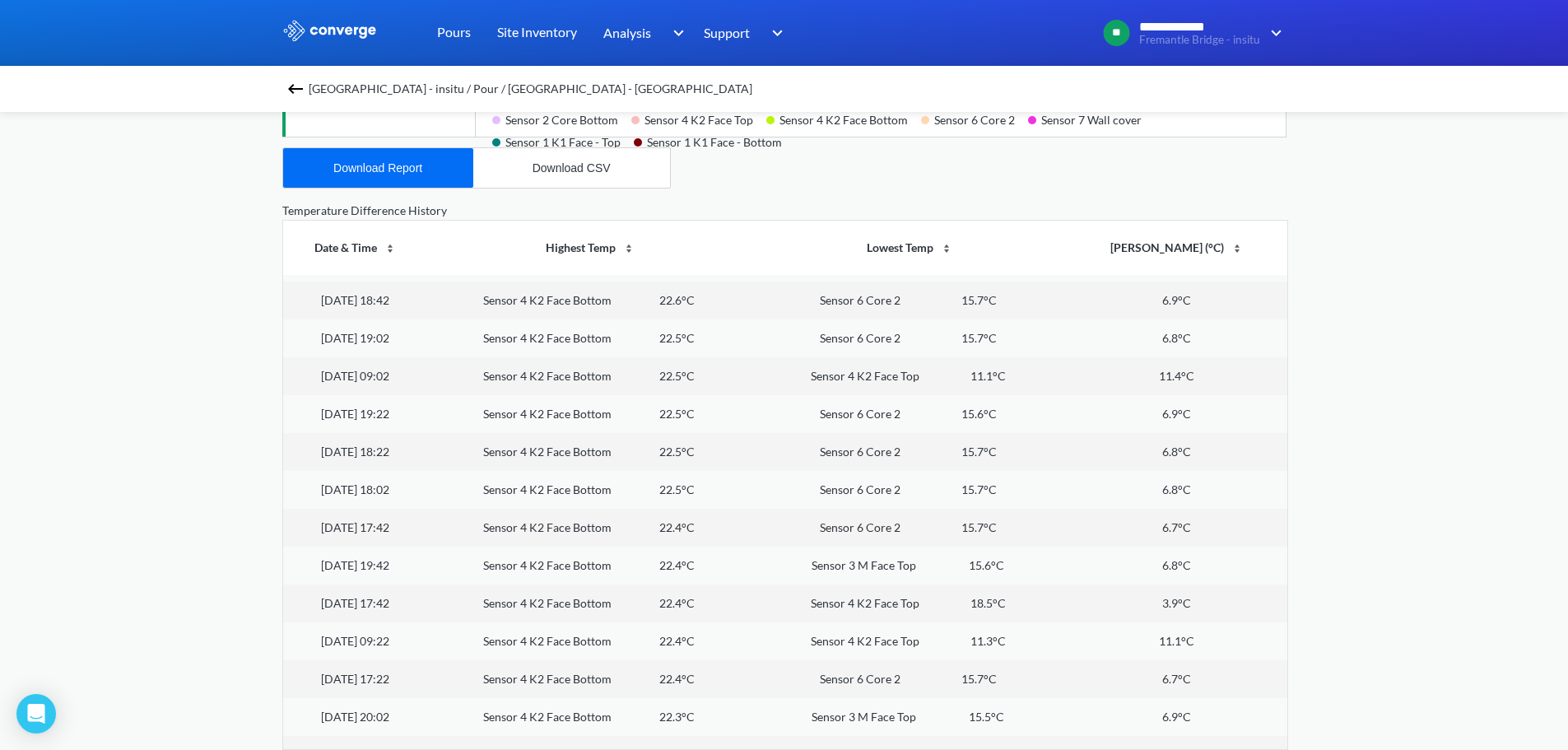
scroll to position [12757, 0]
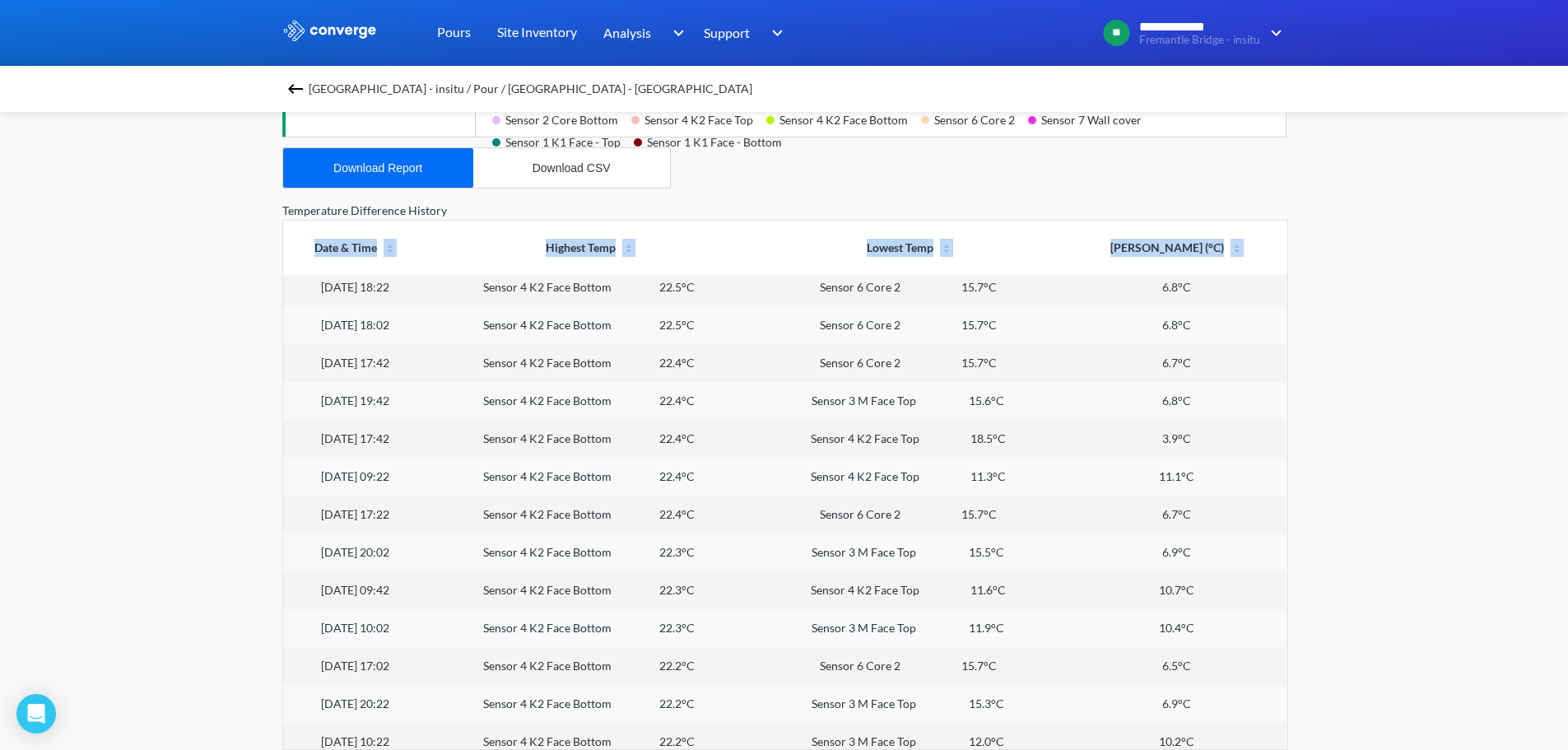
drag, startPoint x: 1288, startPoint y: 551, endPoint x: 1270, endPoint y: 240, distance: 311.5
click at [1270, 240] on div "**********" at bounding box center [784, 60] width 1568 height 1380
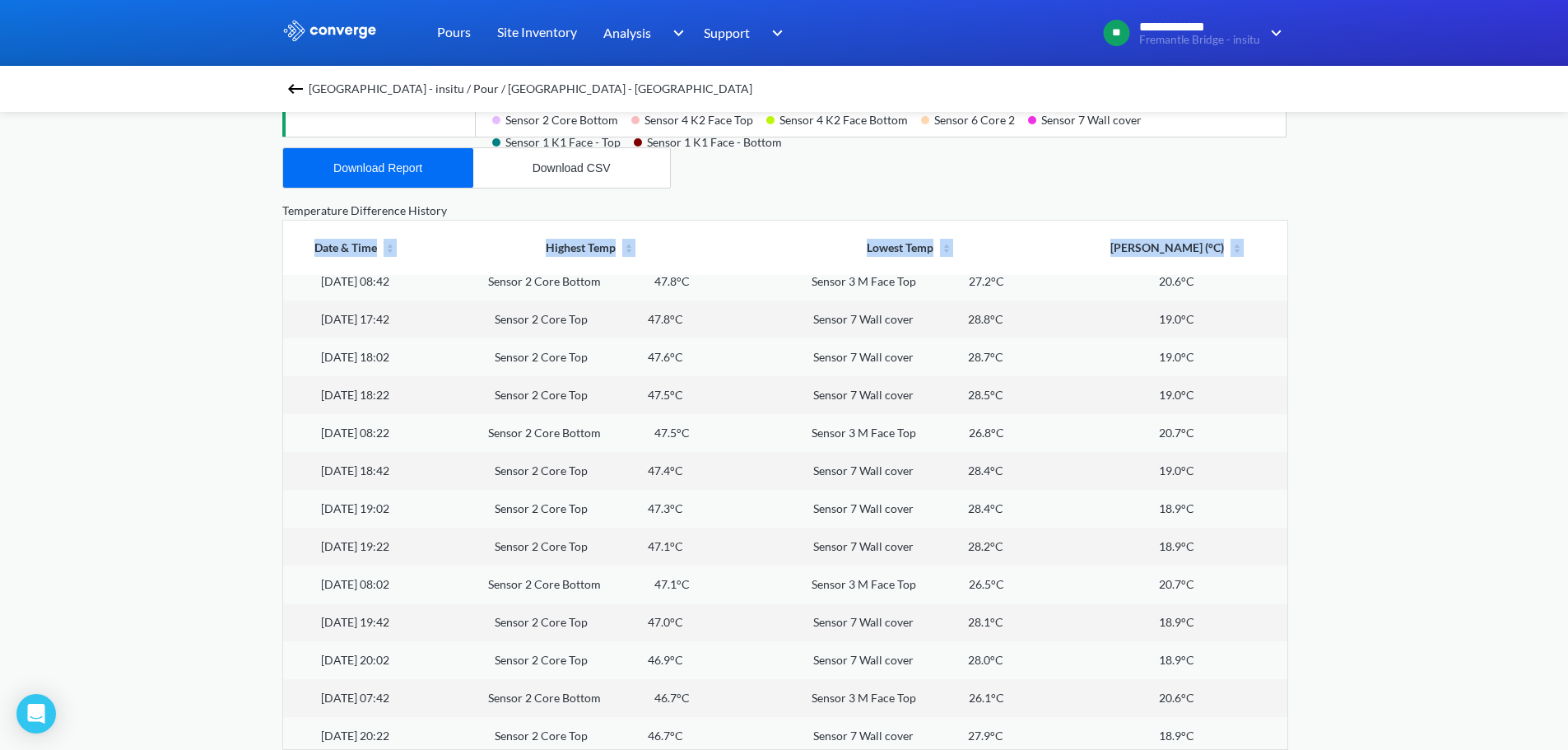
scroll to position [0, 0]
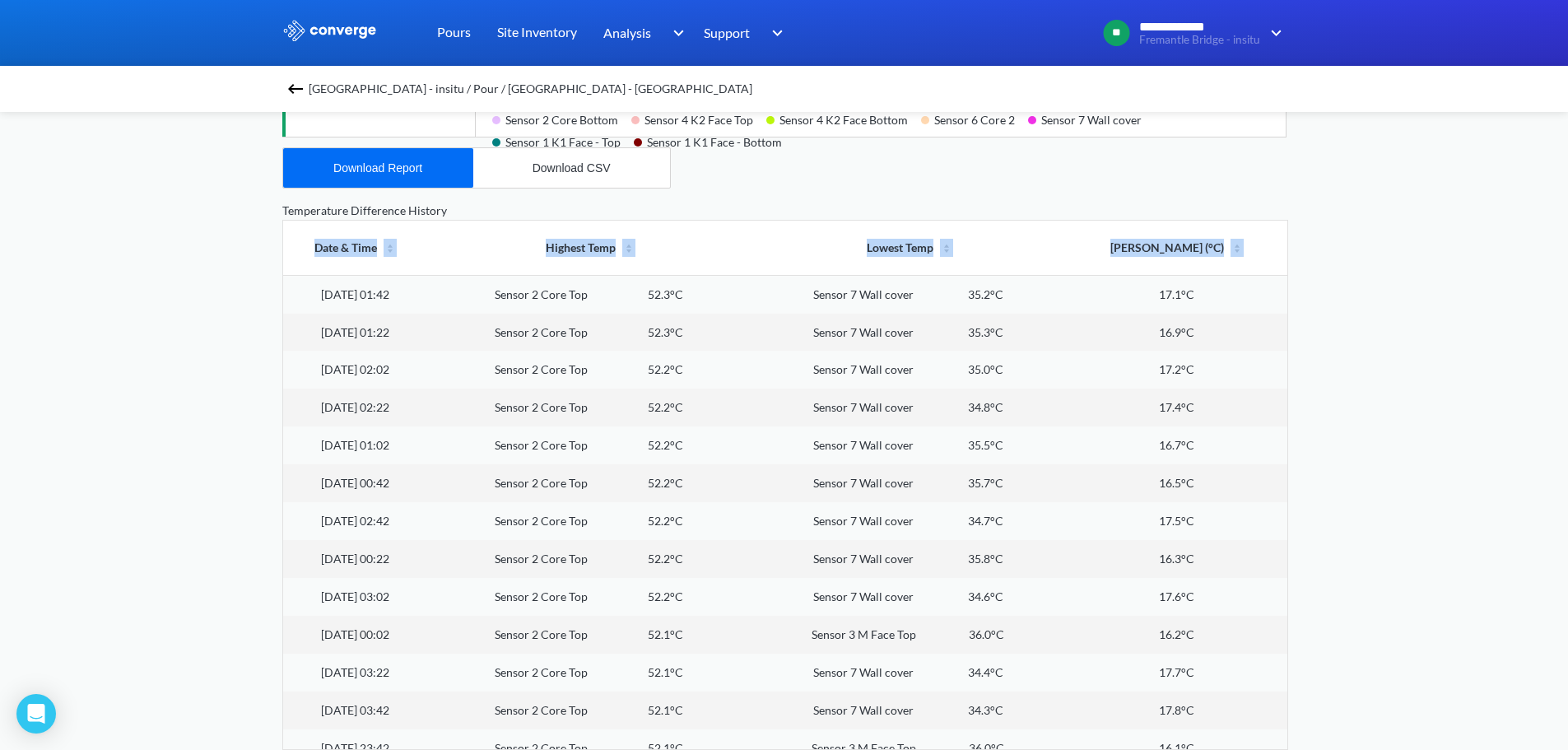
click at [1387, 441] on div "**********" at bounding box center [784, 60] width 1568 height 1380
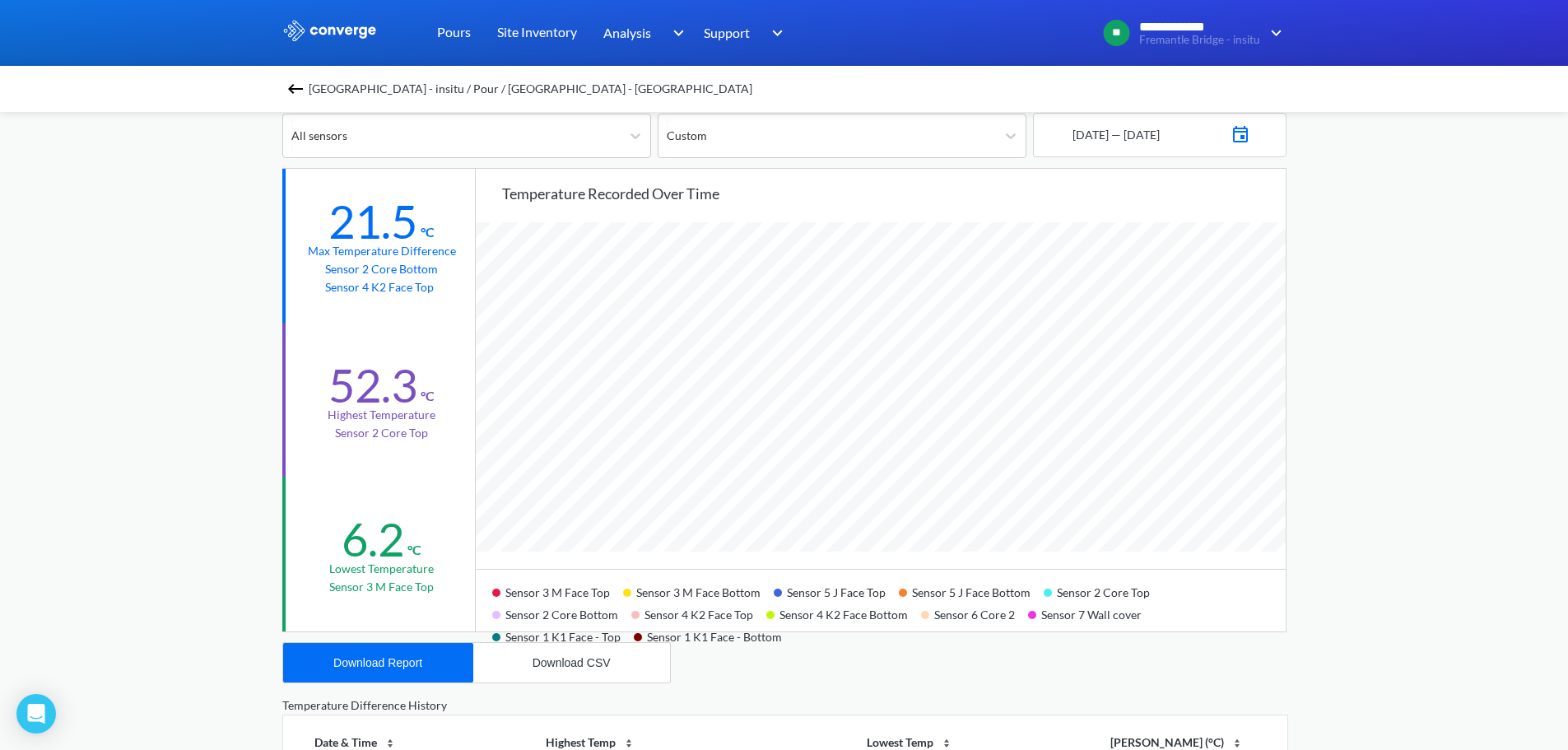
scroll to position [136, 0]
drag, startPoint x: 1068, startPoint y: 612, endPoint x: 1127, endPoint y: 611, distance: 59.0
click at [1127, 611] on div "Sensor 7 Wall cover" at bounding box center [1091, 612] width 127 height 22
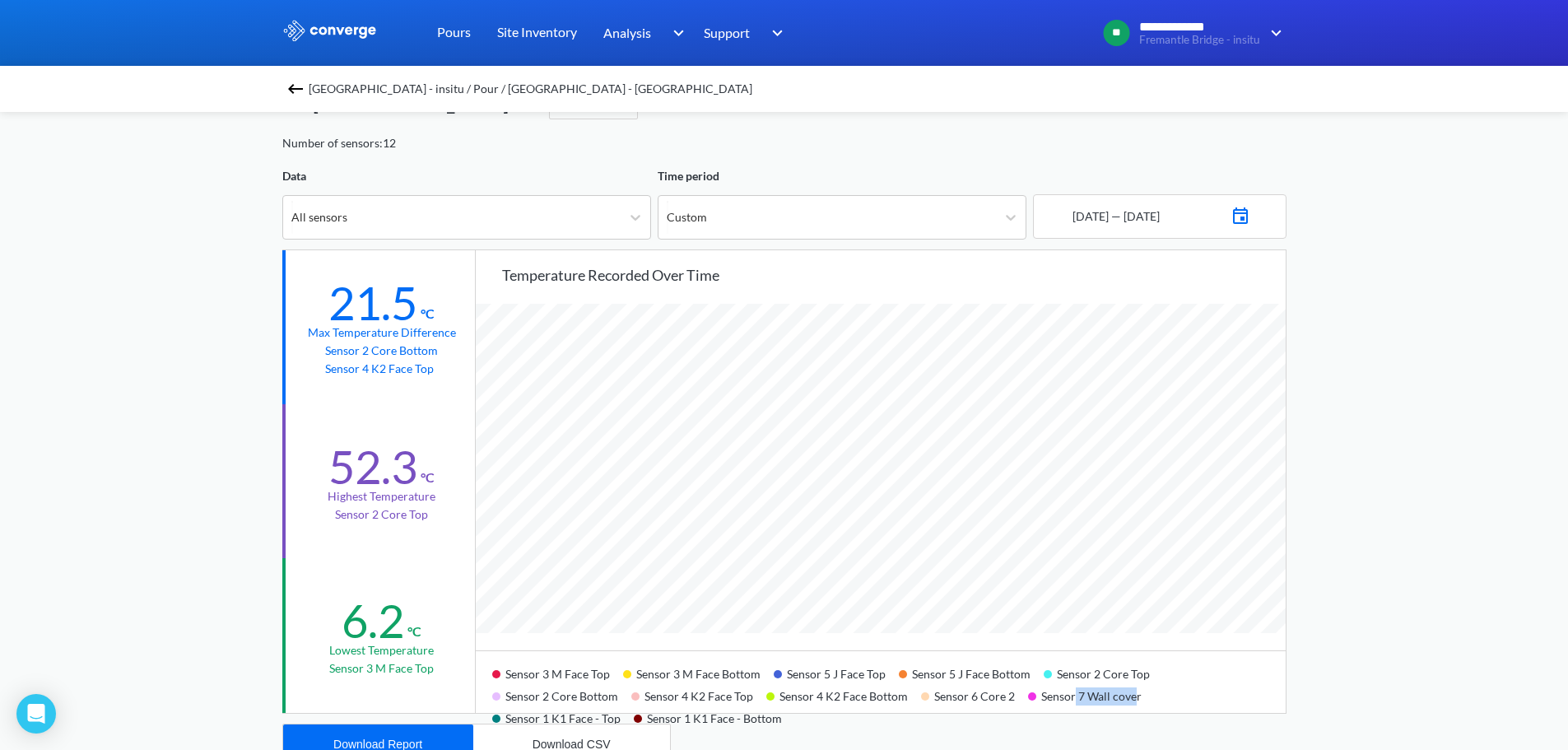
scroll to position [0, 0]
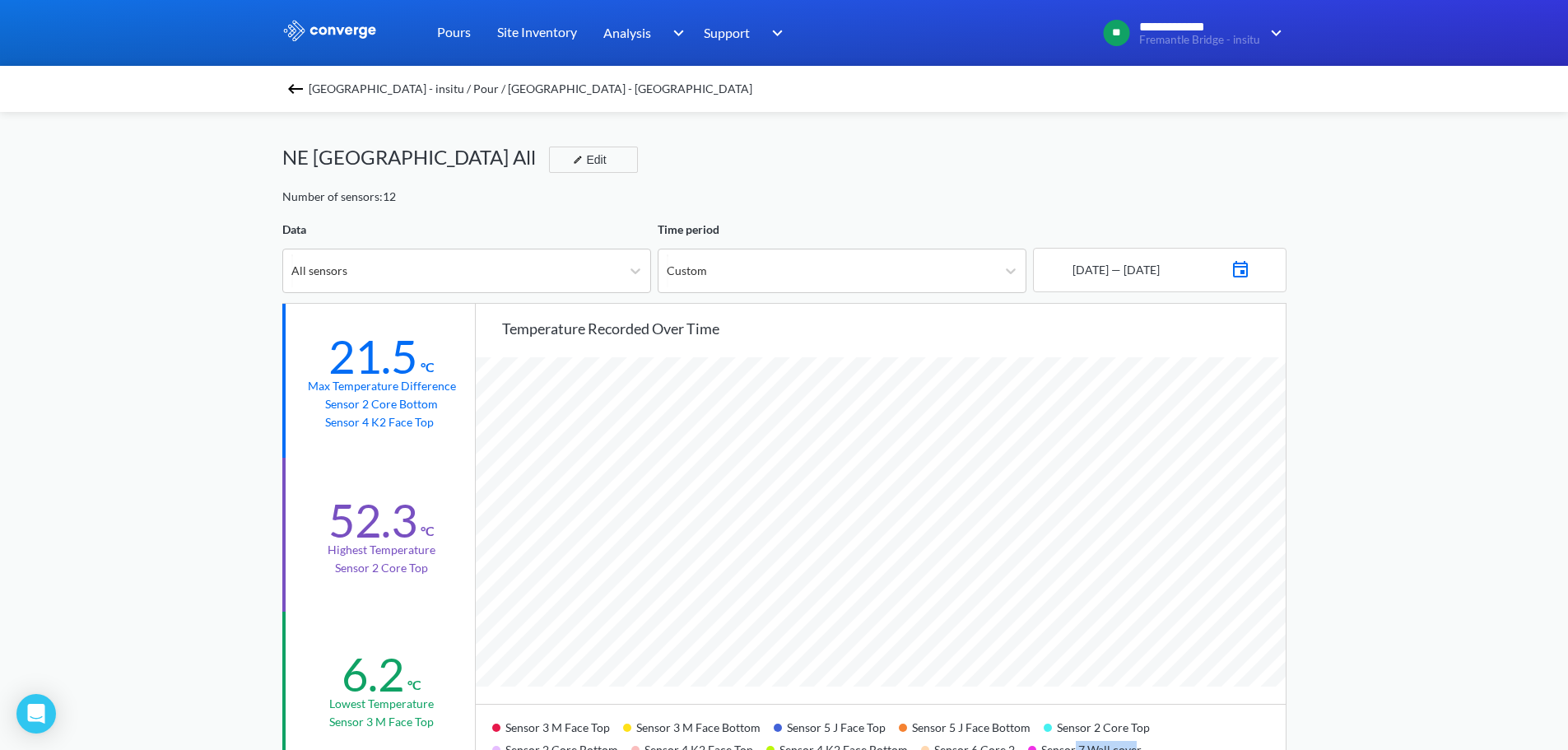
click at [292, 92] on img at bounding box center [295, 88] width 19 height 19
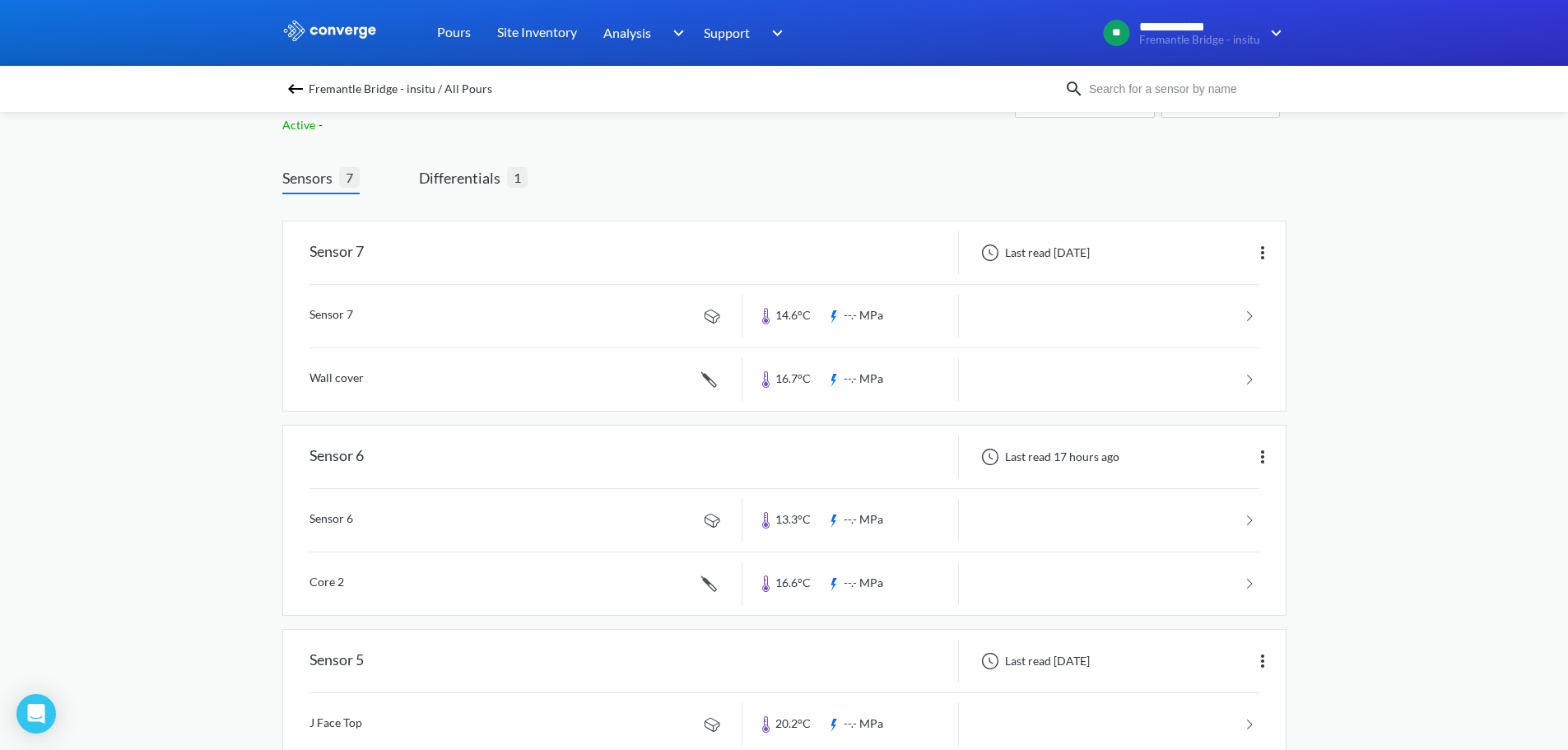
scroll to position [82, 0]
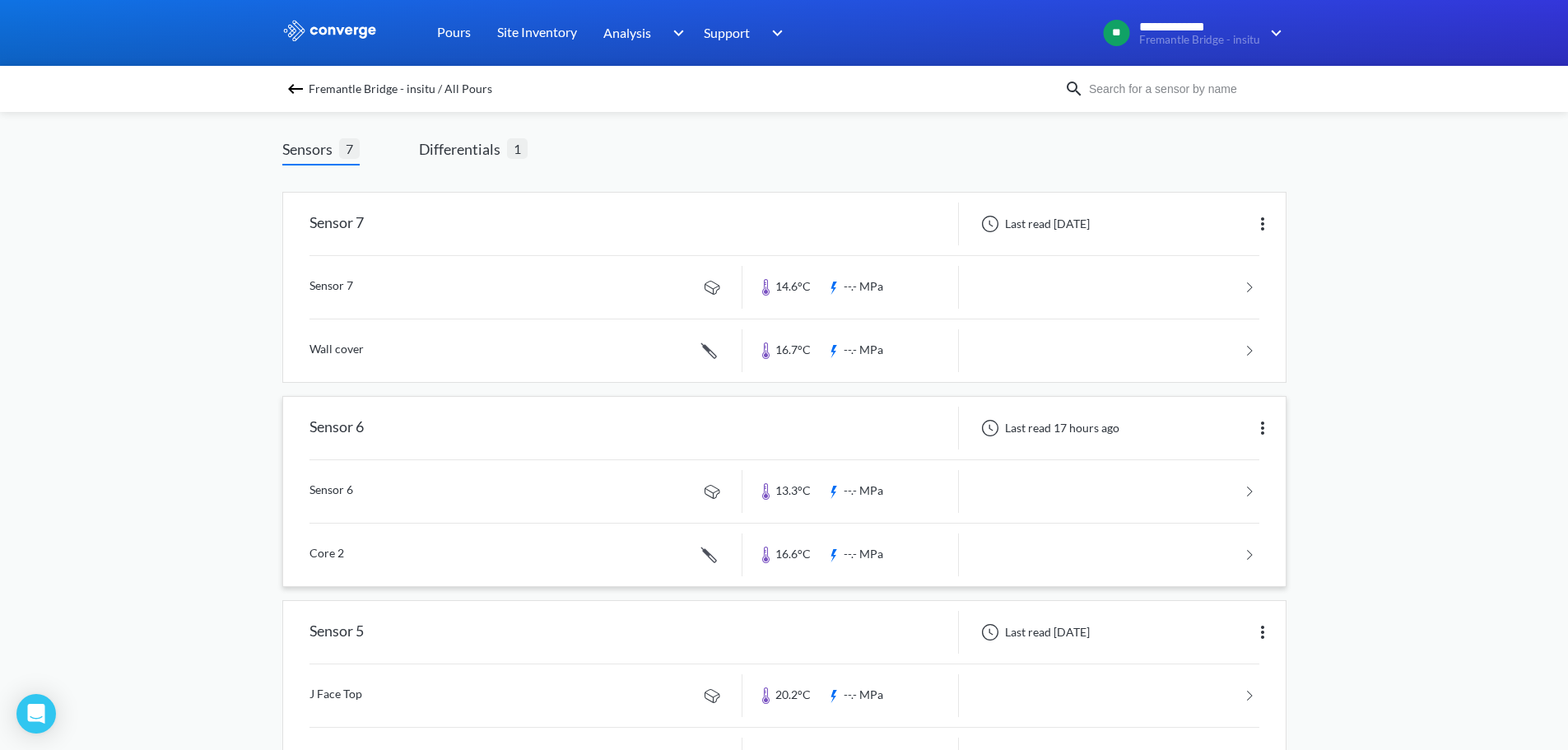
click at [532, 442] on div "Sensor 6" at bounding box center [513, 428] width 460 height 43
click at [367, 420] on div "Sensor 6" at bounding box center [513, 428] width 460 height 43
click at [310, 541] on link at bounding box center [784, 555] width 949 height 62
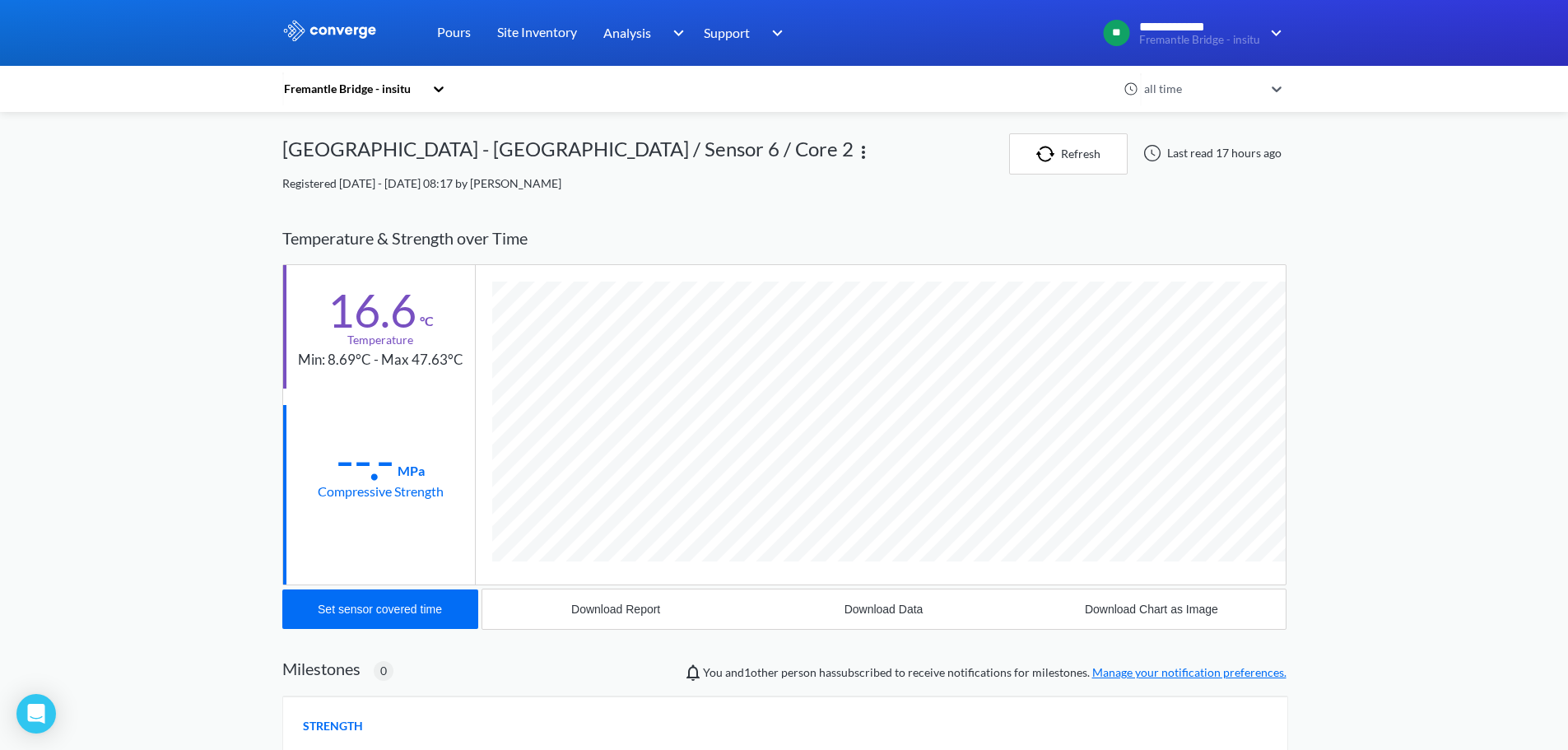
scroll to position [901, 1004]
